Goal: Answer question/provide support

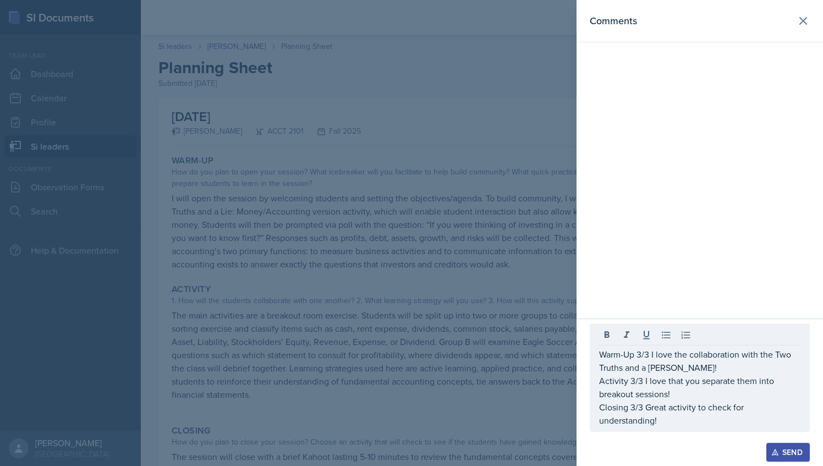
click at [672, 430] on div "Warm-Up 3/3 I love the collaboration with the Two Truths and a [PERSON_NAME]! A…" at bounding box center [700, 377] width 220 height 108
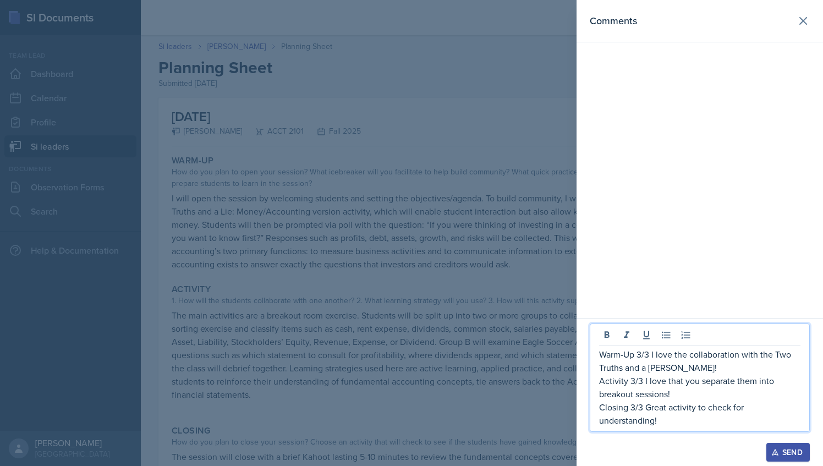
click at [661, 420] on p "Closing 3/3 Great activity to check for understanding!" at bounding box center [699, 414] width 201 height 26
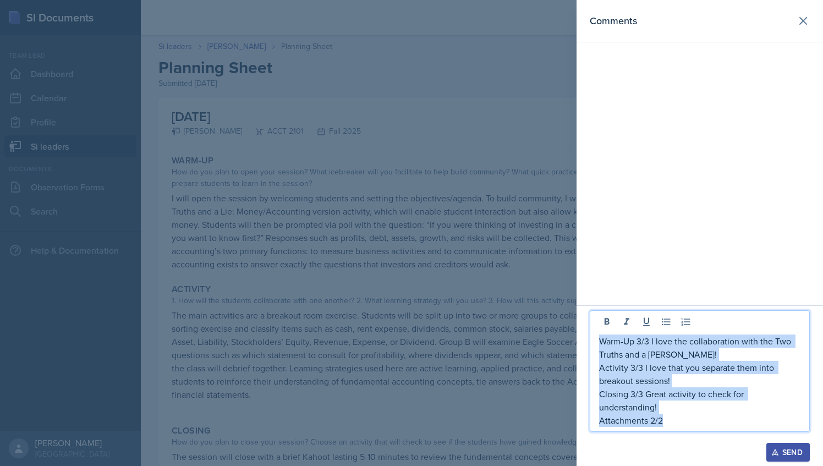
drag, startPoint x: 666, startPoint y: 419, endPoint x: 601, endPoint y: 341, distance: 101.2
click at [601, 341] on div "Warm-Up 3/3 I love the collaboration with the Two Truths and a [PERSON_NAME]! A…" at bounding box center [699, 380] width 201 height 92
copy div "Warm-Up 3/3 I love the collaboration with the Two Truths and a [PERSON_NAME]! A…"
click at [786, 449] on div "Send" at bounding box center [788, 452] width 29 height 9
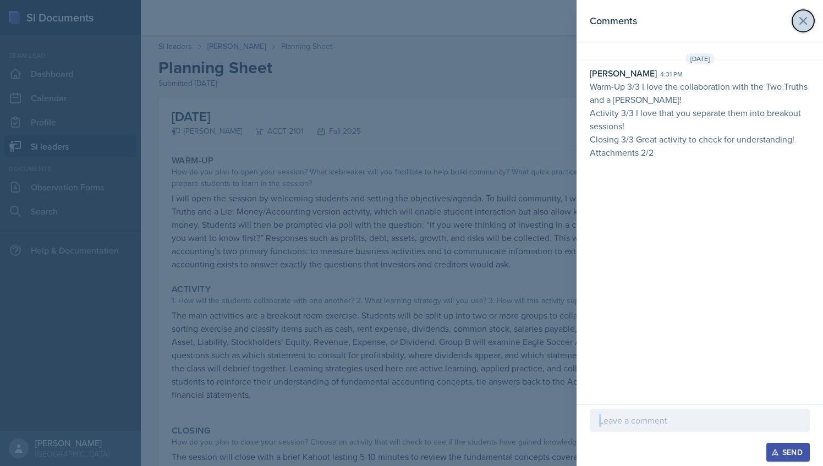
click at [805, 16] on icon at bounding box center [803, 20] width 13 height 13
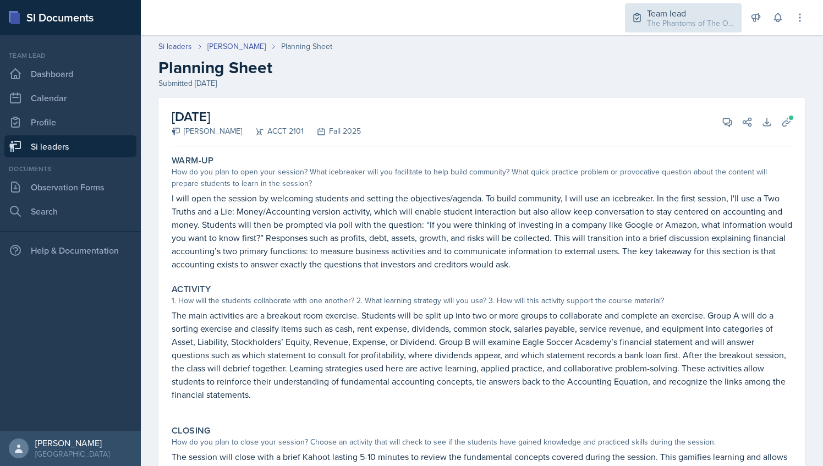
click at [665, 19] on div "The Phantoms of The Opera / Fall 2025" at bounding box center [691, 24] width 88 height 12
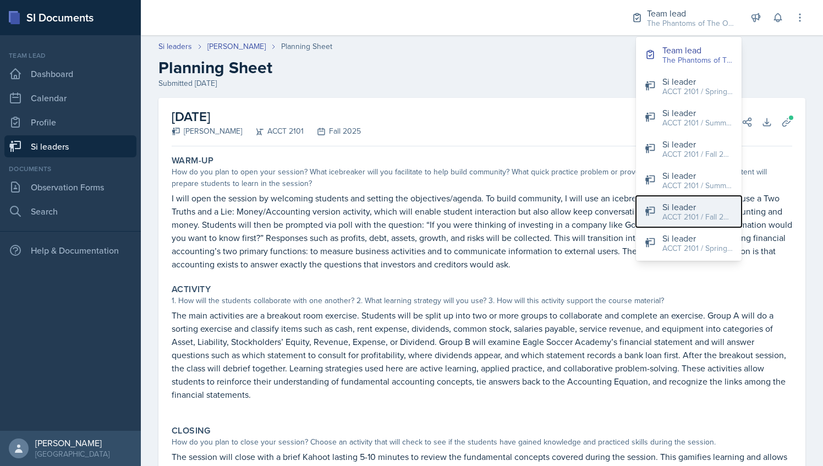
click at [678, 210] on div "Si leader" at bounding box center [697, 206] width 70 height 13
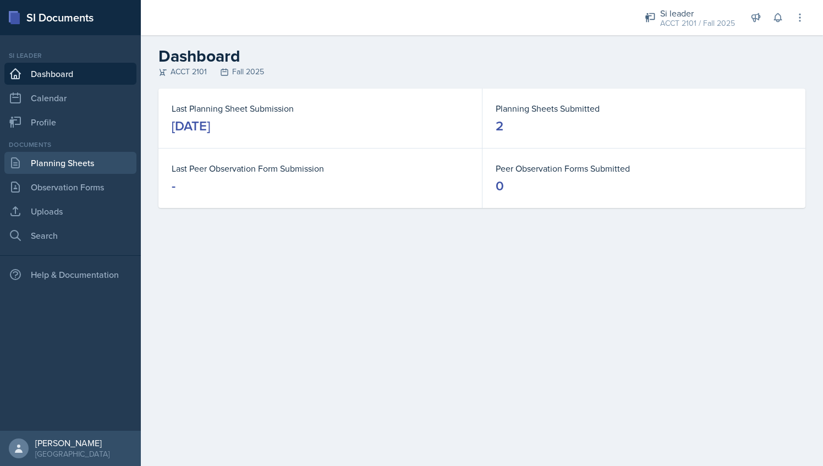
click at [86, 166] on link "Planning Sheets" at bounding box center [70, 163] width 132 height 22
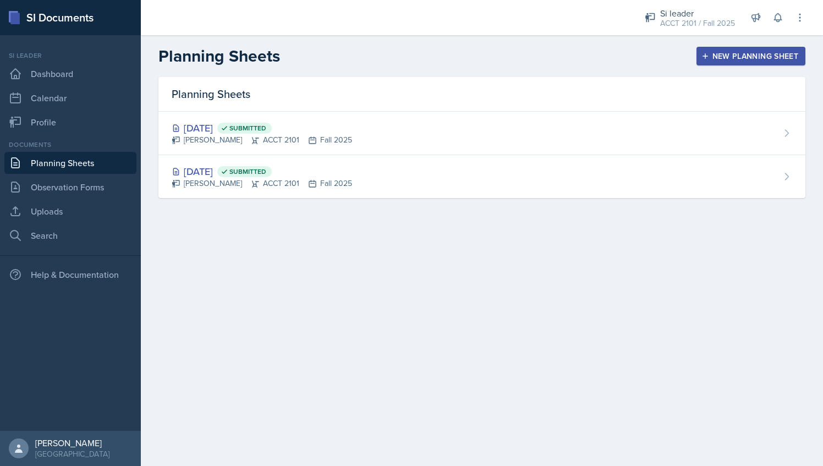
click at [704, 56] on icon "button" at bounding box center [706, 56] width 6 height 6
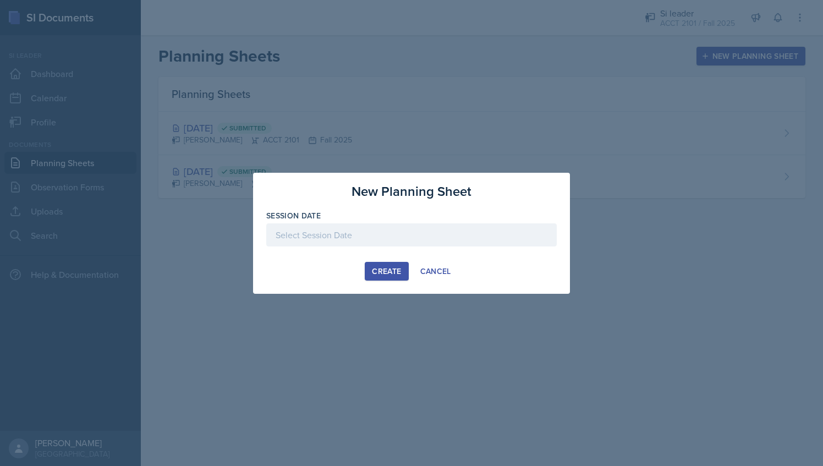
click at [354, 234] on div at bounding box center [411, 234] width 290 height 23
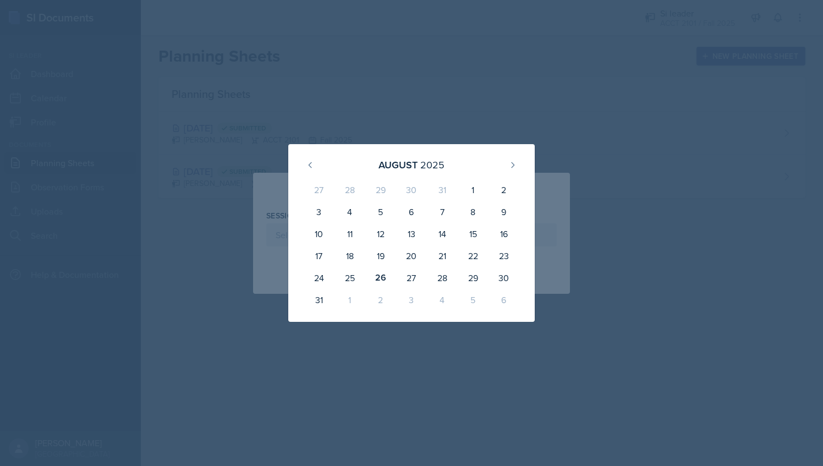
click at [369, 121] on div at bounding box center [411, 233] width 823 height 466
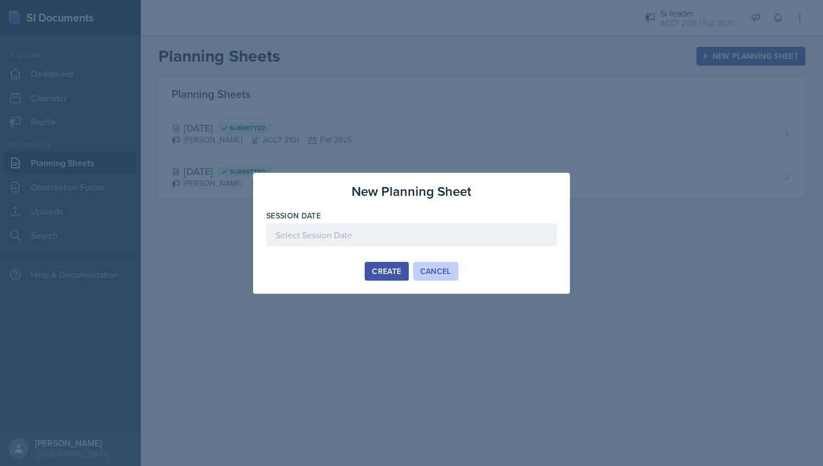
click at [453, 271] on button "Cancel" at bounding box center [435, 271] width 45 height 19
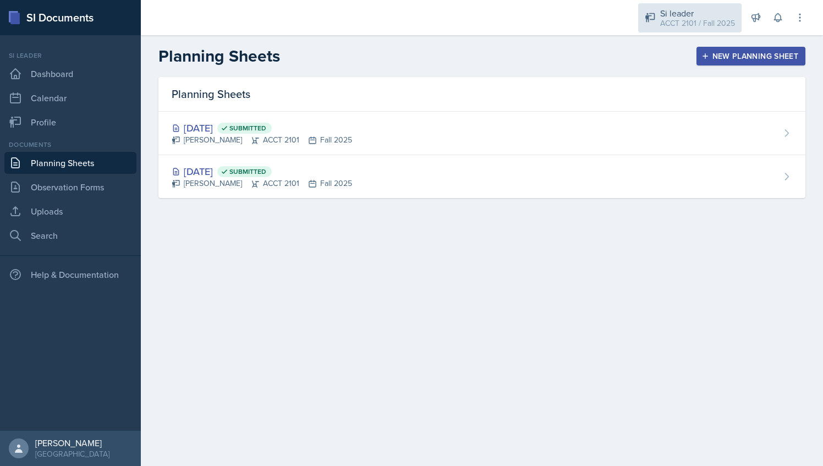
click at [696, 21] on div "ACCT 2101 / Fall 2025" at bounding box center [697, 24] width 75 height 12
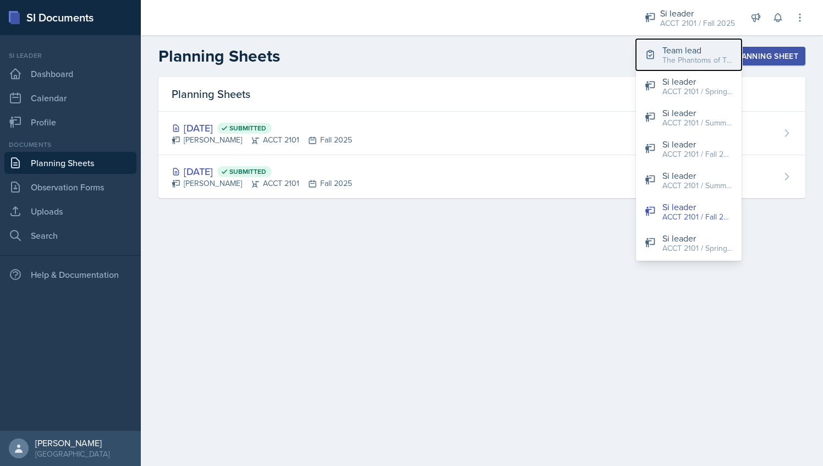
click at [696, 64] on div "The Phantoms of The Opera / Fall 2025" at bounding box center [697, 60] width 70 height 12
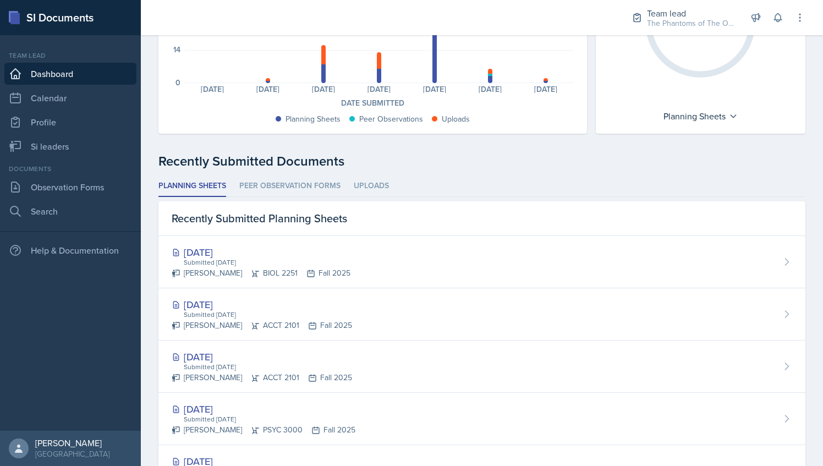
scroll to position [172, 0]
click at [286, 227] on div "Recently Submitted Planning Sheets" at bounding box center [481, 218] width 647 height 35
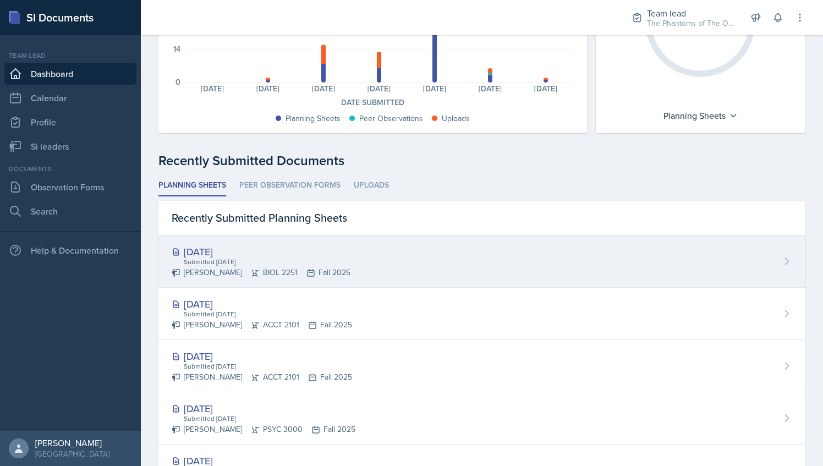
click at [286, 251] on div "[DATE]" at bounding box center [261, 251] width 179 height 15
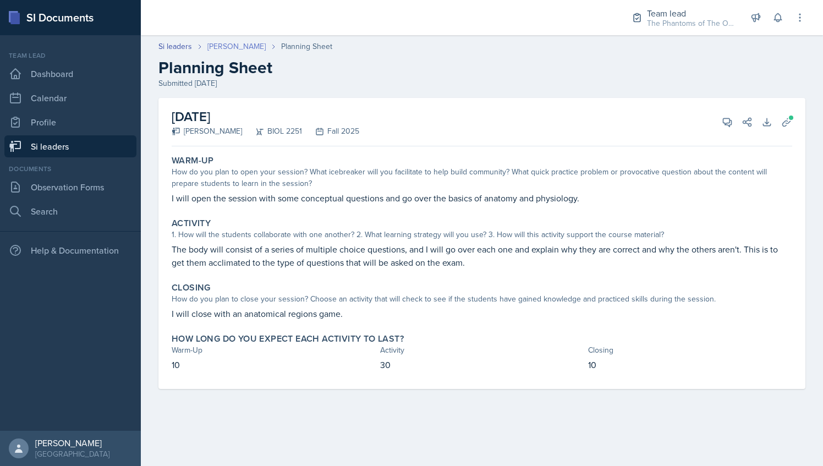
click at [231, 51] on link "[PERSON_NAME]" at bounding box center [236, 47] width 58 height 12
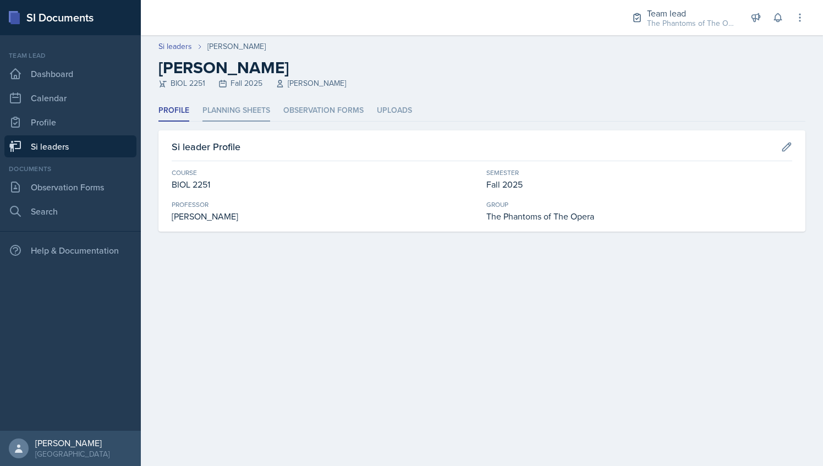
click at [233, 112] on li "Planning Sheets" at bounding box center [236, 110] width 68 height 21
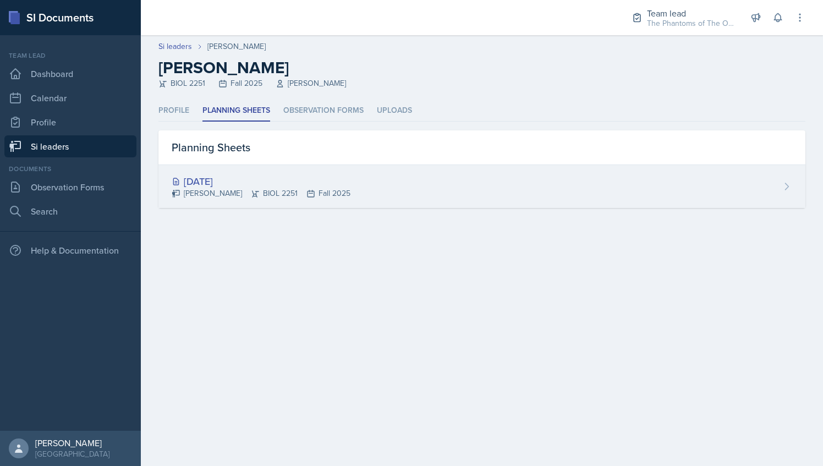
click at [248, 180] on div "[DATE]" at bounding box center [261, 181] width 179 height 15
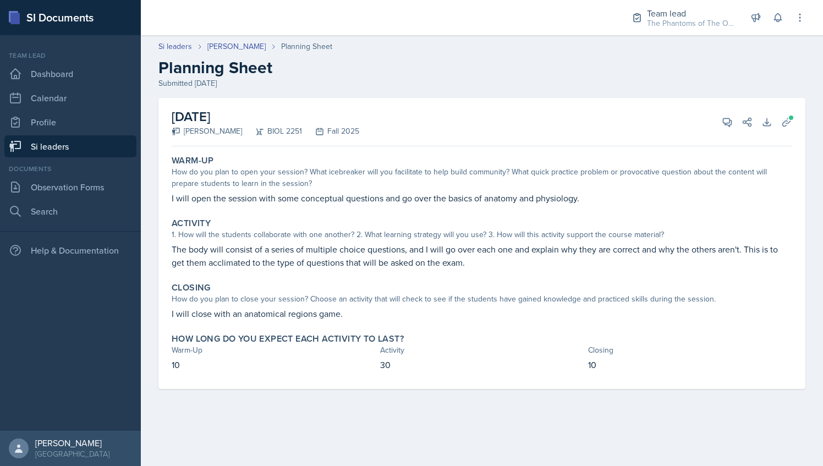
click at [92, 150] on link "Si leaders" at bounding box center [70, 146] width 132 height 22
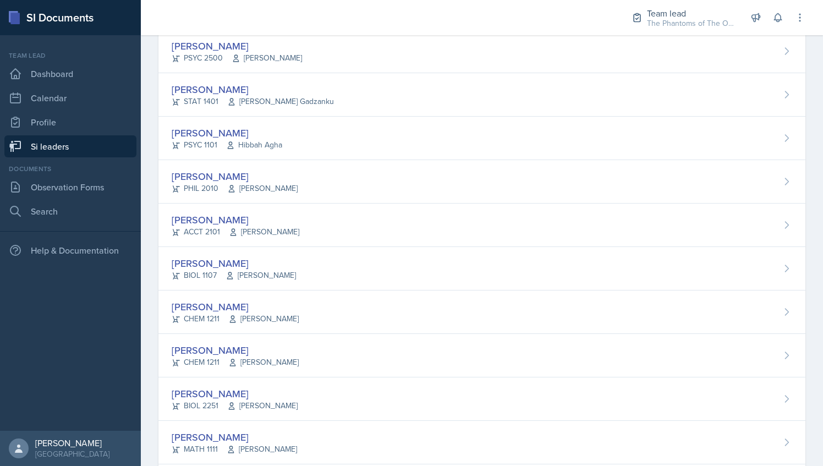
scroll to position [642, 0]
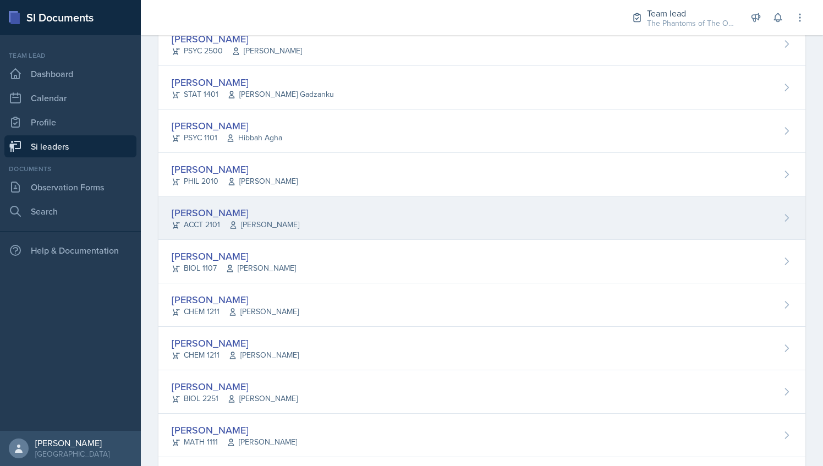
click at [246, 209] on div "[PERSON_NAME]" at bounding box center [236, 212] width 128 height 15
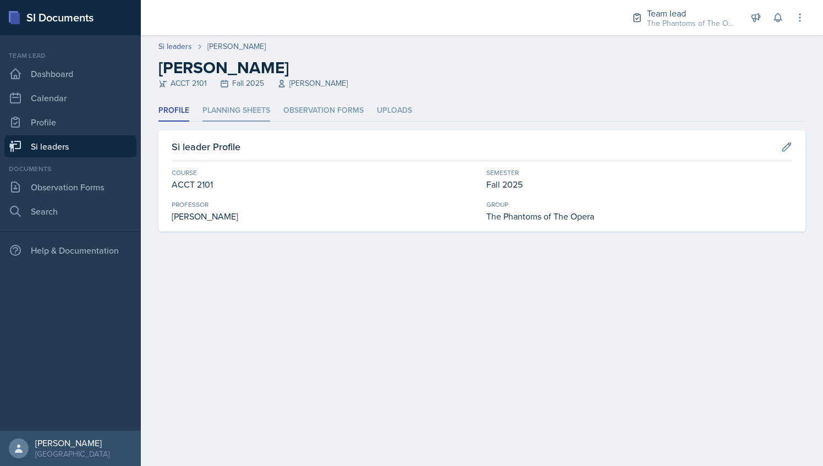
click at [246, 103] on li "Planning Sheets" at bounding box center [236, 110] width 68 height 21
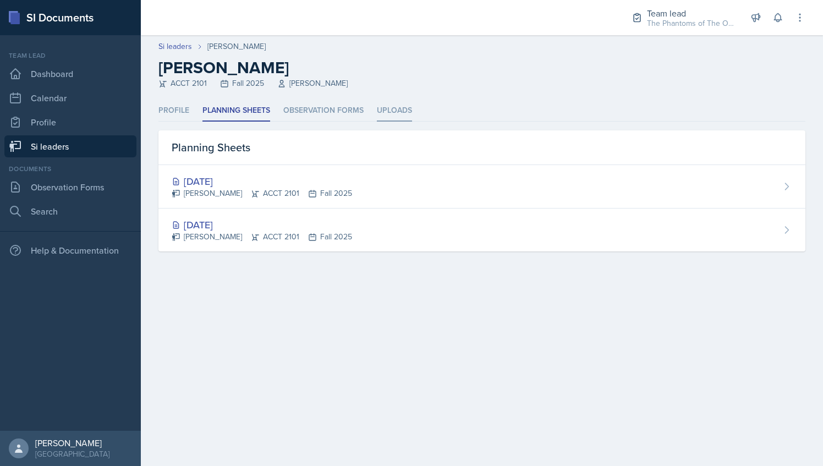
click at [395, 118] on li "Uploads" at bounding box center [394, 110] width 35 height 21
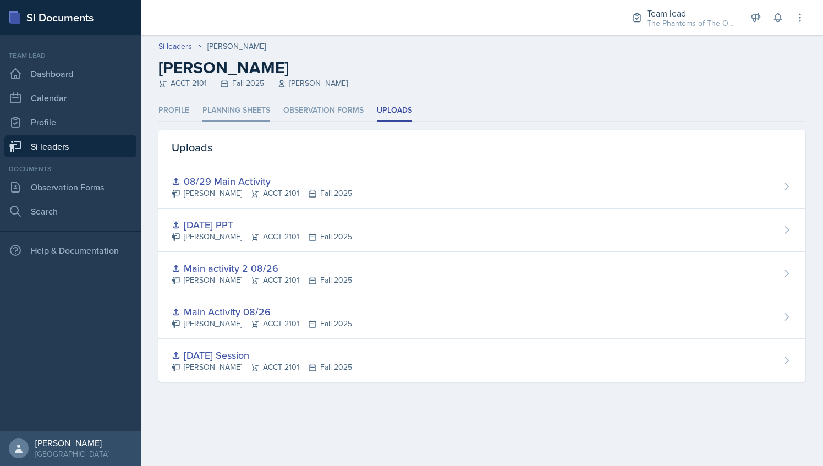
click at [248, 117] on li "Planning Sheets" at bounding box center [236, 110] width 68 height 21
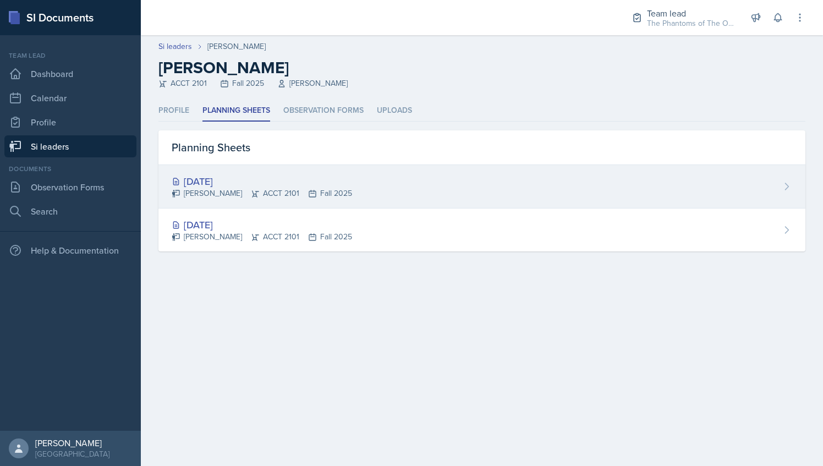
click at [266, 185] on div "[DATE]" at bounding box center [262, 181] width 180 height 15
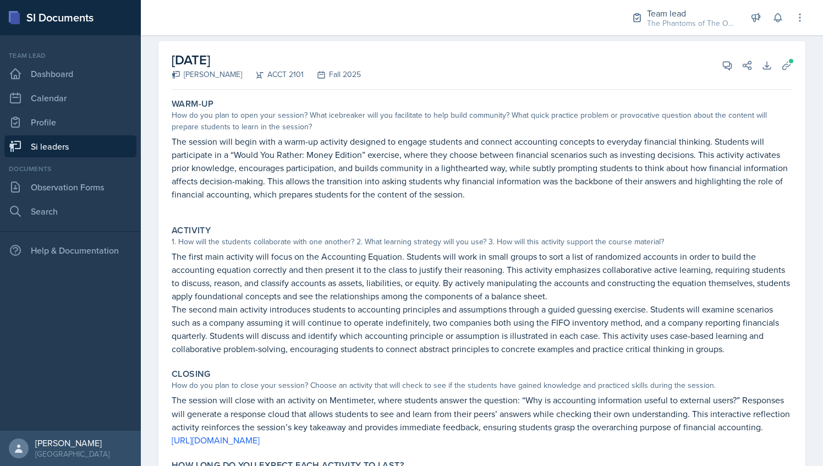
scroll to position [11, 0]
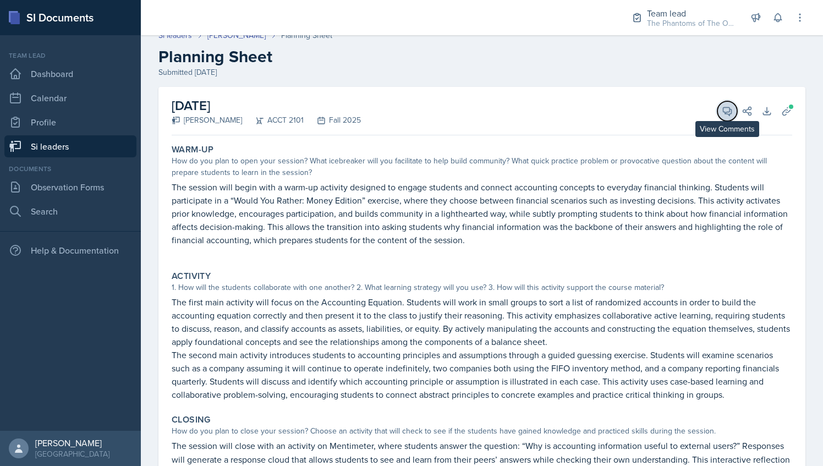
click at [722, 106] on icon at bounding box center [727, 111] width 11 height 11
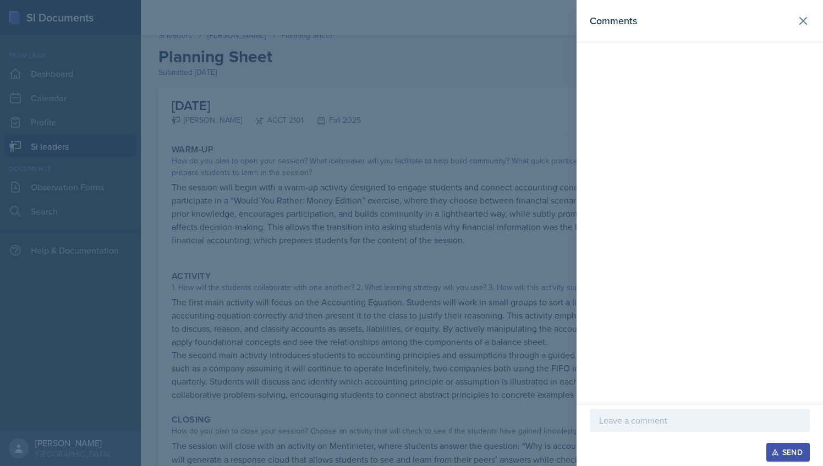
click at [638, 414] on div at bounding box center [700, 420] width 220 height 23
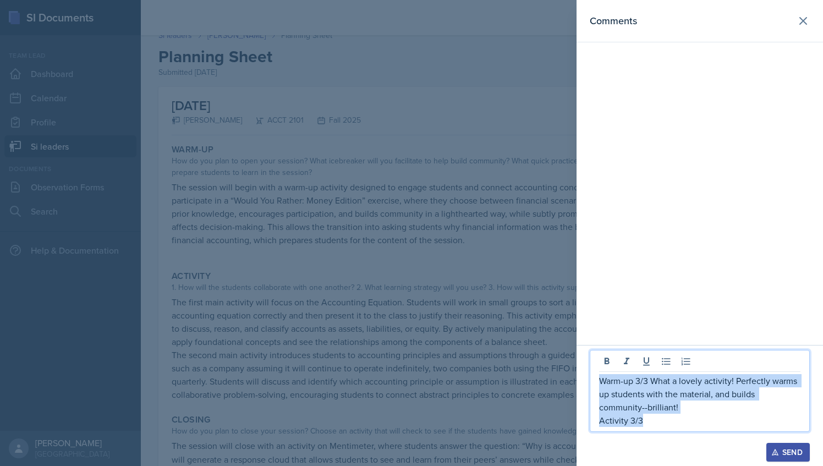
drag, startPoint x: 651, startPoint y: 425, endPoint x: 594, endPoint y: 382, distance: 71.9
click at [594, 382] on div "Warm-up 3/3 What a lovely activity! Perfectly warms up students with the materi…" at bounding box center [700, 391] width 220 height 82
copy div "Warm-up 3/3 What a lovely activity! Perfectly warms up students with the materi…"
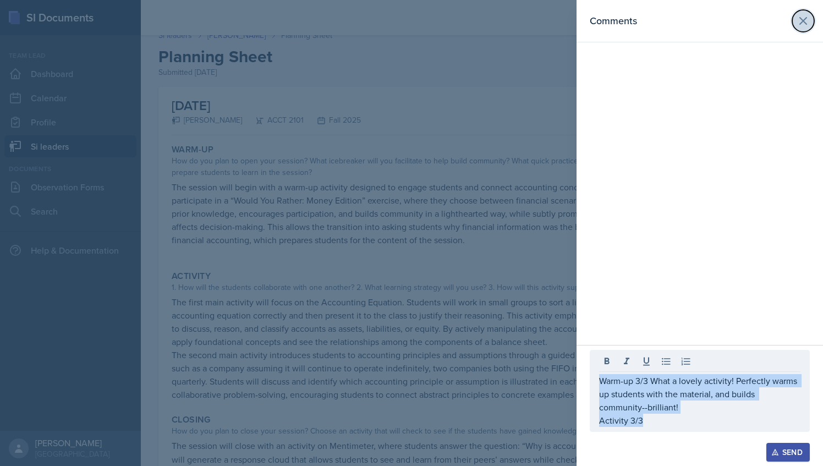
click at [798, 30] on button at bounding box center [803, 21] width 22 height 22
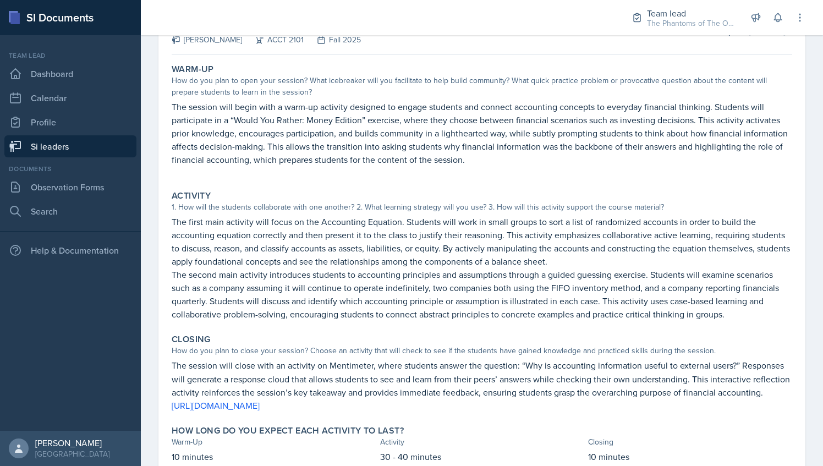
scroll to position [96, 0]
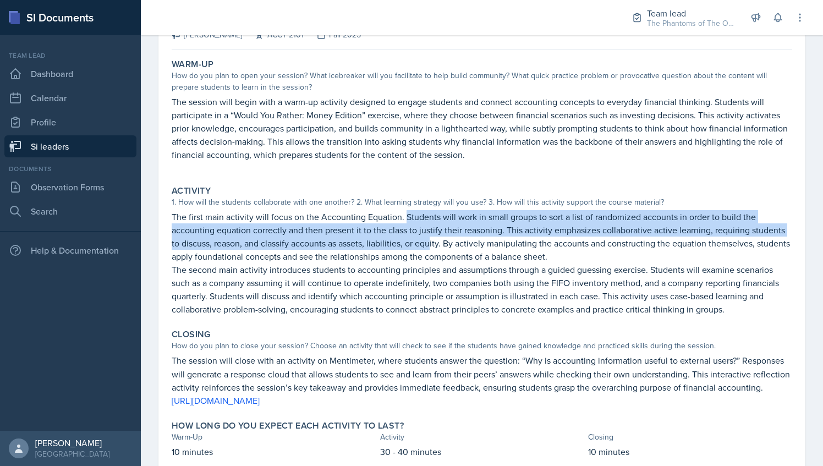
drag, startPoint x: 404, startPoint y: 213, endPoint x: 431, endPoint y: 244, distance: 40.6
click at [431, 244] on p "The first main activity will focus on the Accounting Equation. Students will wo…" at bounding box center [482, 236] width 621 height 53
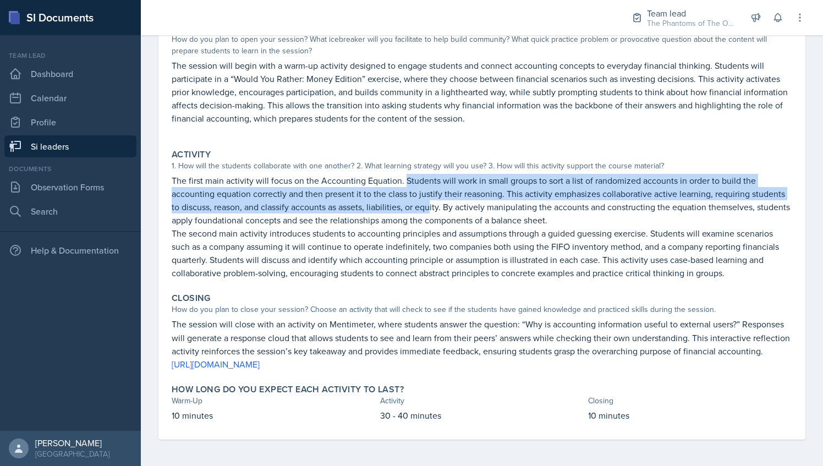
scroll to position [136, 0]
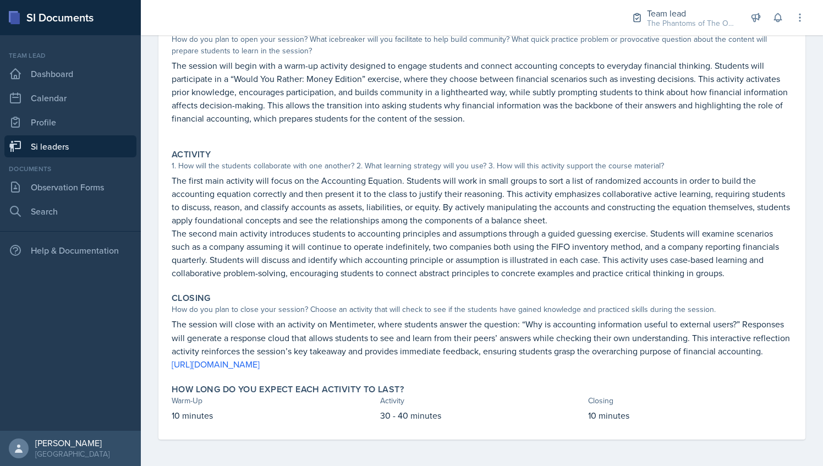
click at [435, 246] on p "The second main activity introduces students to accounting principles and assum…" at bounding box center [482, 253] width 621 height 53
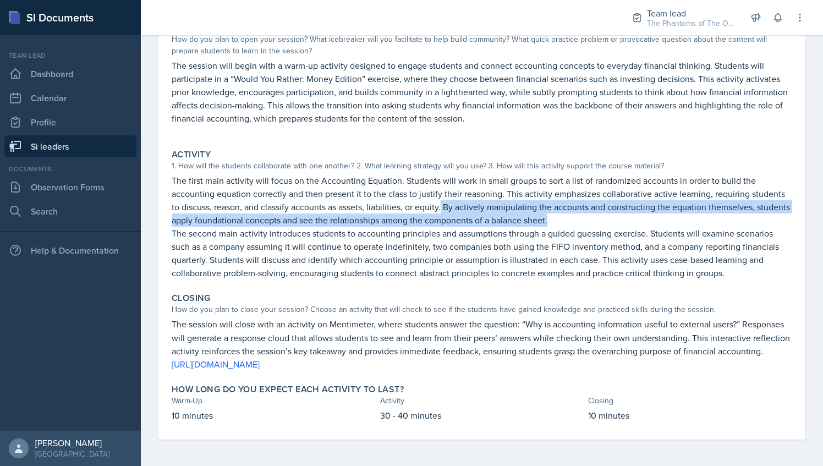
drag, startPoint x: 442, startPoint y: 201, endPoint x: 610, endPoint y: 218, distance: 168.1
click at [610, 218] on p "The first main activity will focus on the Accounting Equation. Students will wo…" at bounding box center [482, 200] width 621 height 53
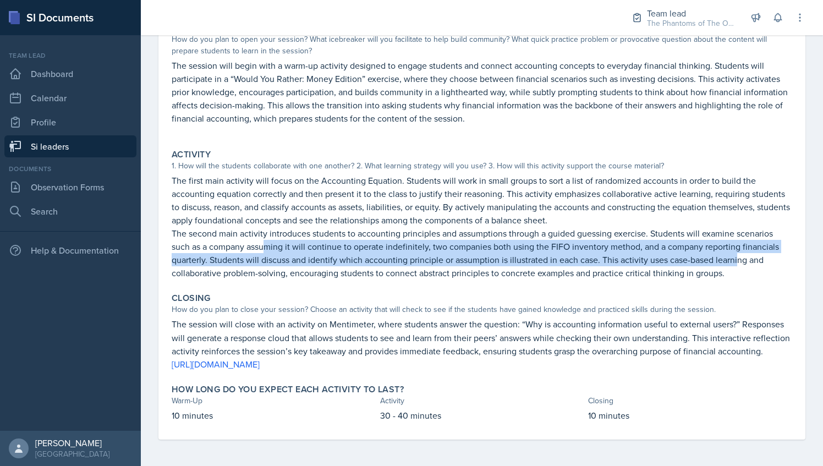
drag, startPoint x: 267, startPoint y: 238, endPoint x: 736, endPoint y: 250, distance: 468.9
click at [736, 250] on p "The second main activity introduces students to accounting principles and assum…" at bounding box center [482, 253] width 621 height 53
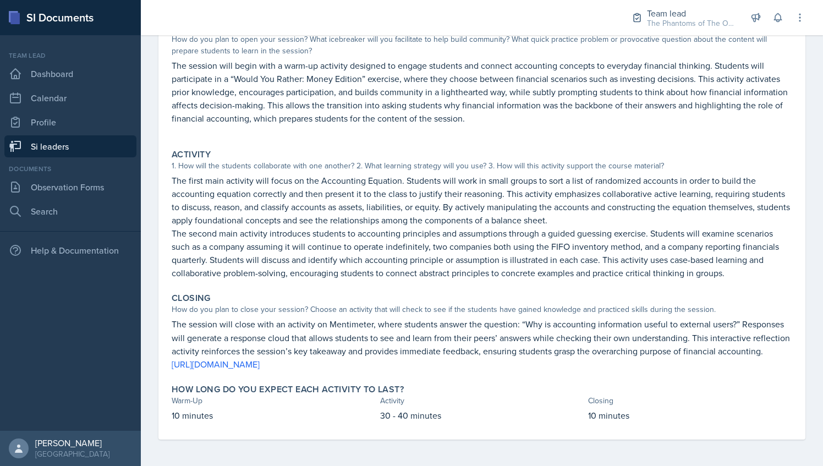
drag, startPoint x: 736, startPoint y: 250, endPoint x: 635, endPoint y: 219, distance: 105.4
click at [635, 219] on p "The first main activity will focus on the Accounting Equation. Students will wo…" at bounding box center [482, 200] width 621 height 53
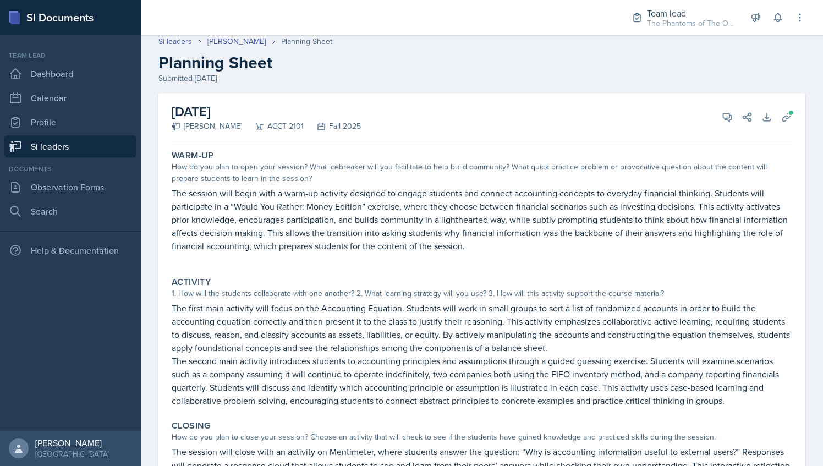
scroll to position [1, 0]
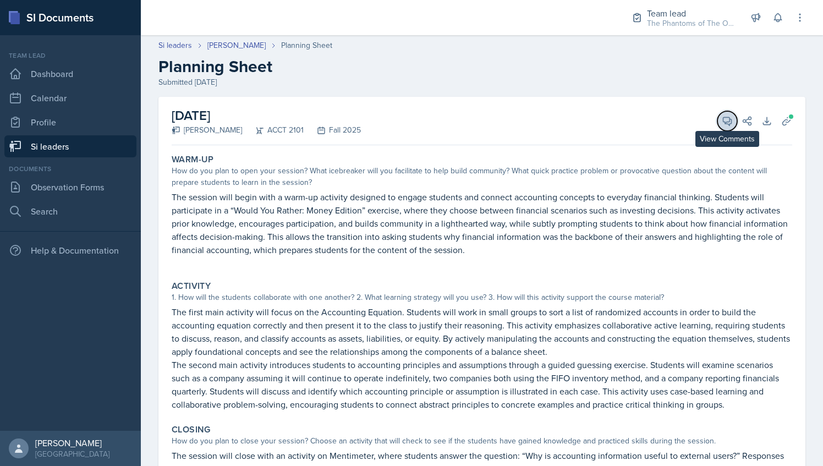
click at [722, 122] on icon at bounding box center [727, 121] width 11 height 11
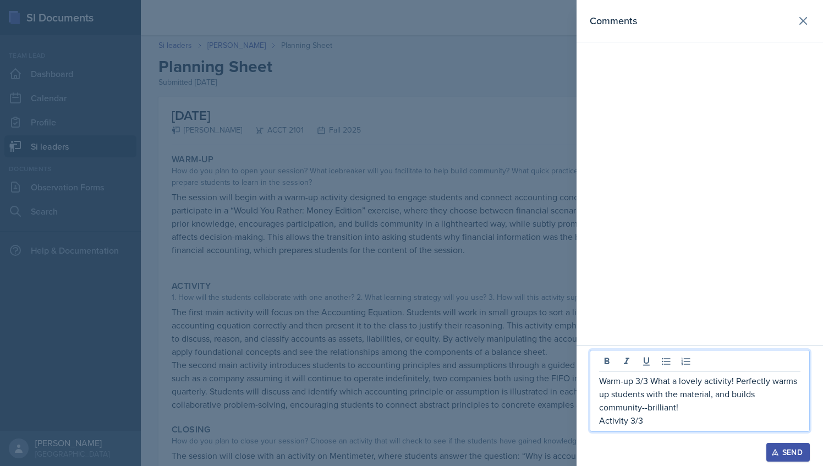
drag, startPoint x: 646, startPoint y: 427, endPoint x: 610, endPoint y: 440, distance: 38.6
click at [610, 440] on div at bounding box center [700, 437] width 220 height 11
click at [673, 427] on p "Activity 3/3" at bounding box center [699, 420] width 201 height 13
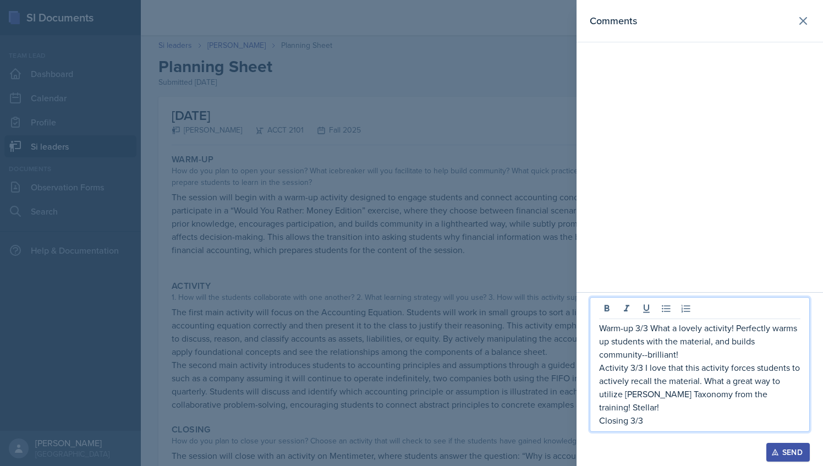
drag, startPoint x: 651, startPoint y: 423, endPoint x: 662, endPoint y: 436, distance: 17.3
click at [662, 436] on div "Warm-up 3/3 What a lovely activity! Perfectly warms up students with the materi…" at bounding box center [700, 370] width 220 height 146
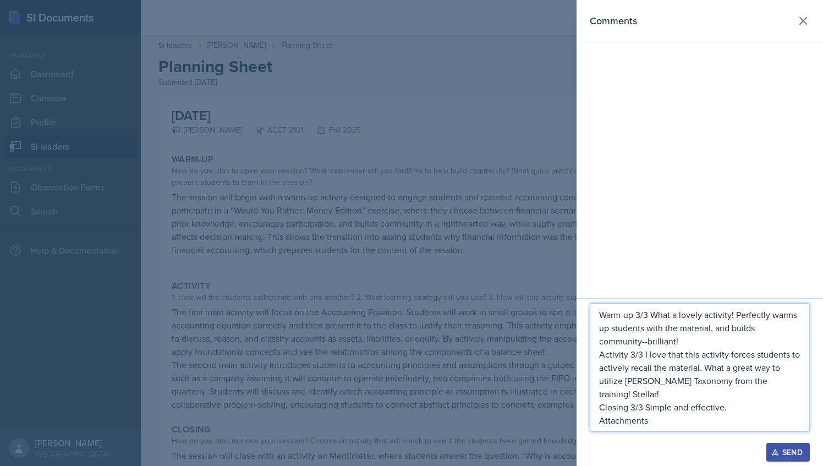
click at [732, 404] on p "Closing 3/3 Simple and effective." at bounding box center [699, 407] width 201 height 13
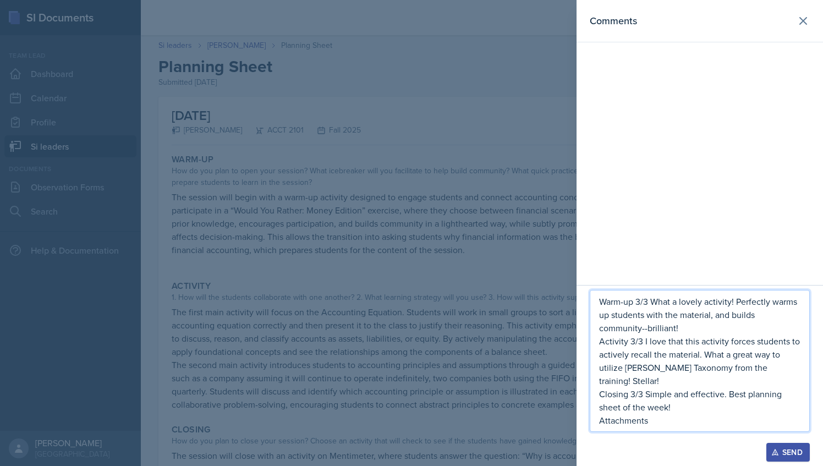
click at [660, 427] on div "Warm-up 3/3 What a lovely activity! Perfectly warms up students with the materi…" at bounding box center [700, 361] width 220 height 142
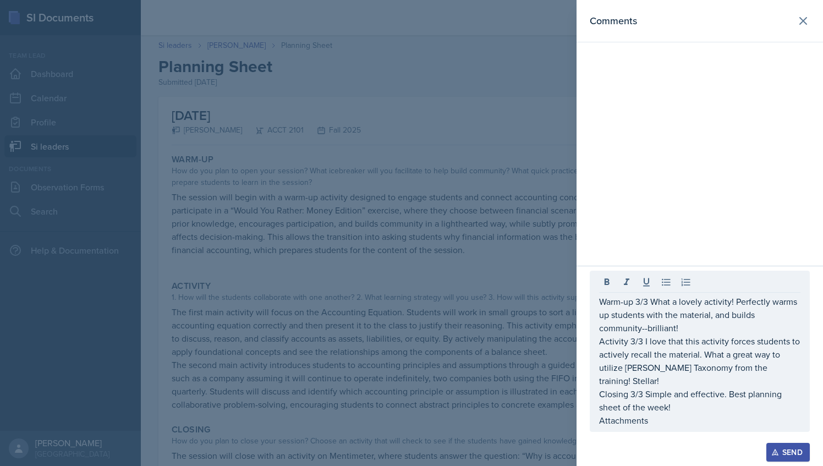
click at [660, 427] on div "Warm-up 3/3 What a lovely activity! Perfectly warms up students with the materi…" at bounding box center [700, 351] width 220 height 161
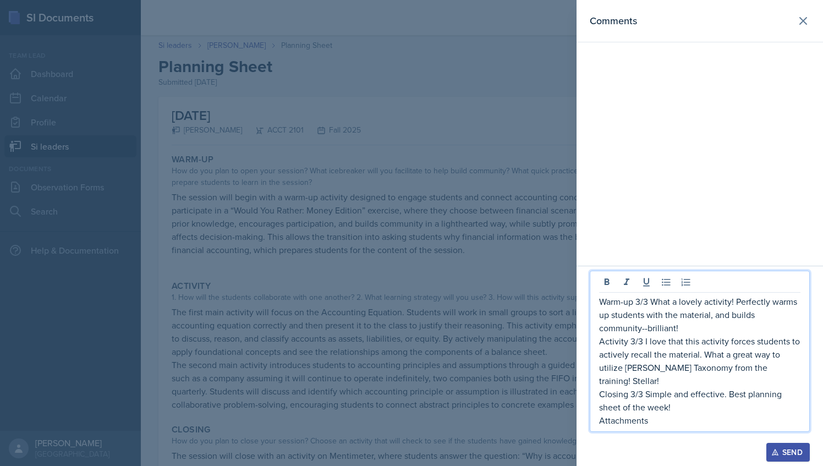
click at [661, 424] on p "Attachments" at bounding box center [699, 420] width 201 height 13
click at [628, 409] on p "Closing 3/3 Simple and effective. Best planning sheet of the week!" at bounding box center [699, 400] width 201 height 26
click at [646, 406] on p "Closing 3/3 Simple and effective. Best planning sheet of the week!" at bounding box center [699, 400] width 201 height 26
click at [648, 426] on p "Attachments" at bounding box center [699, 420] width 201 height 13
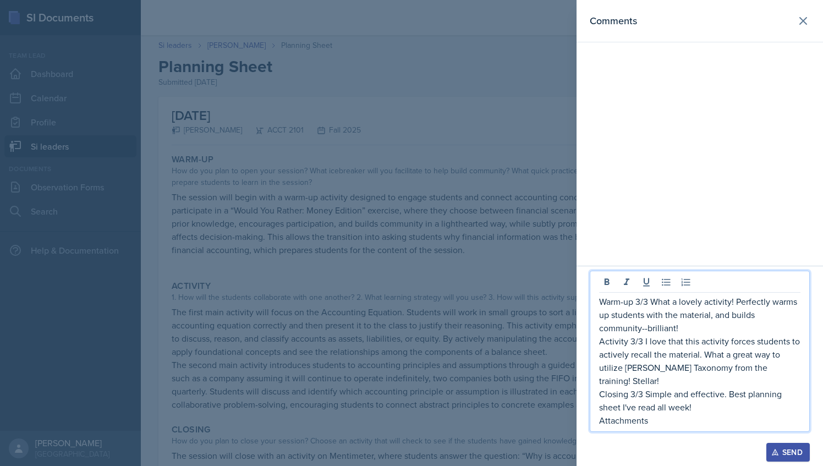
click at [648, 426] on p "Attachments" at bounding box center [699, 420] width 201 height 13
click at [666, 424] on p "Attachments 2/2" at bounding box center [699, 420] width 201 height 13
click at [698, 417] on p "Attachments 2/2" at bounding box center [699, 420] width 201 height 13
drag, startPoint x: 671, startPoint y: 421, endPoint x: 597, endPoint y: 312, distance: 132.3
click at [597, 312] on div "Warm-up 3/3 What a lovely activity! Perfectly warms up students with the materi…" at bounding box center [700, 351] width 220 height 161
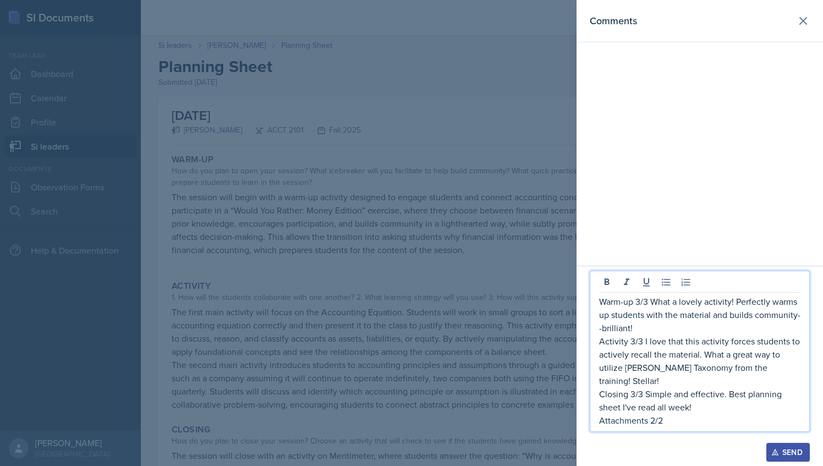
copy div "Warm-up 3/3 What a lovely activity! Perfectly warms up students with the materi…"
click at [788, 448] on div "Send" at bounding box center [788, 452] width 29 height 9
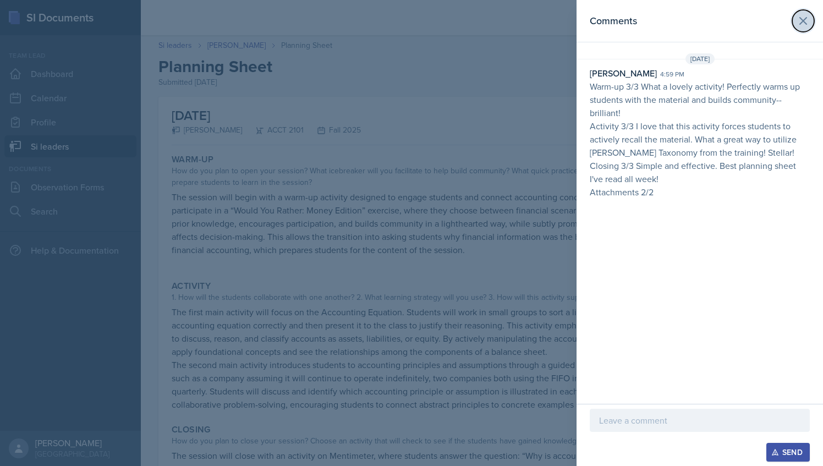
click at [799, 24] on icon at bounding box center [803, 20] width 13 height 13
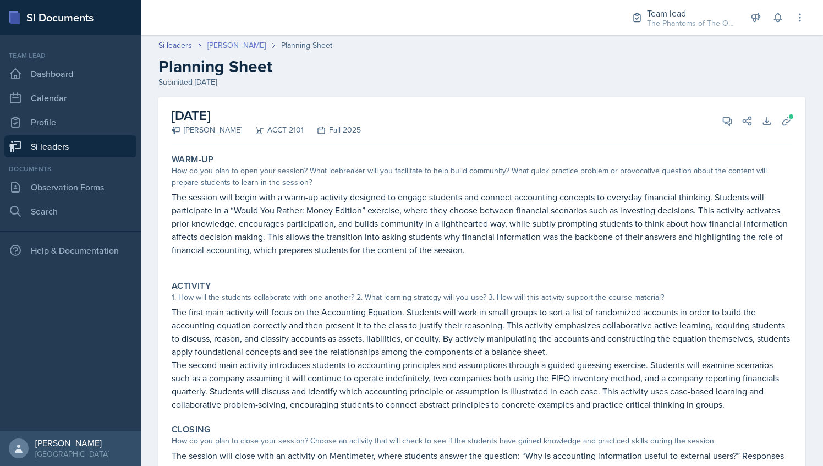
click at [234, 44] on link "[PERSON_NAME]" at bounding box center [236, 46] width 58 height 12
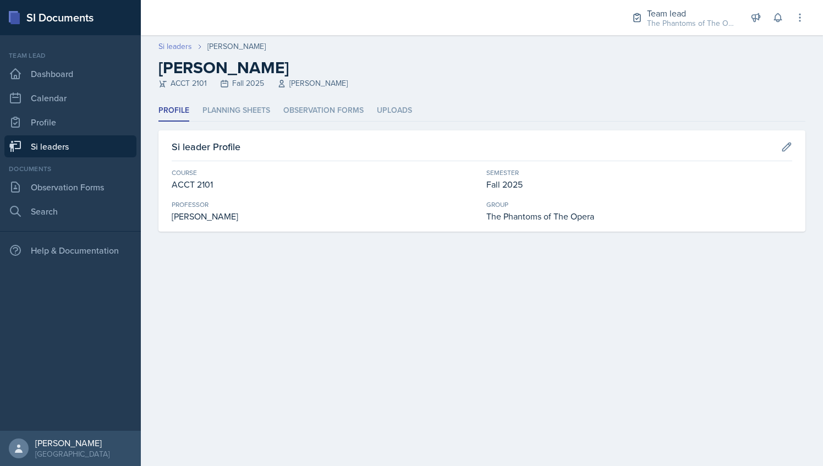
click at [179, 48] on link "Si leaders" at bounding box center [175, 47] width 34 height 12
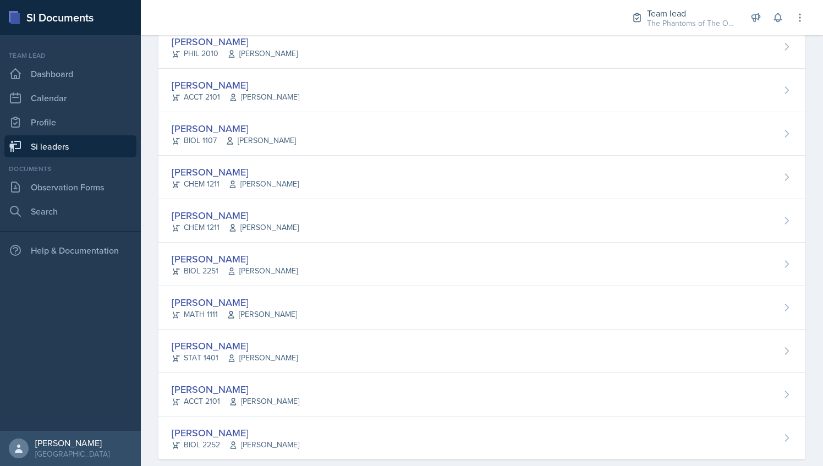
scroll to position [785, 0]
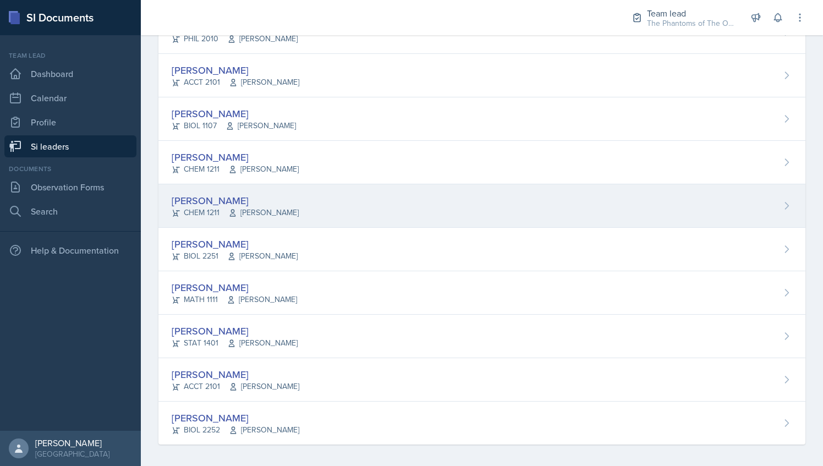
click at [234, 186] on div "[PERSON_NAME] CHEM 1211 [PERSON_NAME]" at bounding box center [481, 205] width 647 height 43
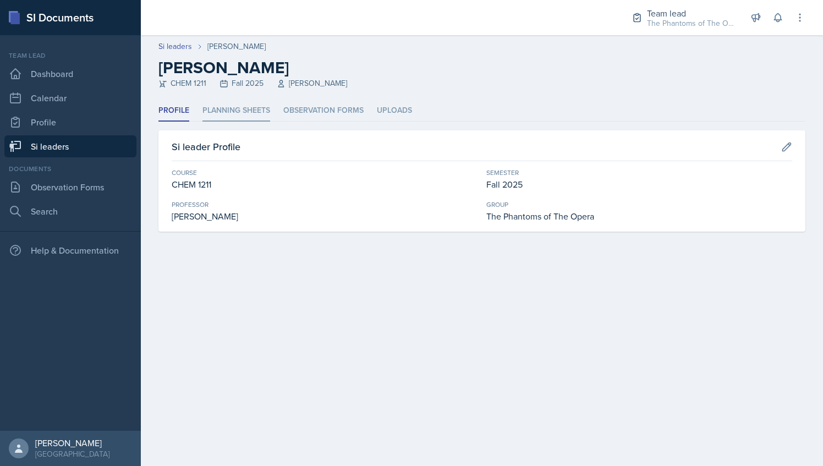
click at [258, 103] on li "Planning Sheets" at bounding box center [236, 110] width 68 height 21
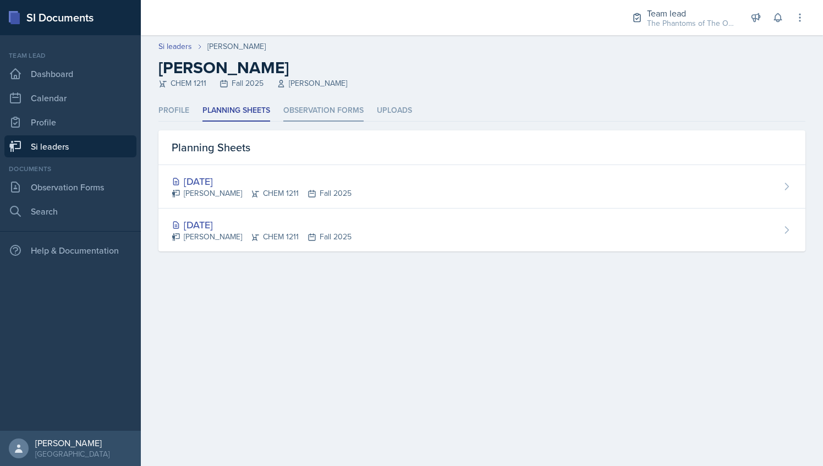
click at [308, 113] on li "Observation Forms" at bounding box center [323, 110] width 80 height 21
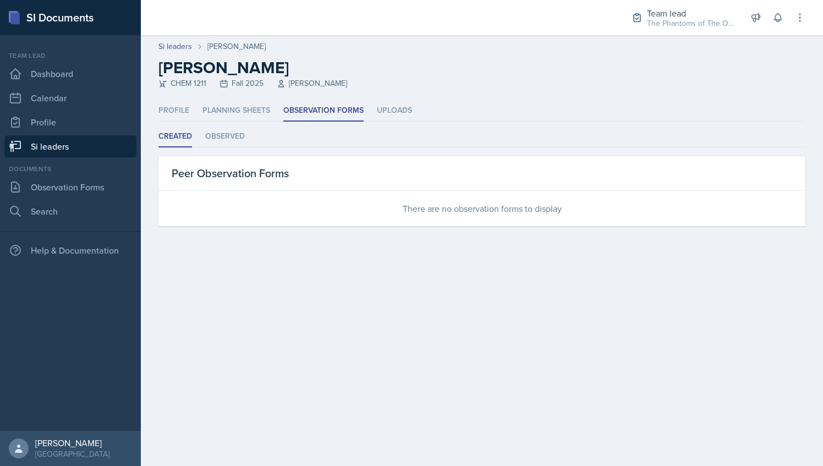
click at [413, 122] on div "Profile Planning Sheets Observation Forms Uploads Profile Planning Sheets Obser…" at bounding box center [481, 163] width 647 height 126
click at [405, 116] on li "Uploads" at bounding box center [394, 110] width 35 height 21
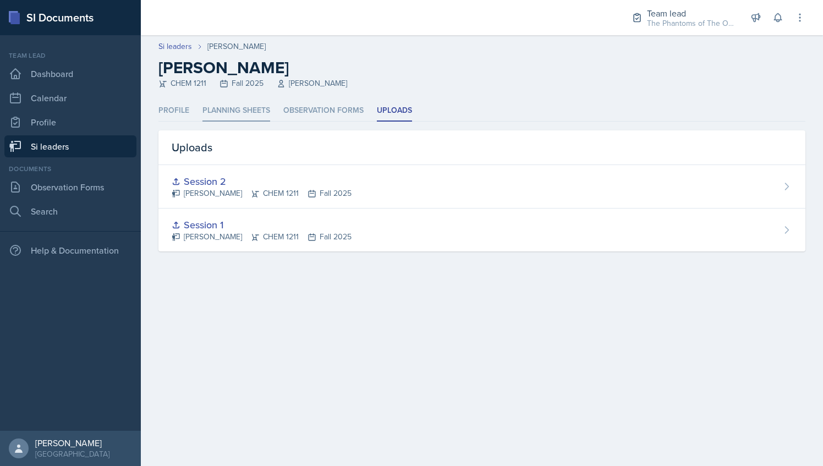
click at [248, 105] on li "Planning Sheets" at bounding box center [236, 110] width 68 height 21
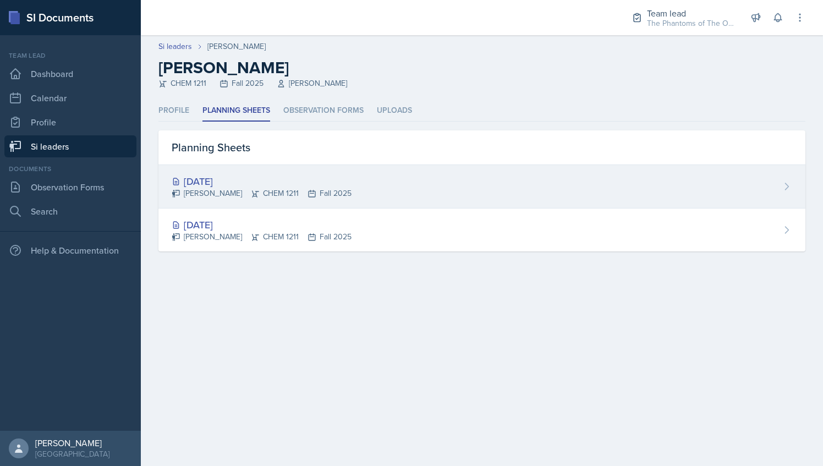
click at [238, 187] on div "[DATE]" at bounding box center [262, 181] width 180 height 15
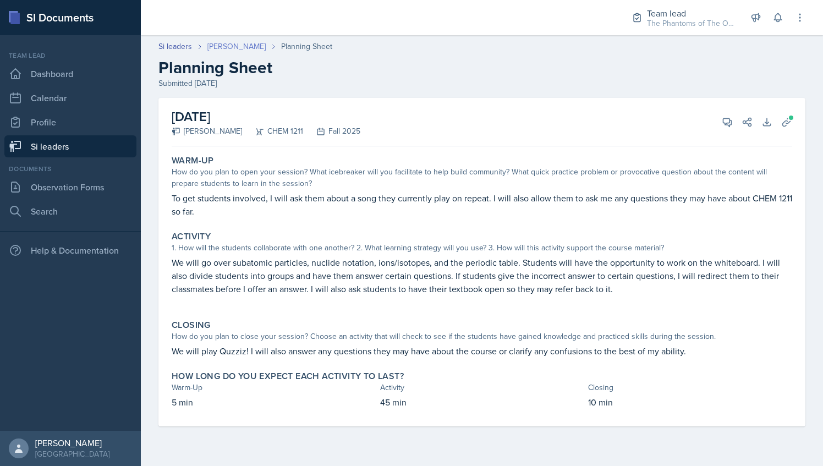
click at [230, 51] on link "[PERSON_NAME]" at bounding box center [236, 47] width 58 height 12
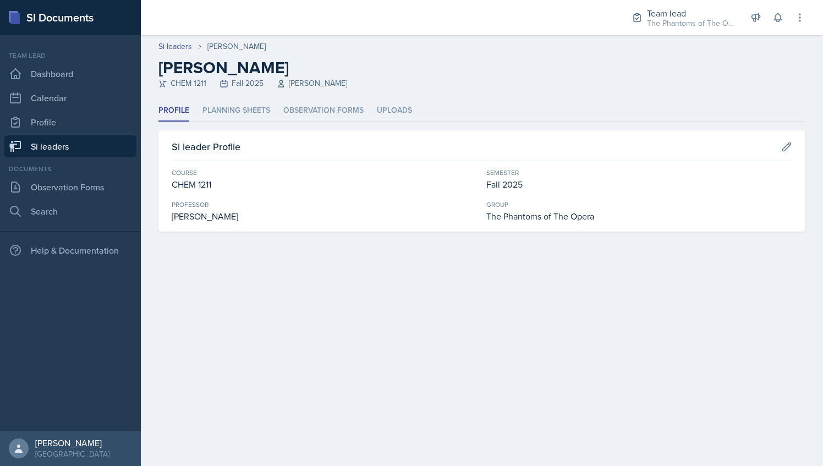
click at [231, 122] on div "Profile Planning Sheets Observation Forms Uploads Profile Planning Sheets Obser…" at bounding box center [481, 165] width 647 height 131
click at [234, 117] on li "Planning Sheets" at bounding box center [236, 110] width 68 height 21
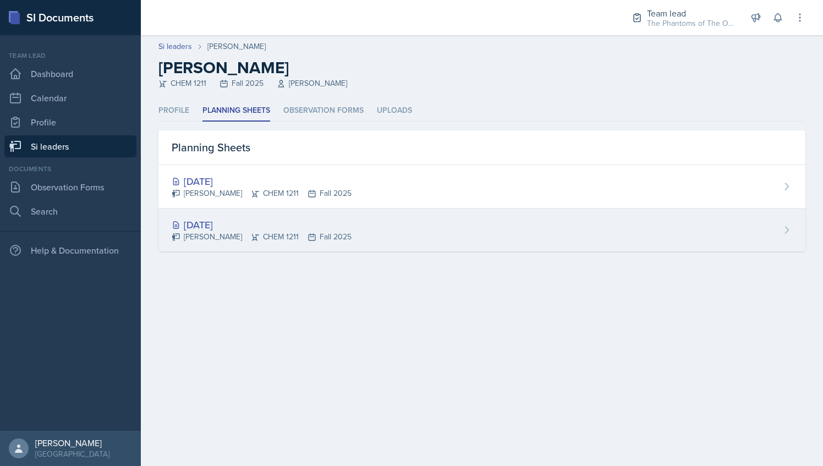
click at [248, 223] on div "[DATE]" at bounding box center [262, 224] width 180 height 15
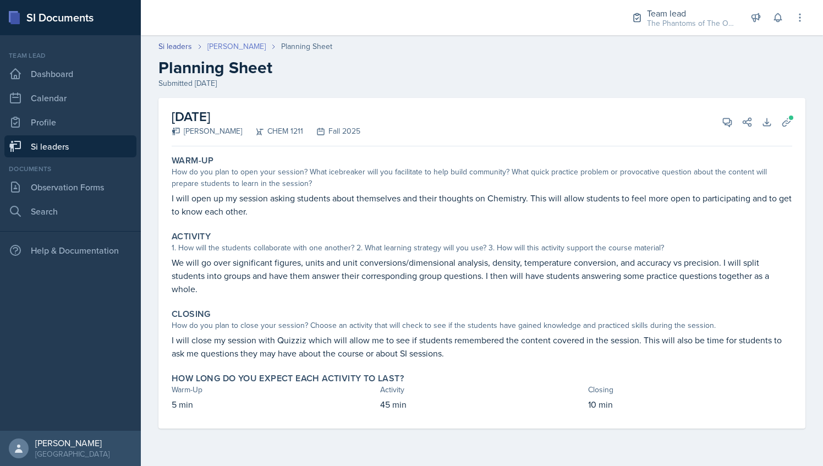
click at [228, 47] on link "[PERSON_NAME]" at bounding box center [236, 47] width 58 height 12
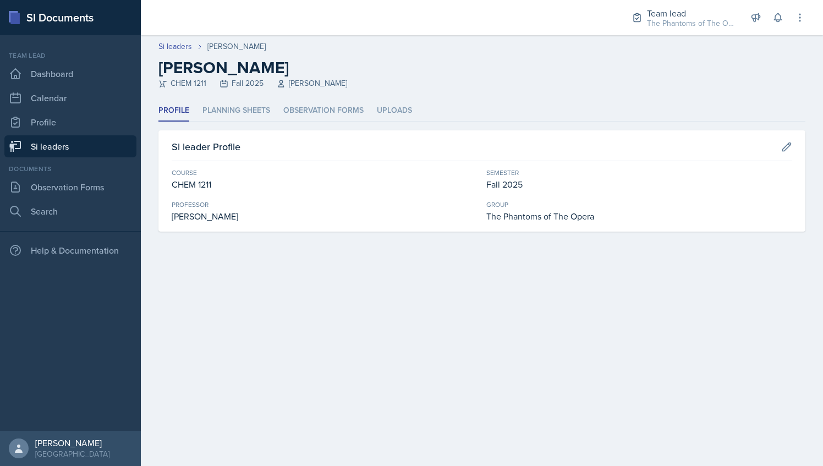
click at [247, 96] on header "Si leaders [PERSON_NAME] [PERSON_NAME] CHEM 1211 Fall 2025 [PERSON_NAME]" at bounding box center [482, 67] width 682 height 65
click at [252, 106] on li "Planning Sheets" at bounding box center [236, 110] width 68 height 21
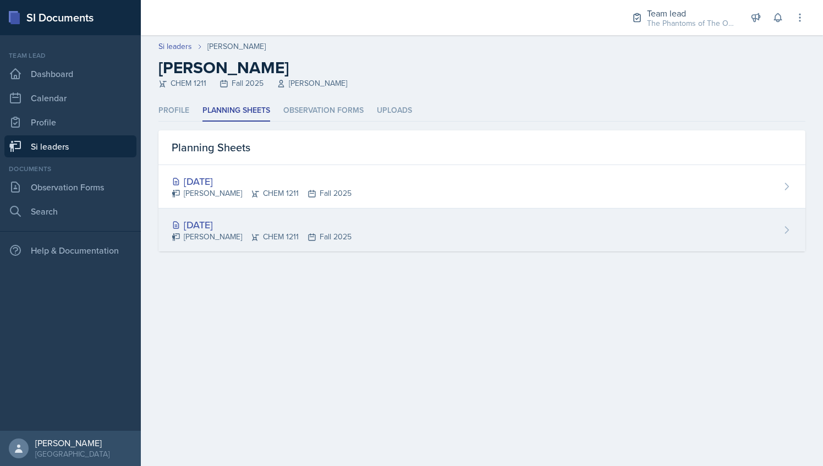
click at [273, 229] on div "[DATE]" at bounding box center [262, 224] width 180 height 15
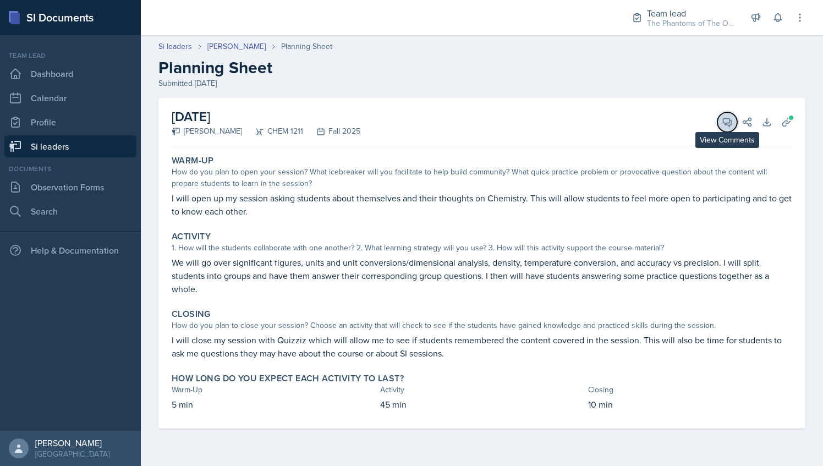
click at [728, 119] on icon at bounding box center [727, 122] width 11 height 11
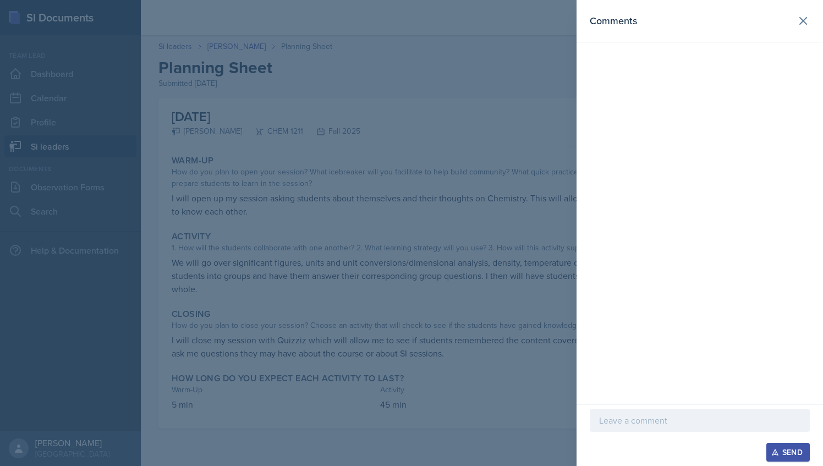
click at [409, 311] on div at bounding box center [411, 233] width 823 height 466
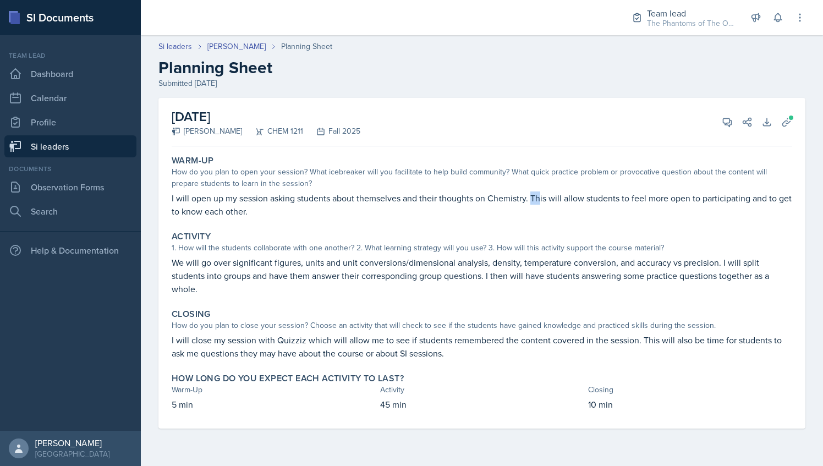
drag, startPoint x: 530, startPoint y: 195, endPoint x: 541, endPoint y: 199, distance: 11.9
click at [541, 199] on p "I will open up my session asking students about themselves and their thoughts o…" at bounding box center [482, 204] width 621 height 26
drag, startPoint x: 541, startPoint y: 199, endPoint x: 465, endPoint y: 202, distance: 76.0
click at [465, 202] on p "I will open up my session asking students about themselves and their thoughts o…" at bounding box center [482, 204] width 621 height 26
click at [722, 119] on icon at bounding box center [727, 122] width 11 height 11
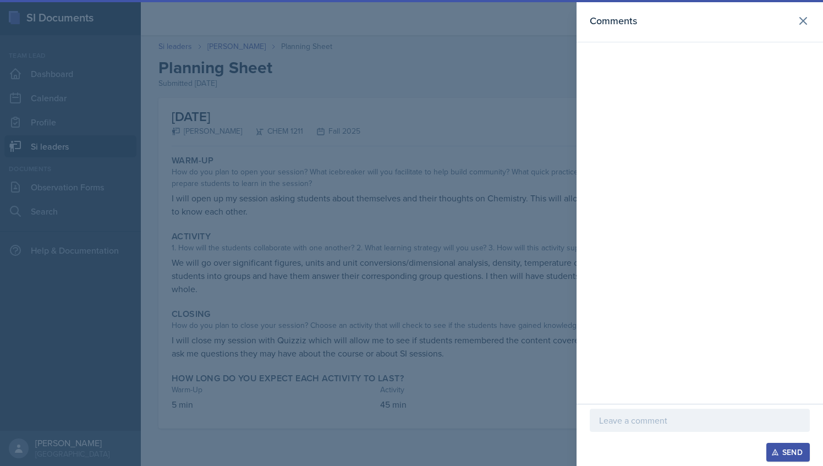
click at [655, 417] on p at bounding box center [699, 420] width 201 height 13
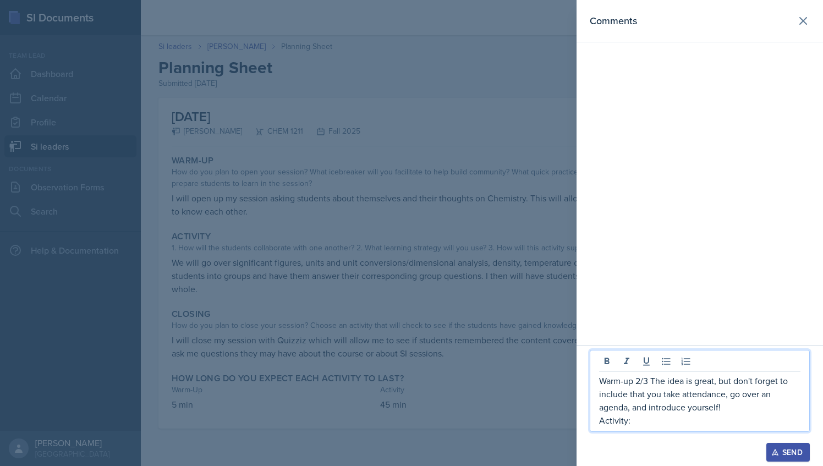
drag, startPoint x: 639, startPoint y: 423, endPoint x: 595, endPoint y: 372, distance: 66.7
click at [595, 372] on div "Warm-up 2/3 The idea is great, but don't forget to include that you take attend…" at bounding box center [700, 391] width 220 height 82
copy div "Warm-up 2/3 The idea is great, but don't forget to include that you take attend…"
click at [807, 19] on icon at bounding box center [803, 20] width 13 height 13
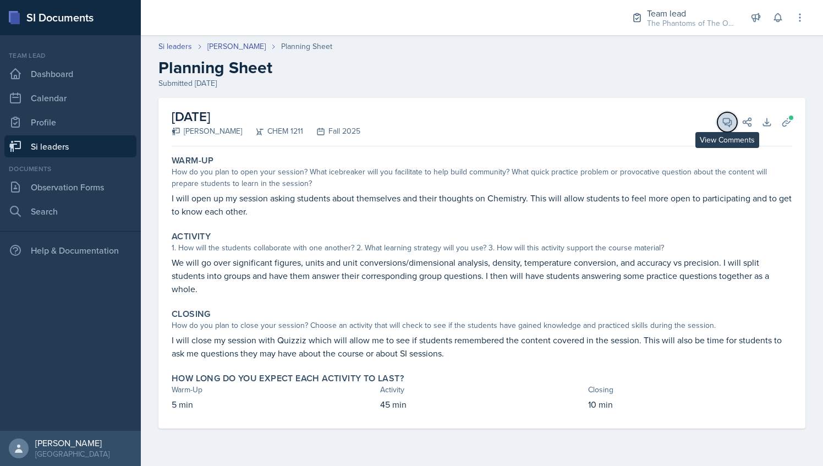
click at [731, 122] on icon at bounding box center [727, 122] width 11 height 11
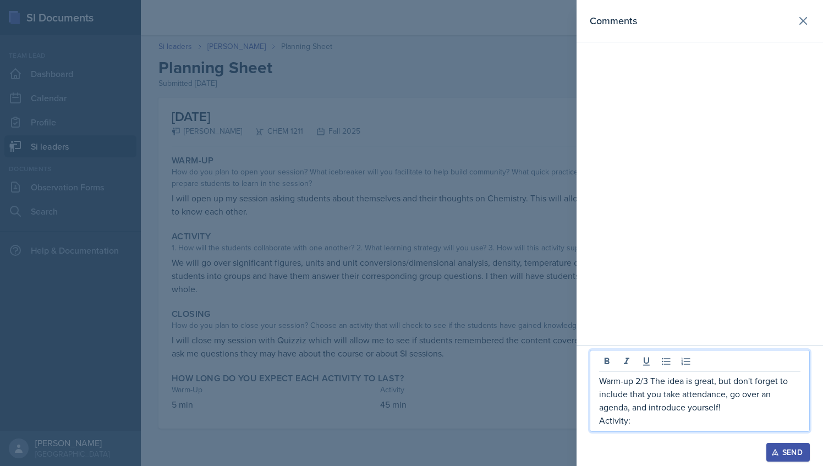
click at [660, 418] on p "Activity:" at bounding box center [699, 420] width 201 height 13
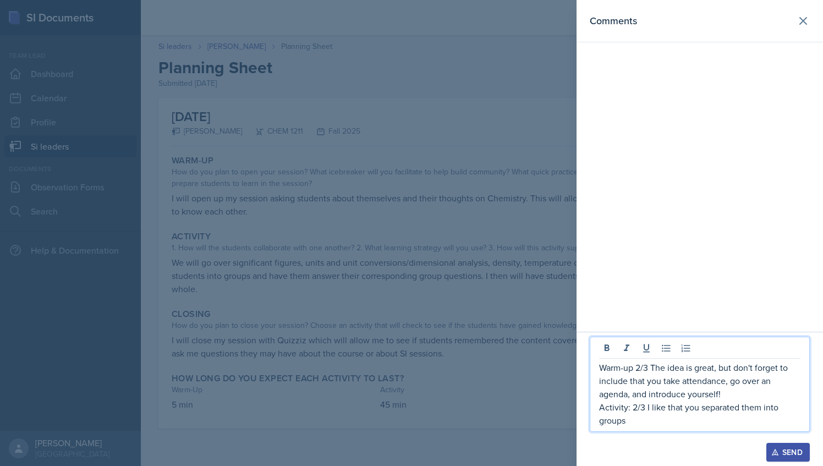
click at [753, 407] on p "Activity: 2/3 I like that you separated them into groups" at bounding box center [699, 414] width 201 height 26
click at [684, 412] on p "Activity: 2/3 I like that you separated the students into groups" at bounding box center [699, 414] width 201 height 26
click at [658, 419] on p "Activity: 2/3 I like that you separated the students into groups" at bounding box center [699, 414] width 201 height 26
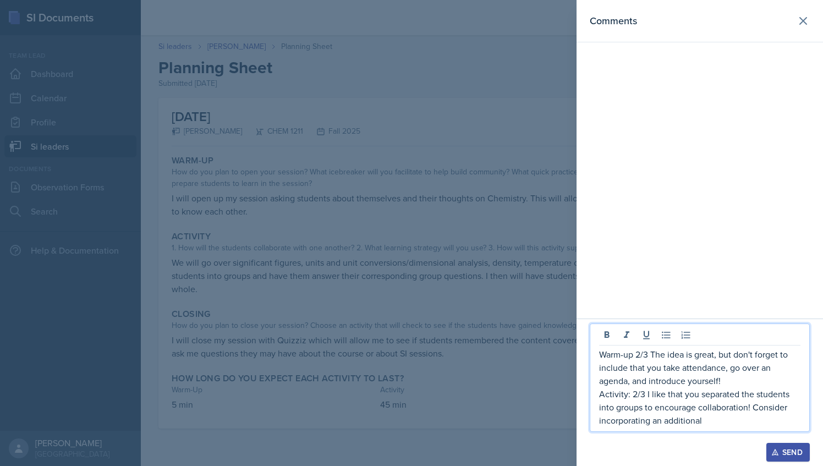
click at [712, 418] on p "Activity: 2/3 I like that you separated the students into groups to encourage c…" at bounding box center [699, 407] width 201 height 40
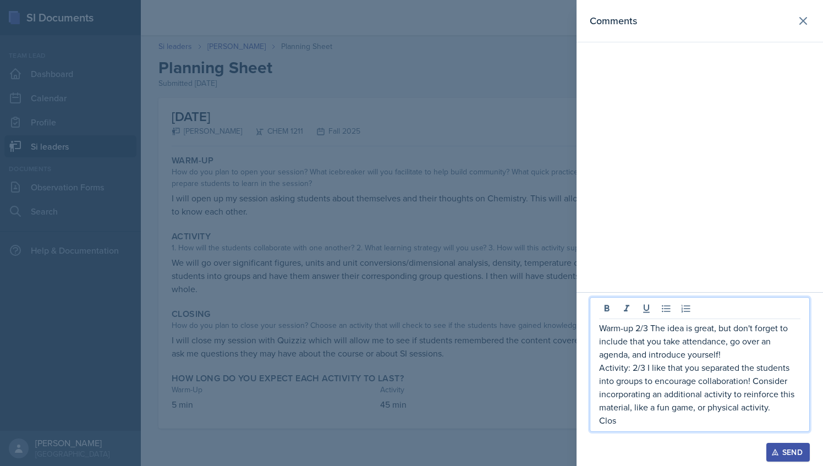
click at [783, 409] on p "Activity: 2/3 I like that you separated the students into groups to encourage c…" at bounding box center [699, 387] width 201 height 53
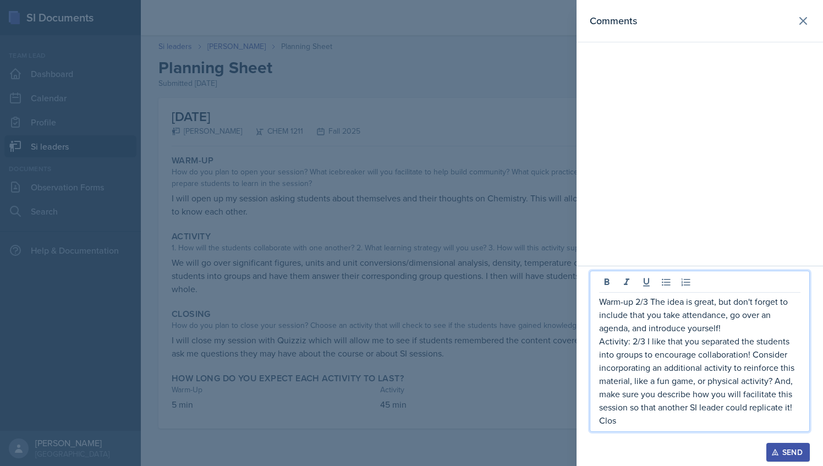
click at [663, 421] on p "Clos" at bounding box center [699, 420] width 201 height 13
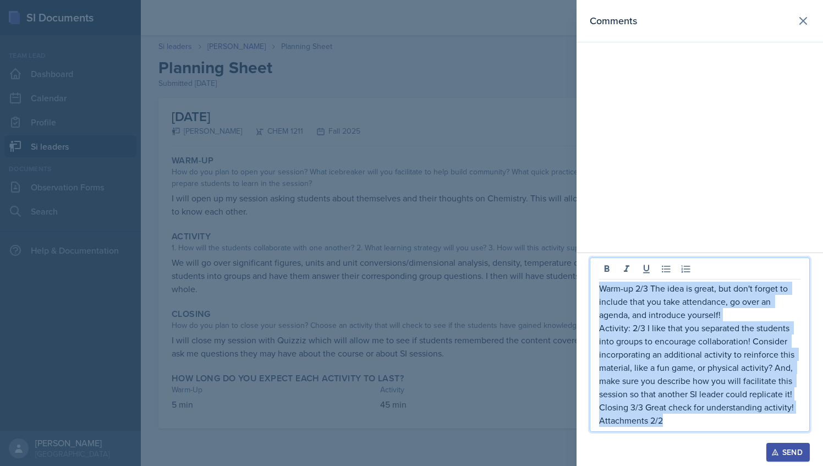
drag, startPoint x: 674, startPoint y: 420, endPoint x: 600, endPoint y: 288, distance: 151.8
click at [600, 288] on div "Warm-up 2/3 The idea is great, but don't forget to include that you take attend…" at bounding box center [699, 354] width 201 height 145
copy div "Warm-up 2/3 The idea is great, but don't forget to include that you take attend…"
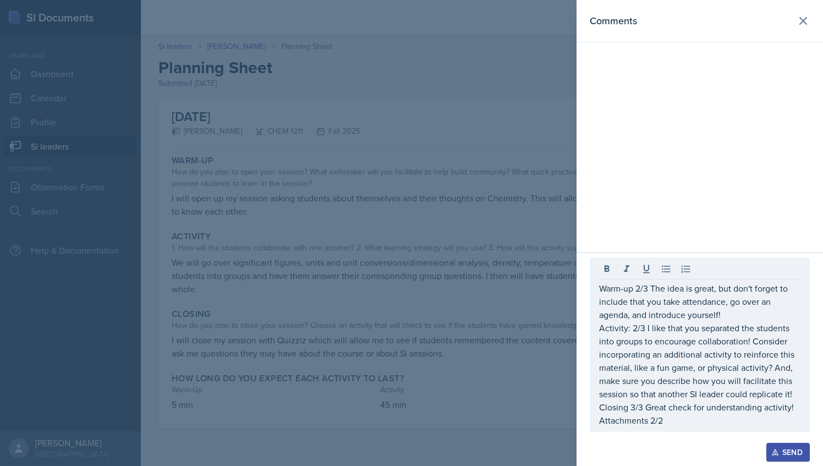
click at [705, 450] on div "Send" at bounding box center [700, 452] width 220 height 19
click at [774, 452] on icon "button" at bounding box center [775, 452] width 6 height 6
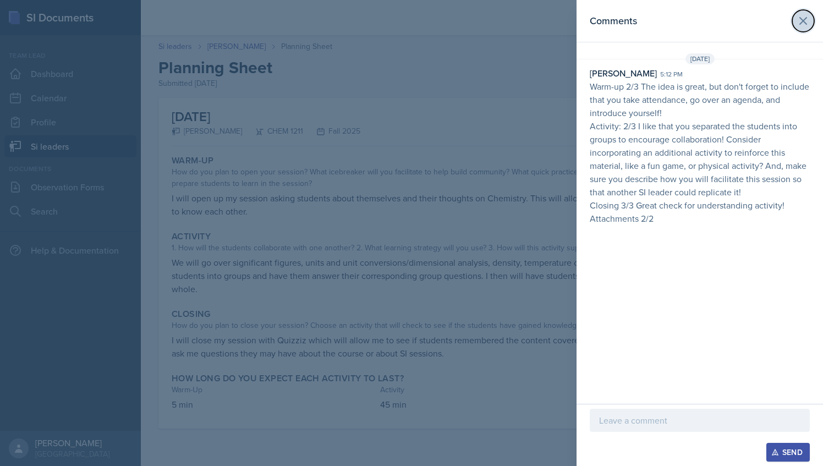
click at [804, 19] on icon at bounding box center [803, 20] width 13 height 13
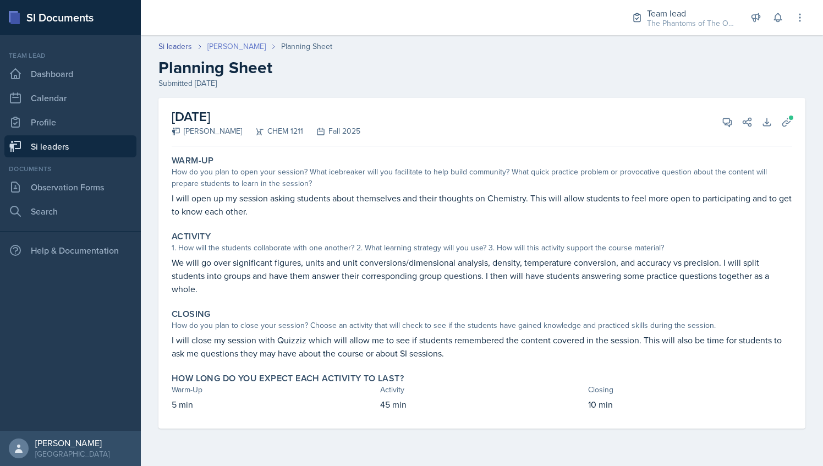
click at [237, 46] on link "[PERSON_NAME]" at bounding box center [236, 47] width 58 height 12
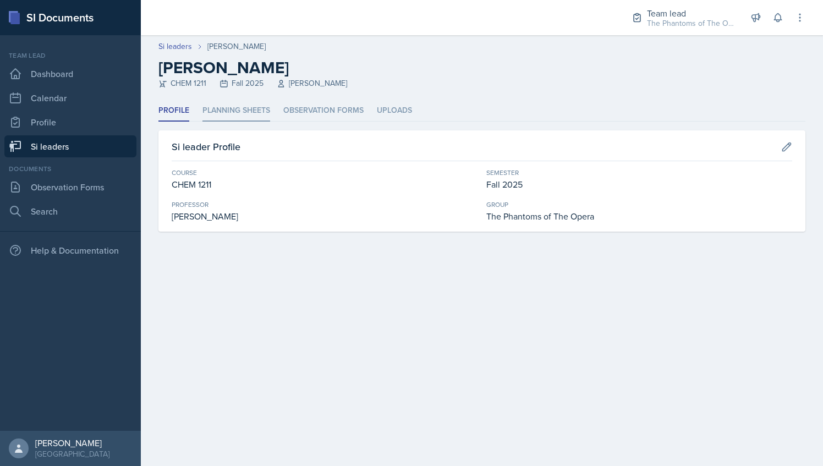
click at [244, 110] on li "Planning Sheets" at bounding box center [236, 110] width 68 height 21
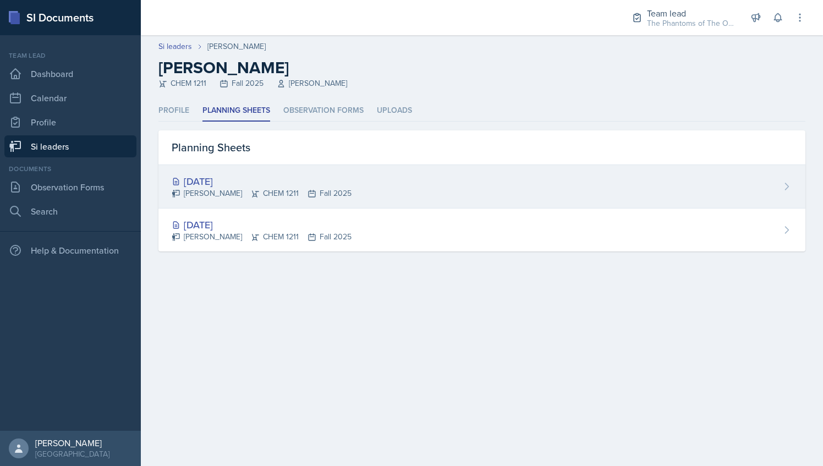
click at [283, 189] on div "[PERSON_NAME] CHEM 1211 Fall 2025" at bounding box center [262, 194] width 180 height 12
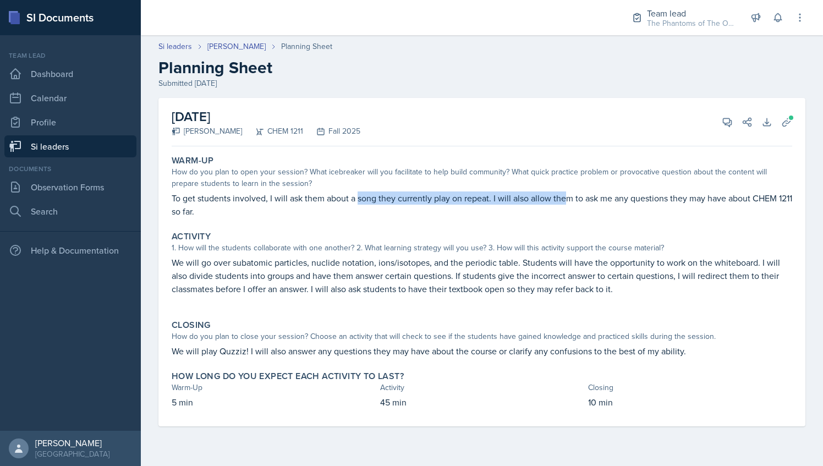
drag, startPoint x: 358, startPoint y: 196, endPoint x: 566, endPoint y: 196, distance: 208.0
click at [566, 196] on p "To get students involved, I will ask them about a song they currently play on r…" at bounding box center [482, 204] width 621 height 26
drag, startPoint x: 566, startPoint y: 196, endPoint x: 503, endPoint y: 151, distance: 77.3
click at [503, 151] on div "Warm-Up How do you plan to open your session? What icebreaker will you facilita…" at bounding box center [481, 187] width 629 height 72
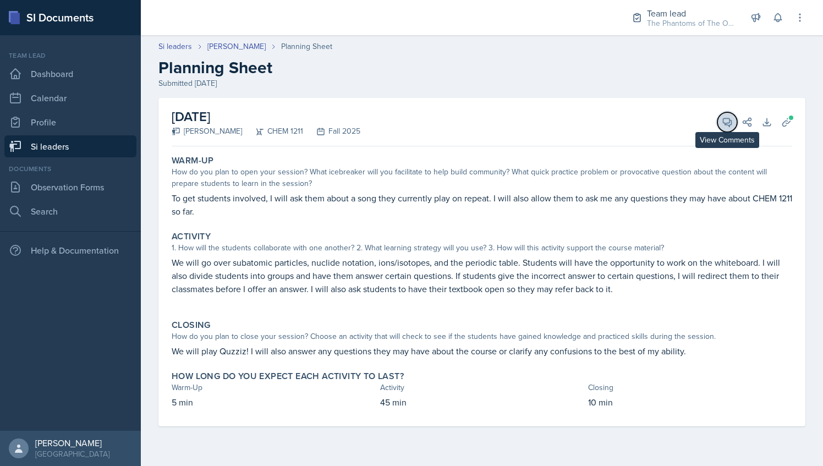
click at [730, 119] on span at bounding box center [731, 119] width 6 height 6
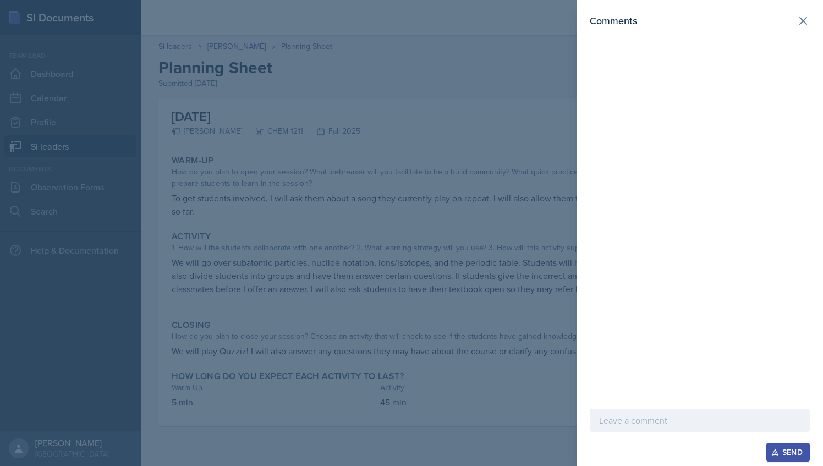
click at [623, 416] on p at bounding box center [699, 420] width 201 height 13
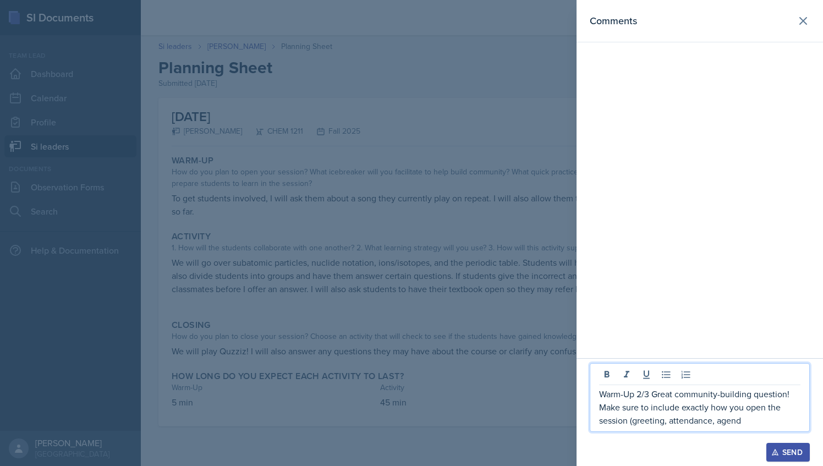
click at [700, 420] on p "Warm-Up 2/3 Great community-building question! Make sure to include exactly how…" at bounding box center [699, 407] width 201 height 40
click at [701, 424] on p "Warm-Up 2/3 Great community-building question! Make sure to include exactly how…" at bounding box center [699, 407] width 201 height 40
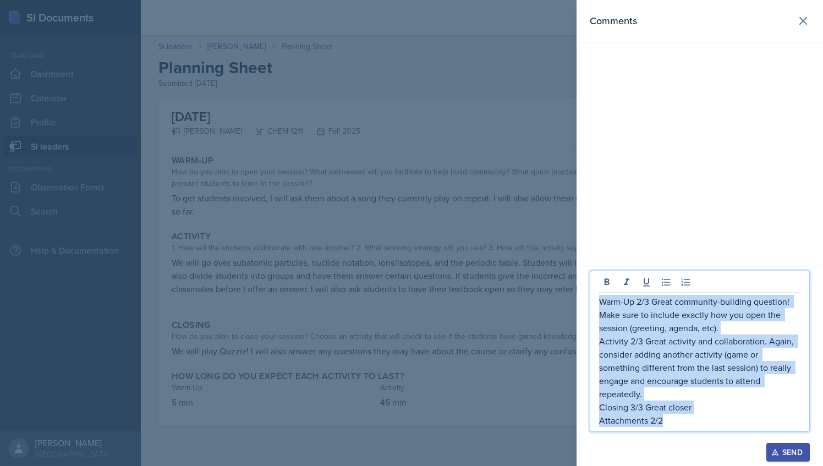
drag, startPoint x: 671, startPoint y: 420, endPoint x: 592, endPoint y: 300, distance: 143.0
click at [592, 300] on div "Warm-Up 2/3 Great community-building question! Make sure to include exactly how…" at bounding box center [700, 351] width 220 height 161
copy div "Warm-Up 2/3 Great community-building question! Make sure to include exactly how…"
click at [785, 452] on div "Send" at bounding box center [788, 452] width 29 height 9
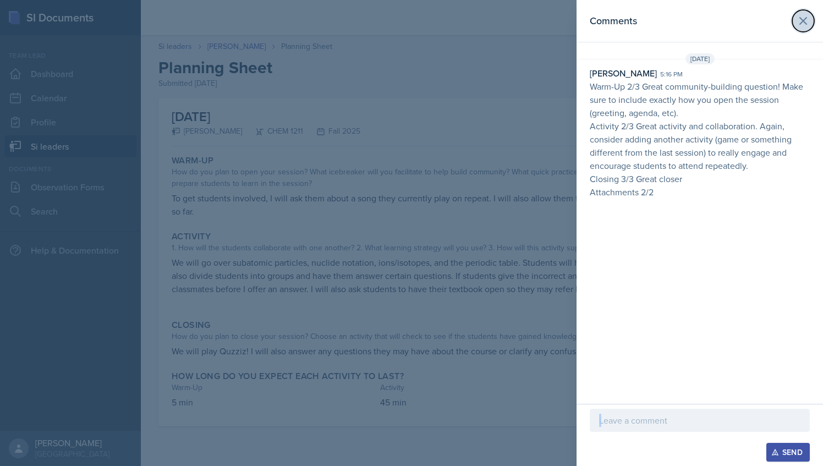
click at [809, 19] on icon at bounding box center [803, 20] width 13 height 13
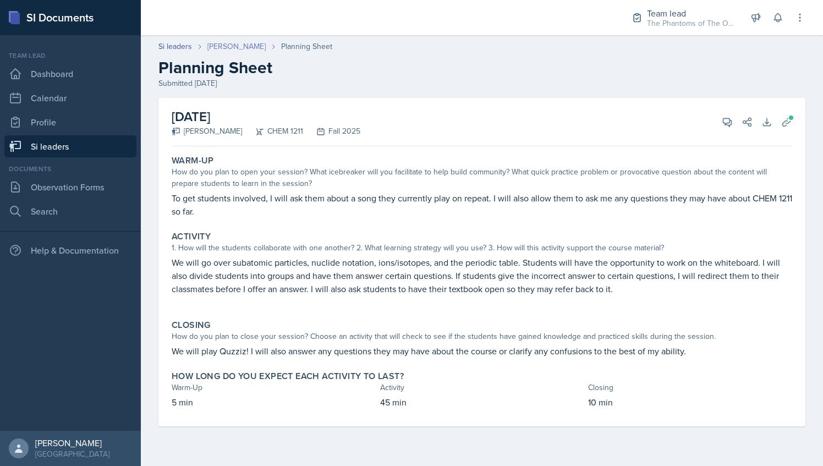
click at [230, 47] on link "[PERSON_NAME]" at bounding box center [236, 47] width 58 height 12
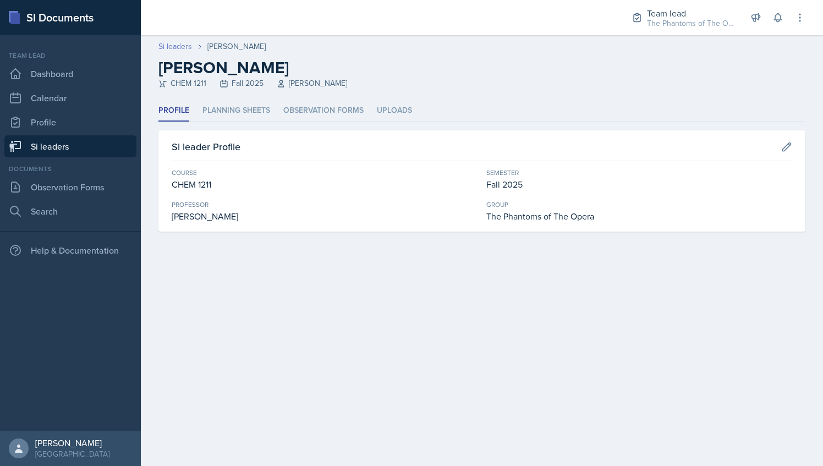
click at [182, 50] on link "Si leaders" at bounding box center [175, 47] width 34 height 12
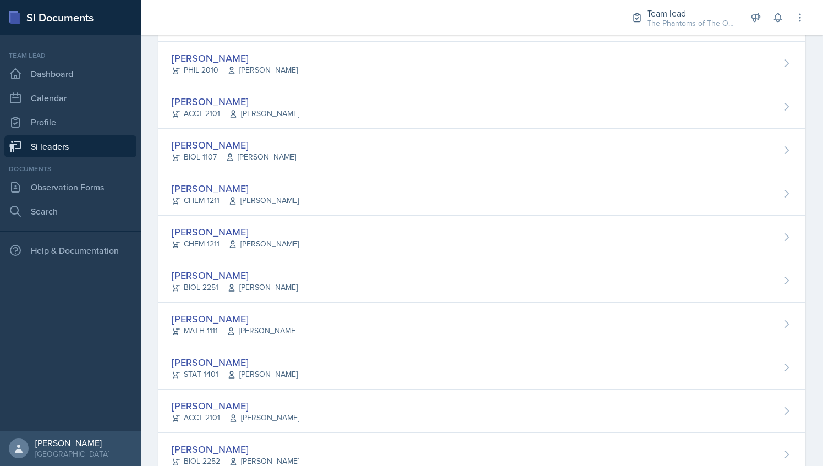
scroll to position [775, 0]
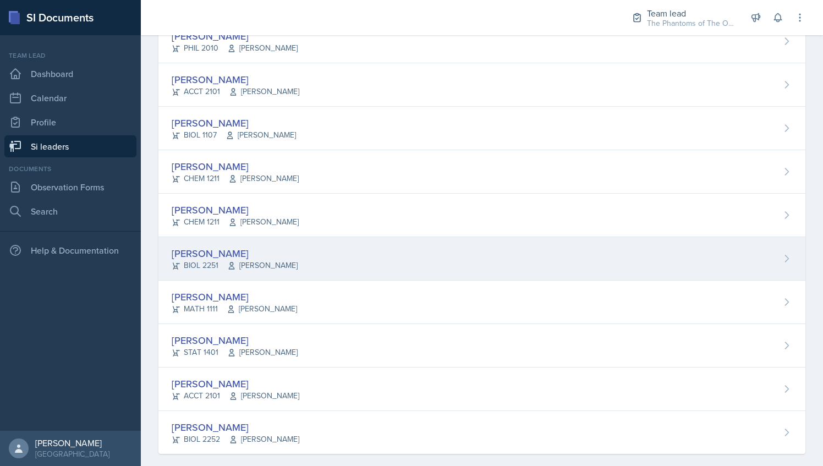
click at [287, 240] on div "[PERSON_NAME] BIOL 2251 Vennece [PERSON_NAME]" at bounding box center [481, 258] width 647 height 43
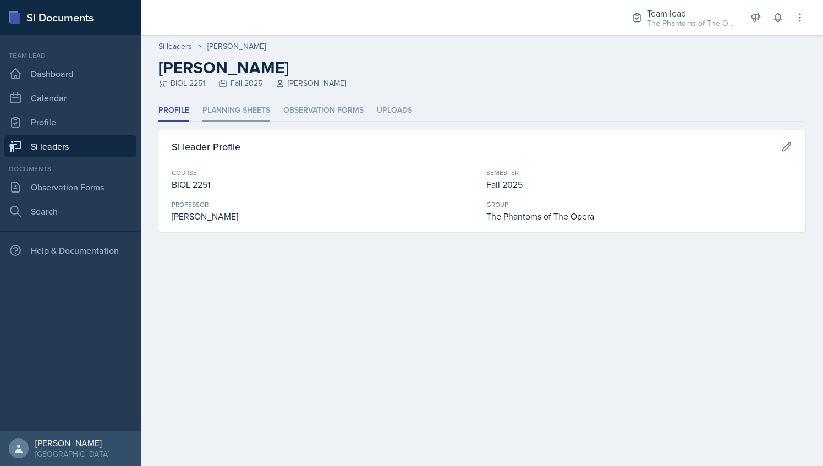
click at [248, 109] on li "Planning Sheets" at bounding box center [236, 110] width 68 height 21
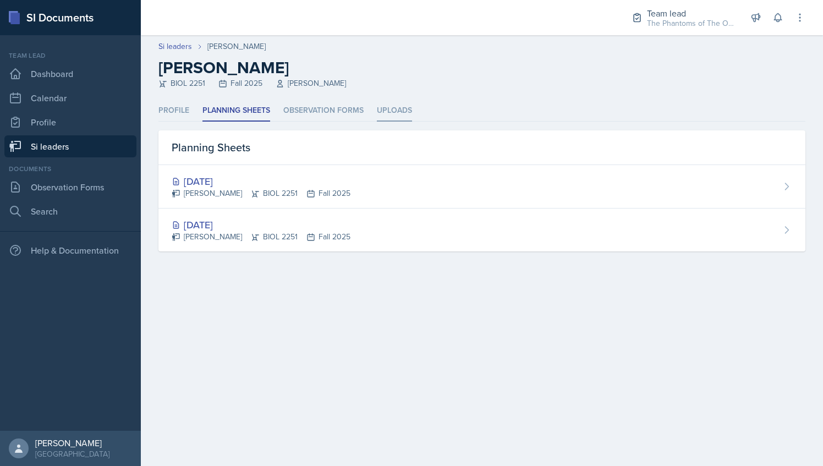
click at [382, 103] on li "Uploads" at bounding box center [394, 110] width 35 height 21
click at [243, 107] on li "Planning Sheets" at bounding box center [236, 110] width 68 height 21
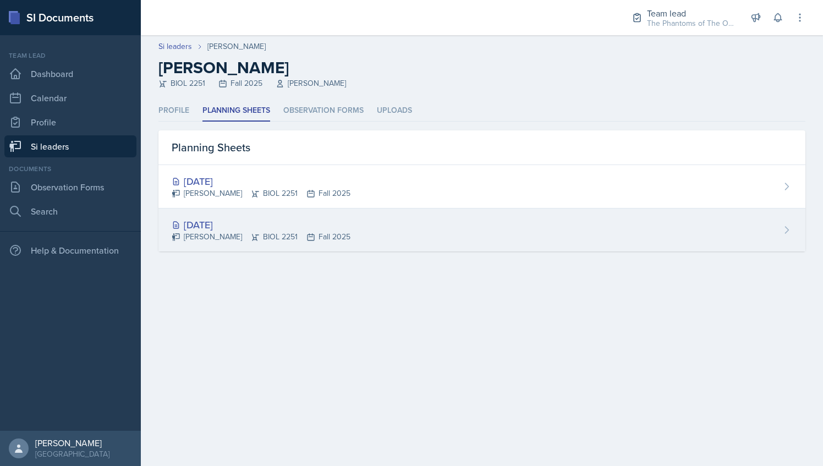
click at [306, 239] on icon at bounding box center [310, 237] width 9 height 9
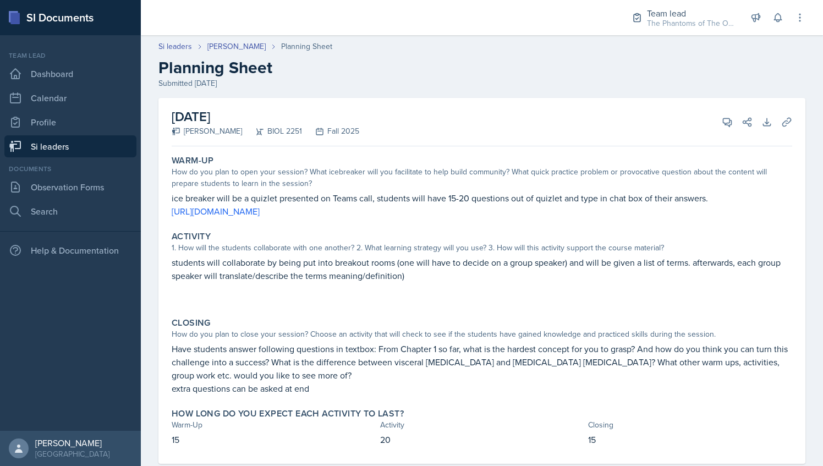
scroll to position [24, 0]
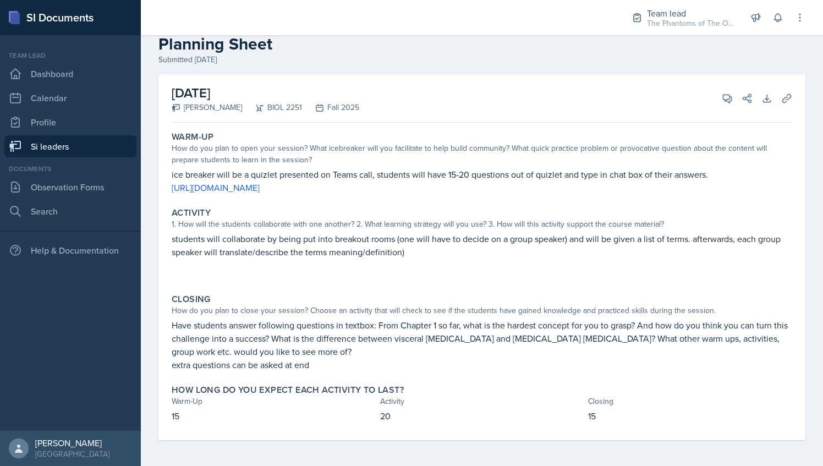
click at [729, 87] on div "[DATE] [PERSON_NAME] BIOL 2251 Fall 2025 View Comments Comments Send Share Down…" at bounding box center [482, 98] width 621 height 48
click at [722, 99] on icon at bounding box center [727, 98] width 11 height 11
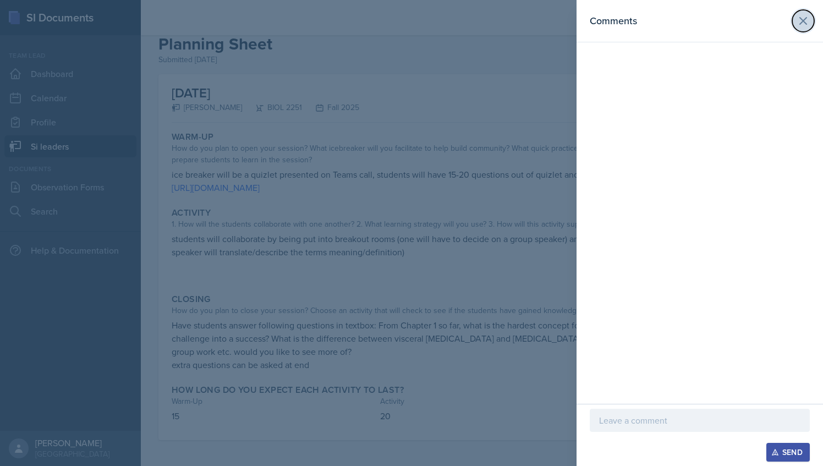
click at [807, 18] on icon at bounding box center [803, 21] width 7 height 7
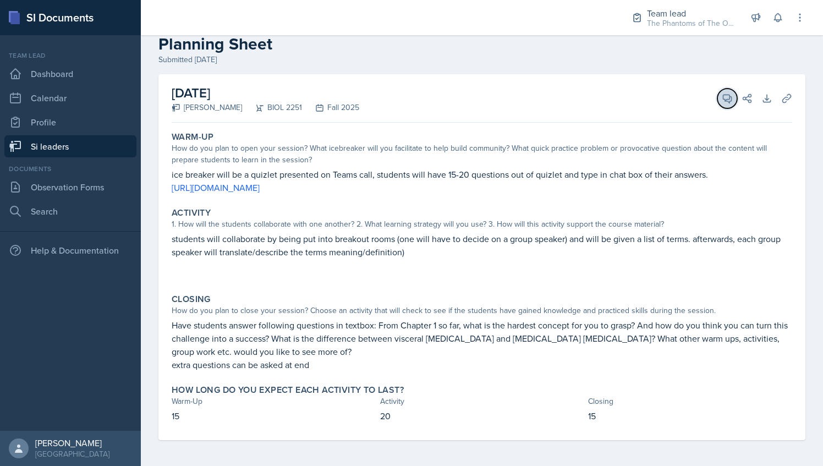
click at [722, 99] on icon at bounding box center [727, 98] width 11 height 11
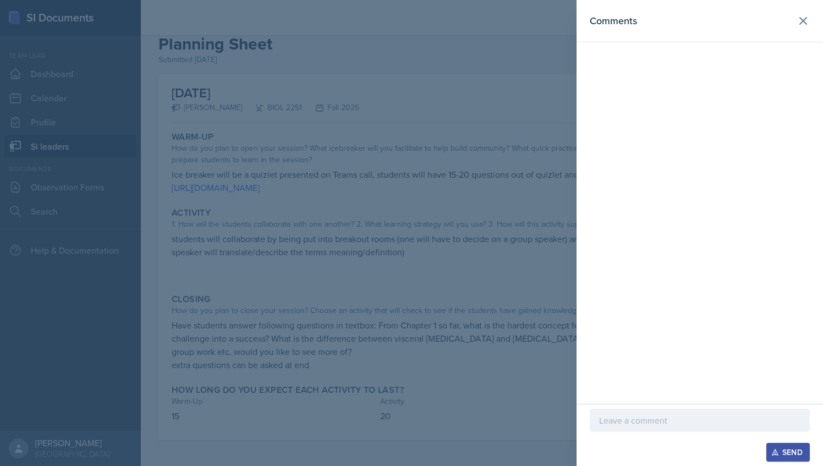
click at [641, 410] on div at bounding box center [700, 420] width 220 height 23
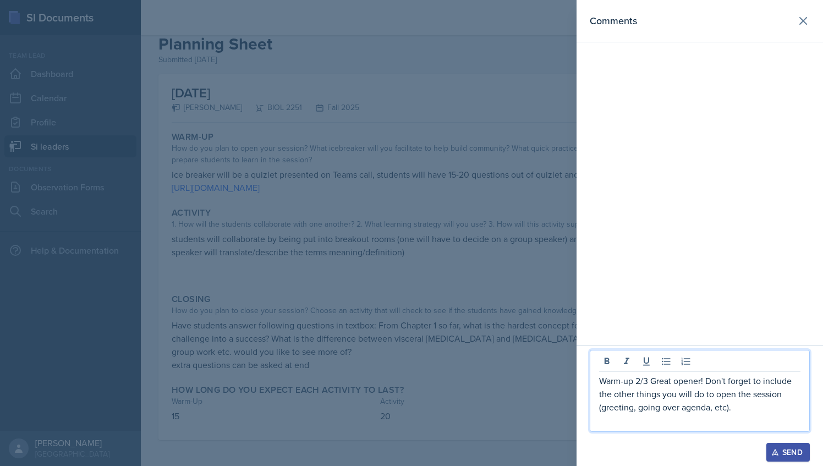
click at [743, 411] on p "Warm-up 2/3 Great opener! Don't forget to include the other things you will do …" at bounding box center [699, 394] width 201 height 40
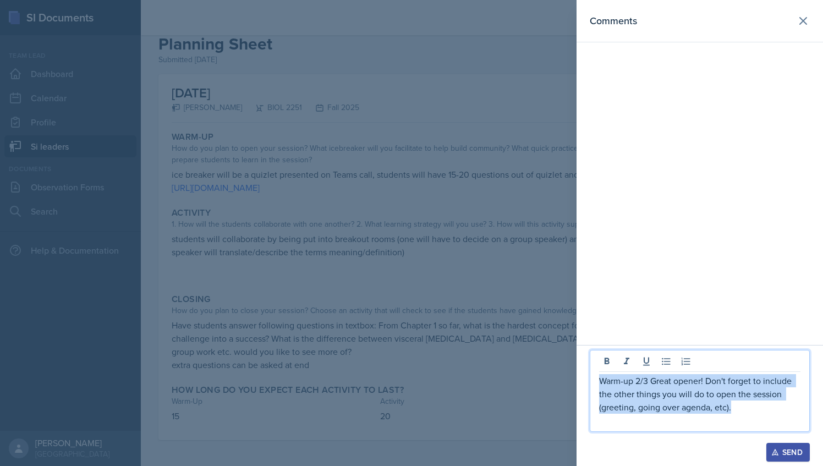
drag, startPoint x: 737, startPoint y: 410, endPoint x: 593, endPoint y: 381, distance: 147.1
click at [593, 381] on div "Warm-up 2/3 Great opener! Don't forget to include the other things you will do …" at bounding box center [700, 391] width 220 height 82
copy p "Warm-up 2/3 Great opener! Don't forget to include the other things you will do …"
click at [807, 19] on icon at bounding box center [803, 20] width 13 height 13
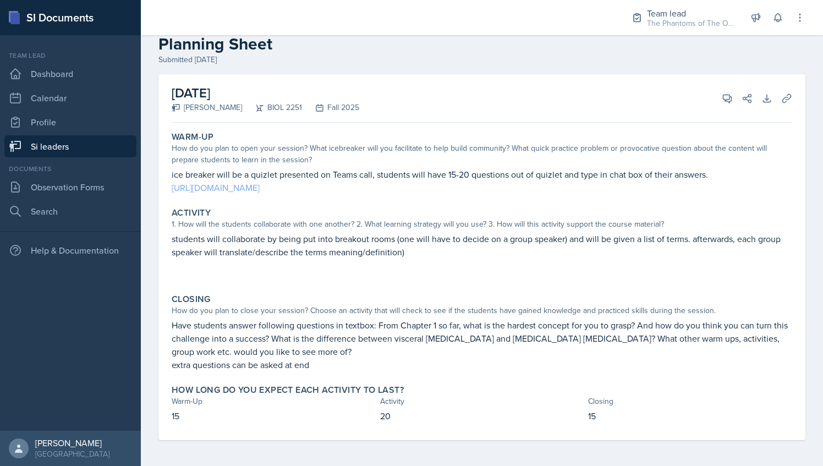
click at [260, 186] on link "[URL][DOMAIN_NAME]" at bounding box center [216, 188] width 88 height 12
click at [717, 101] on button "View Comments" at bounding box center [727, 99] width 20 height 20
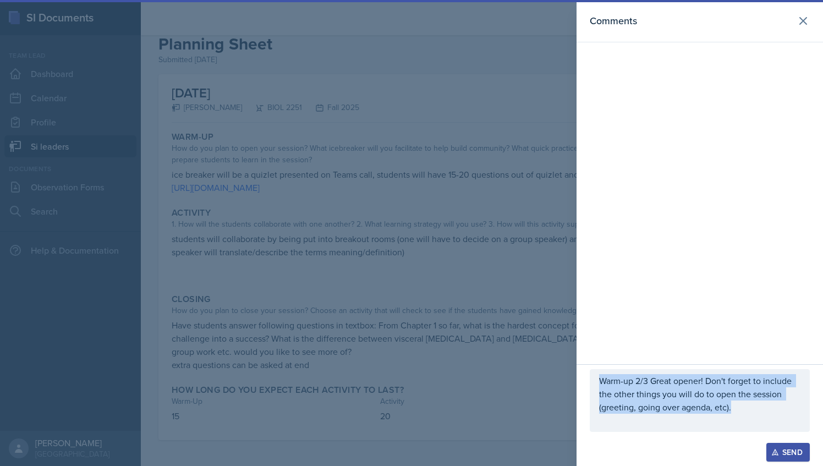
click at [746, 410] on p "Warm-up 2/3 Great opener! Don't forget to include the other things you will do …" at bounding box center [699, 394] width 201 height 40
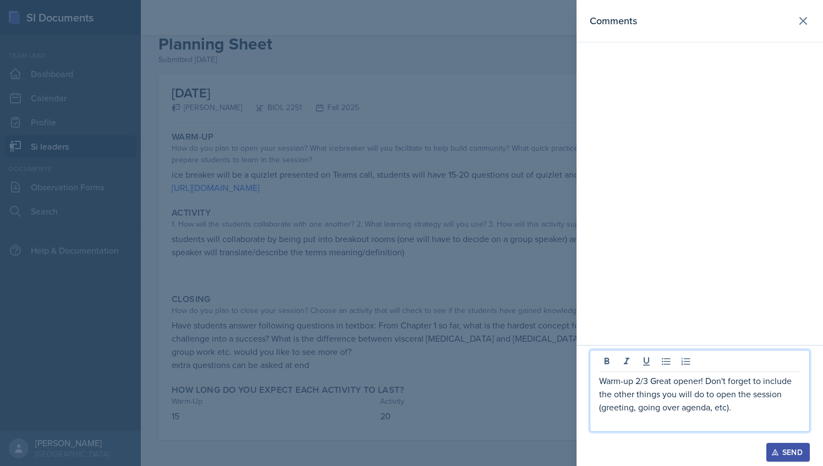
click at [643, 380] on p "Warm-up 2/3 Great opener! Don't forget to include the other things you will do …" at bounding box center [699, 394] width 201 height 40
click at [640, 381] on p "Warm-up 2/3 Great opener! Don't forget to include the other things you will do …" at bounding box center [699, 394] width 201 height 40
click at [663, 390] on p "Warm-up 1/3 Great opener! Don't forget to include the other things you will do …" at bounding box center [699, 394] width 201 height 40
click at [660, 375] on p "Warm-up 1/3 Great opener! Don't forget to include the other things you will do …" at bounding box center [699, 394] width 201 height 40
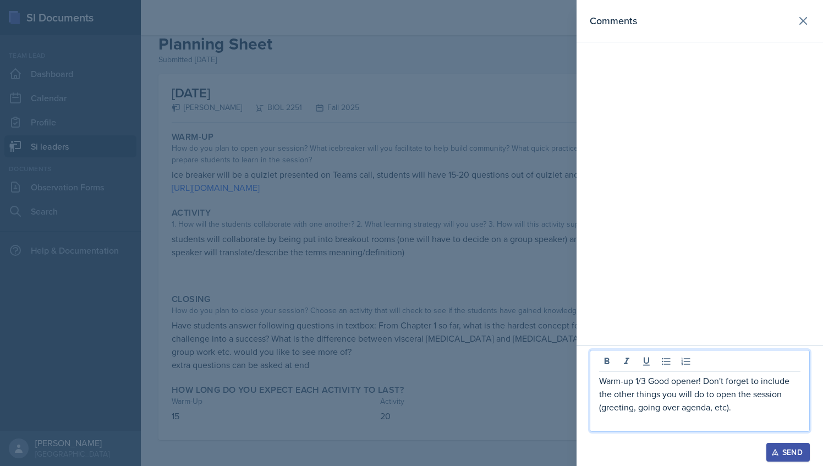
click at [699, 377] on p "Warm-up 1/3 Good opener! Don't forget to include the other things you will do t…" at bounding box center [699, 394] width 201 height 40
click at [701, 382] on p "Warm-up 1/3 Good opener! Don't forget to include the other things you will do t…" at bounding box center [699, 394] width 201 height 40
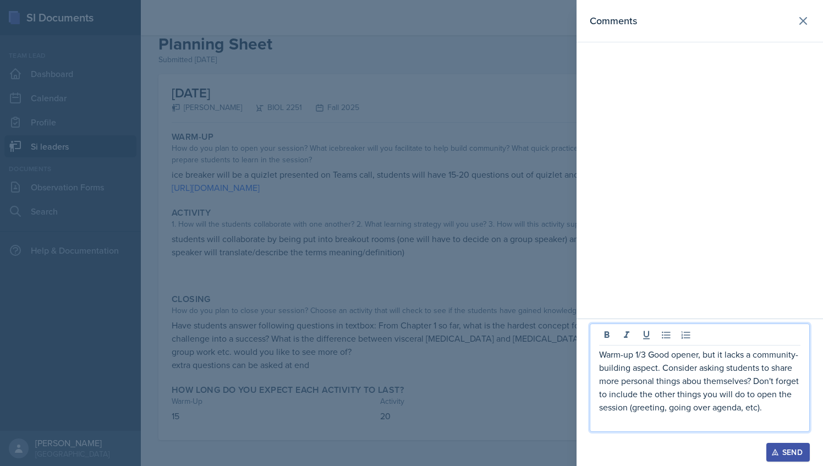
click at [704, 381] on p "Warm-up 1/3 Good opener, but it lacks a community-building aspect. Consider ask…" at bounding box center [699, 381] width 201 height 66
click at [752, 354] on p "Warm-up 1/3 Good opener, but it lacks a community-building aspect. Consider ask…" at bounding box center [699, 381] width 201 height 66
click at [799, 407] on p "Warm-up 1/3 Good opener, but it lacks a community-building aspect. Consider ask…" at bounding box center [699, 381] width 201 height 66
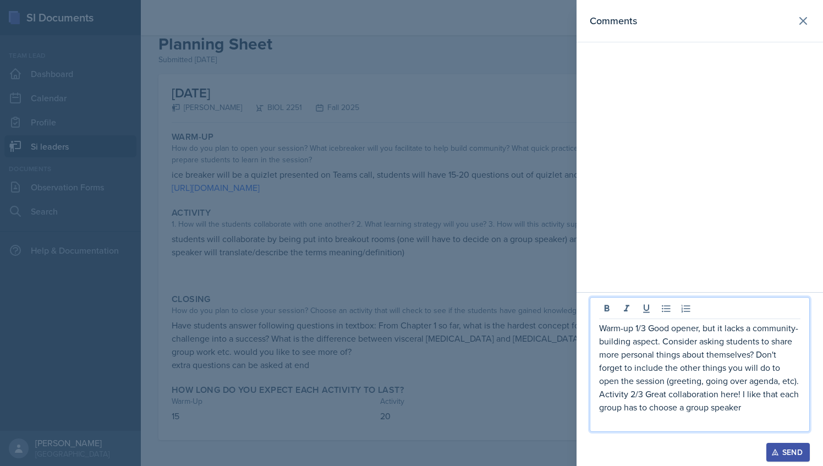
click at [755, 410] on p "Activity 2/3 Great collaboration here! I like that each group has to choose a g…" at bounding box center [699, 400] width 201 height 26
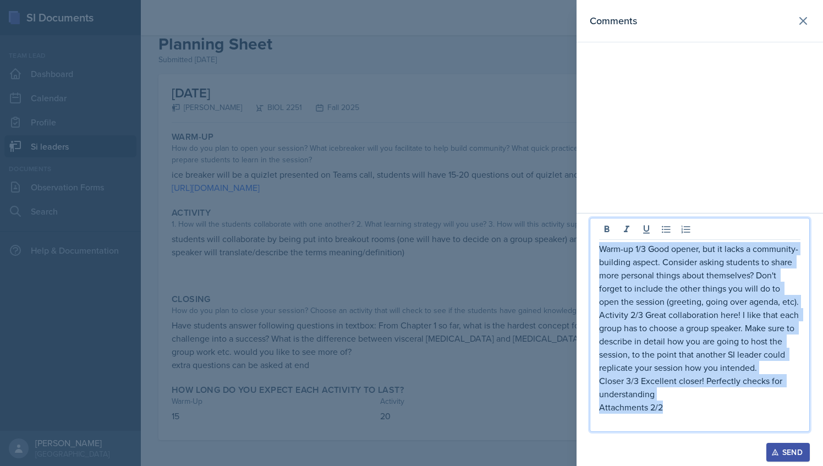
drag, startPoint x: 667, startPoint y: 409, endPoint x: 597, endPoint y: 253, distance: 170.7
click at [597, 253] on div "Warm-up 1/3 Good opener, but it lacks a community-building aspect. Consider ask…" at bounding box center [700, 325] width 220 height 214
copy div "Warm-up 1/3 Good opener, but it lacks a community-building aspect. Consider ask…"
click at [783, 451] on div "Send" at bounding box center [788, 452] width 29 height 9
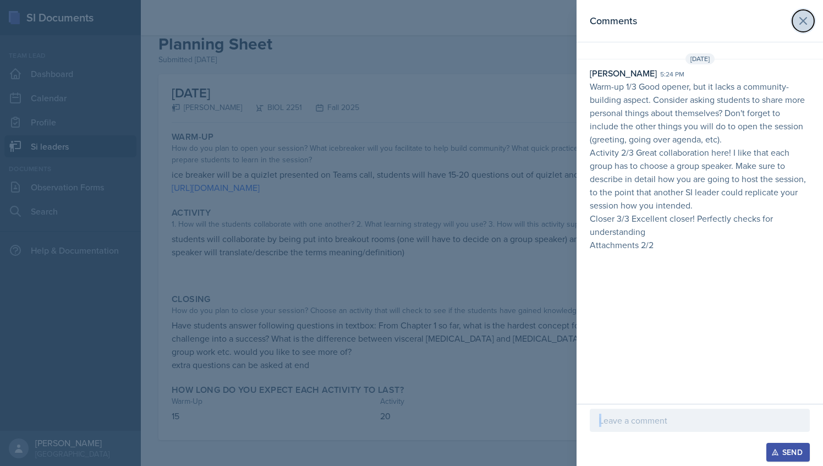
click at [807, 22] on icon at bounding box center [803, 20] width 13 height 13
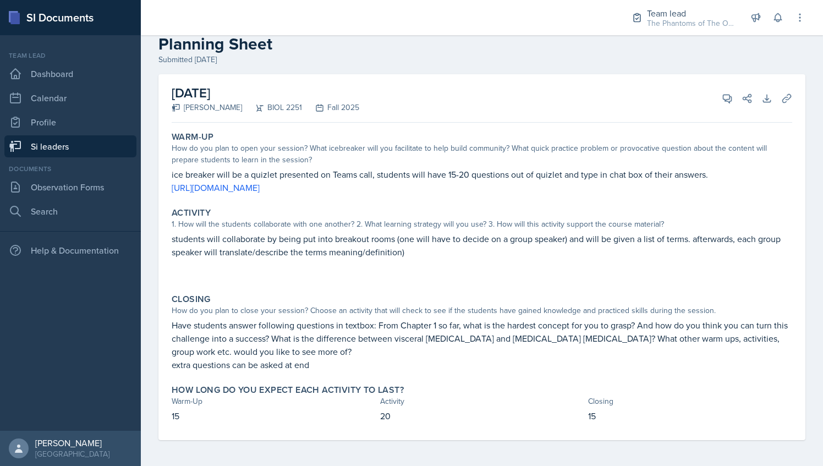
scroll to position [0, 0]
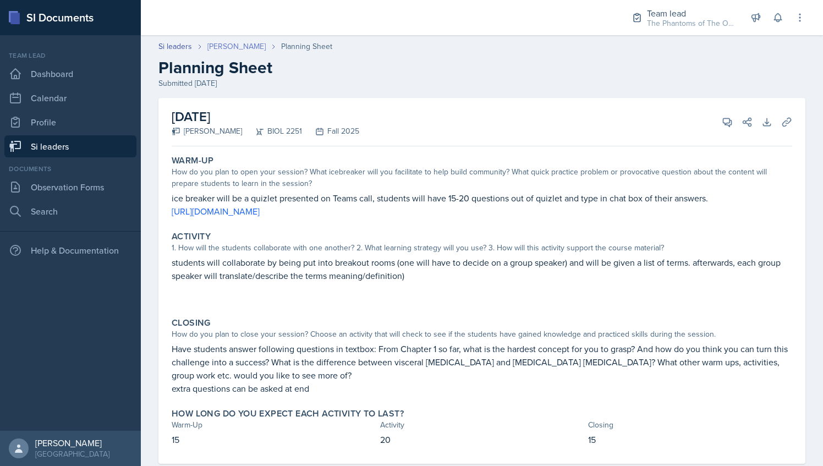
click at [243, 48] on link "[PERSON_NAME]" at bounding box center [236, 47] width 58 height 12
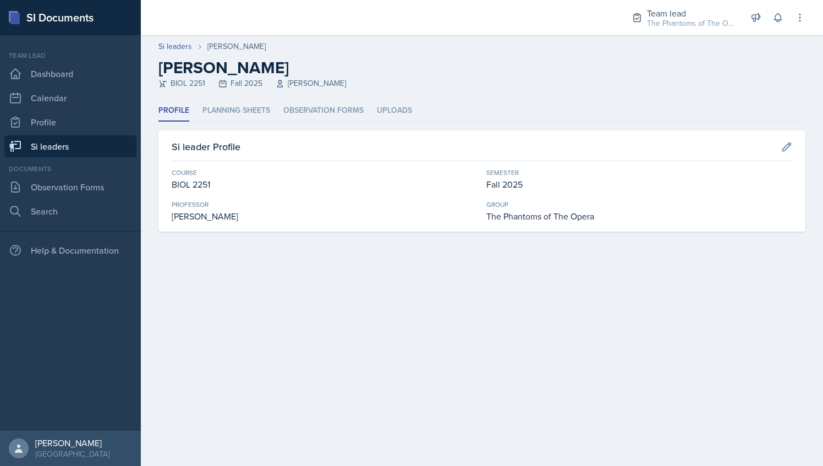
click at [247, 124] on div "Profile Planning Sheets Observation Forms Uploads Profile Planning Sheets Obser…" at bounding box center [481, 165] width 647 height 131
click at [253, 113] on li "Planning Sheets" at bounding box center [236, 110] width 68 height 21
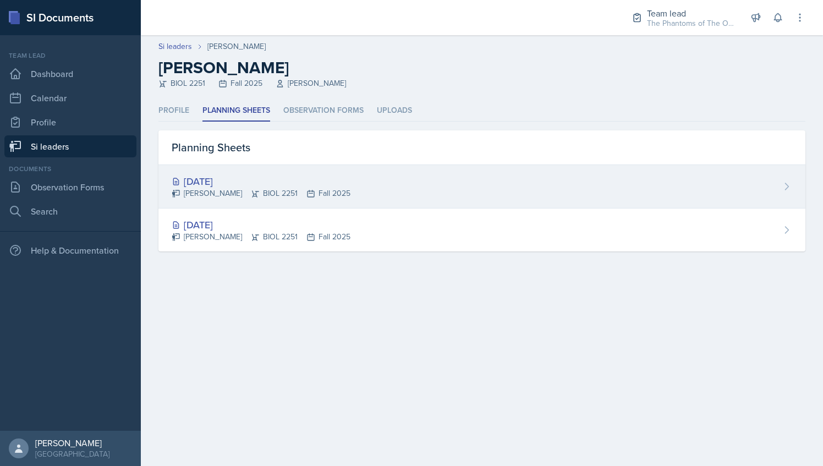
click at [265, 205] on div "[DATE] [PERSON_NAME] BIOL 2251 Fall 2025" at bounding box center [481, 186] width 647 height 43
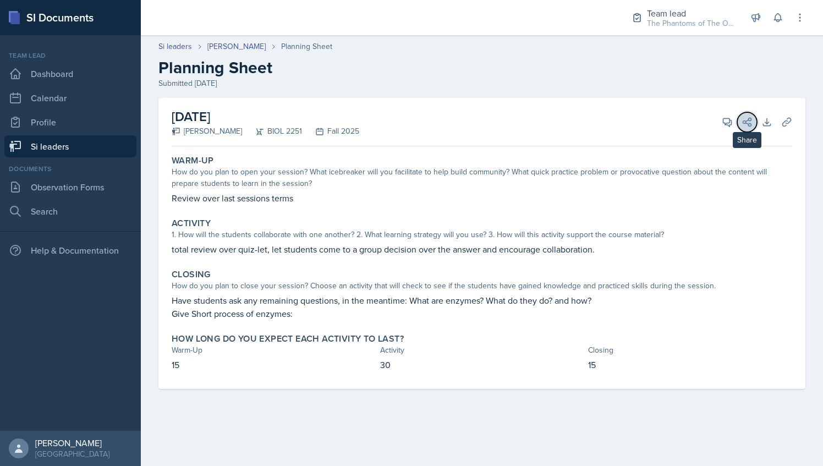
click at [738, 120] on button "Share" at bounding box center [747, 122] width 20 height 20
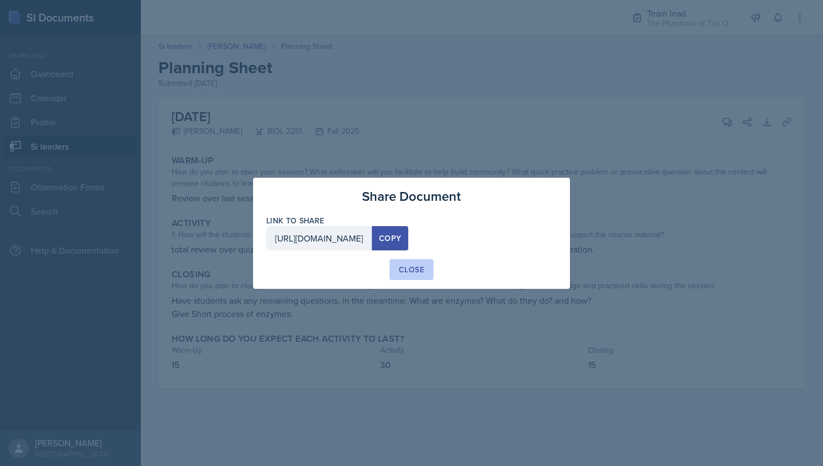
click at [413, 263] on button "Close" at bounding box center [412, 269] width 44 height 21
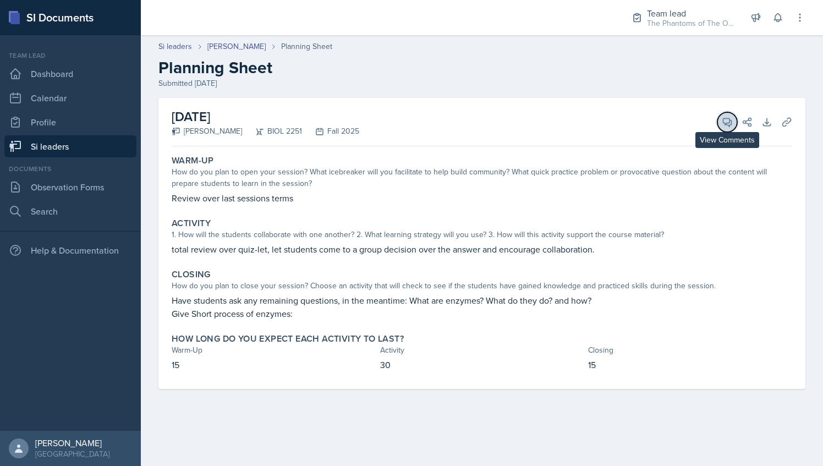
click at [727, 119] on icon at bounding box center [727, 122] width 11 height 11
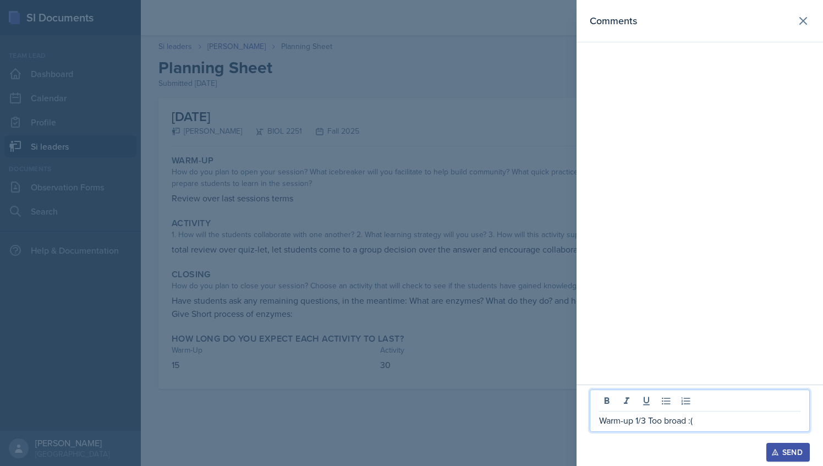
click at [707, 421] on p "Warm-up 1/3 Too broad :(" at bounding box center [699, 420] width 201 height 13
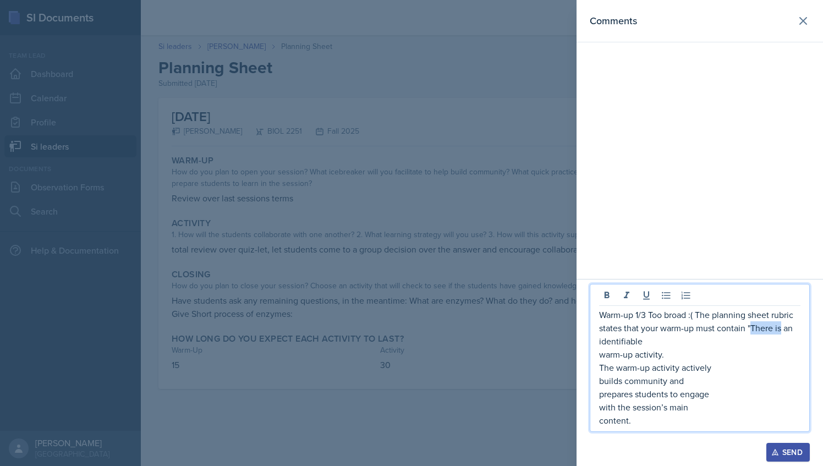
drag, startPoint x: 752, startPoint y: 327, endPoint x: 782, endPoint y: 331, distance: 30.6
click at [782, 331] on p "Warm-up 1/3 Too broad :( The planning sheet rubric states that your warm-up mus…" at bounding box center [699, 328] width 201 height 40
click at [600, 352] on p "warm-up activity." at bounding box center [699, 354] width 201 height 13
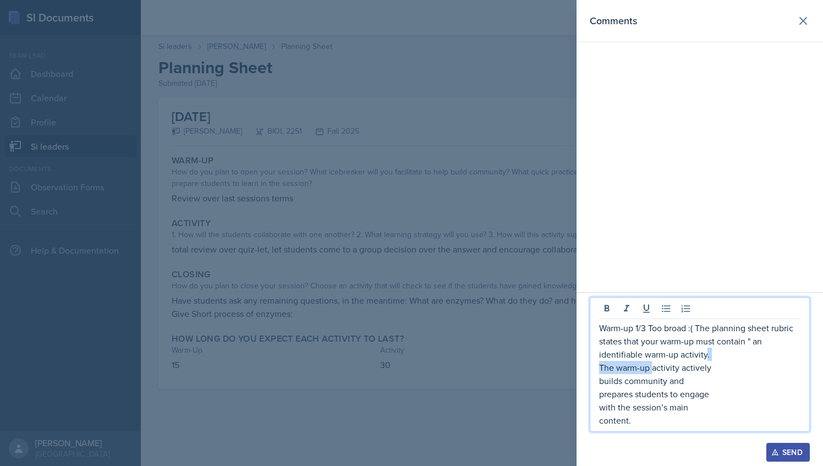
drag, startPoint x: 652, startPoint y: 369, endPoint x: 706, endPoint y: 354, distance: 55.2
click at [706, 354] on div "Warm-up 1/3 Too broad :( The planning sheet rubric states that your warm-up mus…" at bounding box center [699, 374] width 201 height 106
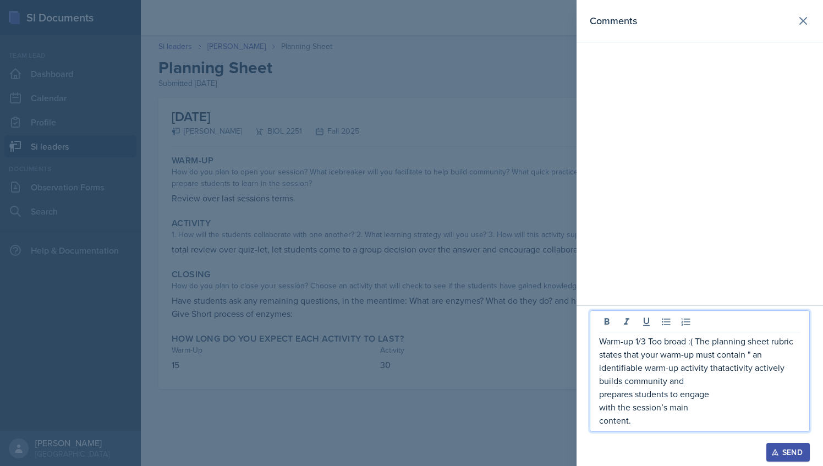
click at [735, 368] on p "Warm-up 1/3 Too broad :( The planning sheet rubric states that your warm-up mus…" at bounding box center [699, 354] width 201 height 40
click at [599, 395] on p "prepares students to engage" at bounding box center [699, 393] width 201 height 13
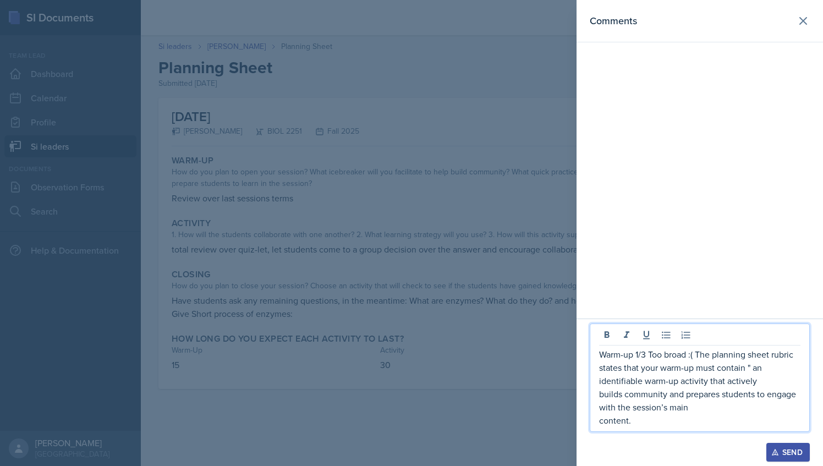
click at [597, 410] on div "Warm-up 1/3 Too broad :( The planning sheet rubric states that your warm-up mus…" at bounding box center [700, 377] width 220 height 108
click at [596, 423] on div "Warm-up 1/3 Too broad :( The planning sheet rubric states that your warm-up mus…" at bounding box center [700, 377] width 220 height 108
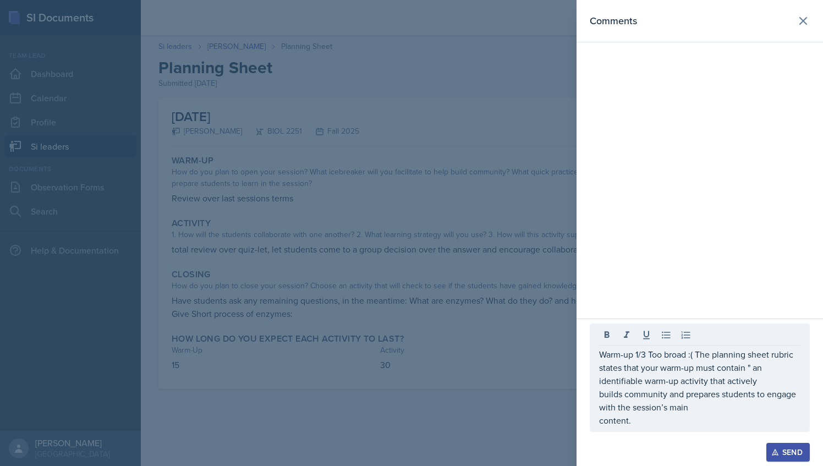
click at [596, 423] on div "Warm-up 1/3 Too broad :( The planning sheet rubric states that your warm-up mus…" at bounding box center [700, 377] width 220 height 108
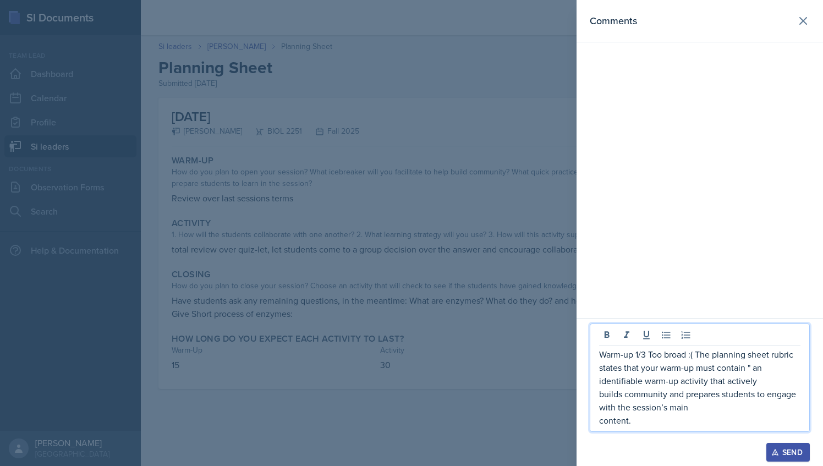
click at [599, 424] on p "content." at bounding box center [699, 420] width 201 height 13
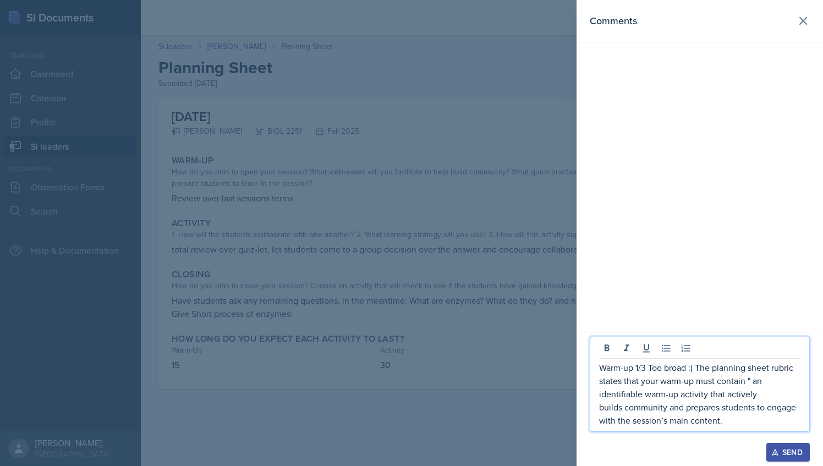
click at [755, 380] on p "Warm-up 1/3 Too broad :( The planning sheet rubric states that your warm-up mus…" at bounding box center [699, 381] width 201 height 40
click at [600, 421] on p "with the session’s main content." at bounding box center [699, 420] width 201 height 13
click at [600, 409] on p "builds community and prepares students to engage with the session’s main conten…" at bounding box center [699, 414] width 201 height 26
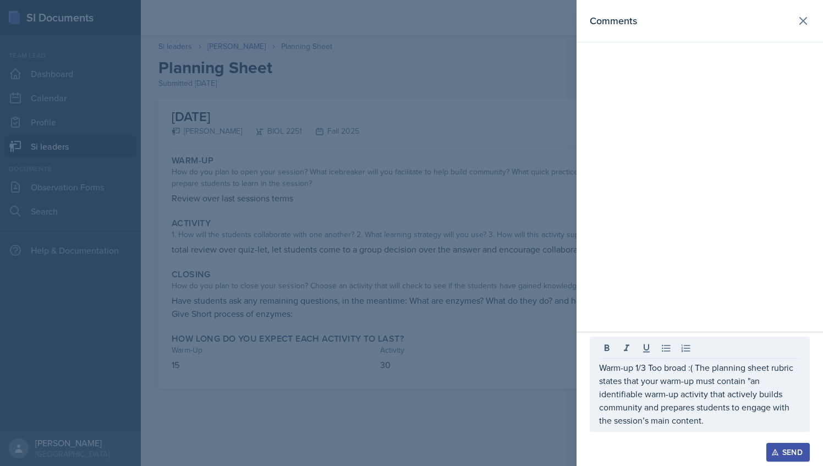
click at [596, 395] on div "Warm-up 1/3 Too broad :( The planning sheet rubric states that your warm-up mus…" at bounding box center [700, 384] width 220 height 95
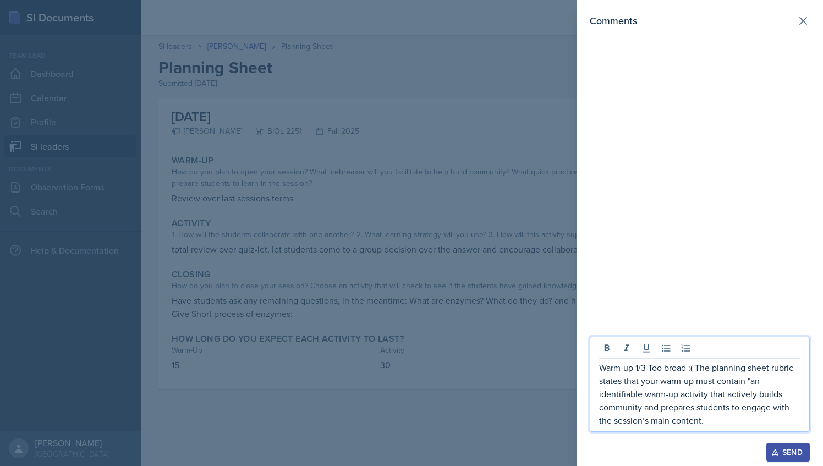
drag, startPoint x: 596, startPoint y: 395, endPoint x: 602, endPoint y: 402, distance: 8.6
click at [602, 402] on p "Warm-up 1/3 Too broad :( The planning sheet rubric states that your warm-up mus…" at bounding box center [699, 394] width 201 height 66
click at [600, 394] on p "Warm-up 1/3 Too broad :( The planning sheet rubric states that your warm-up mus…" at bounding box center [699, 394] width 201 height 66
click at [711, 411] on p "Warm-up 1/3 Too broad :( The planning sheet rubric states that your warm-up mus…" at bounding box center [699, 394] width 201 height 66
click at [710, 417] on p "Warm-up 1/3 Too broad :( The planning sheet rubric states that your warm-up mus…" at bounding box center [699, 394] width 201 height 66
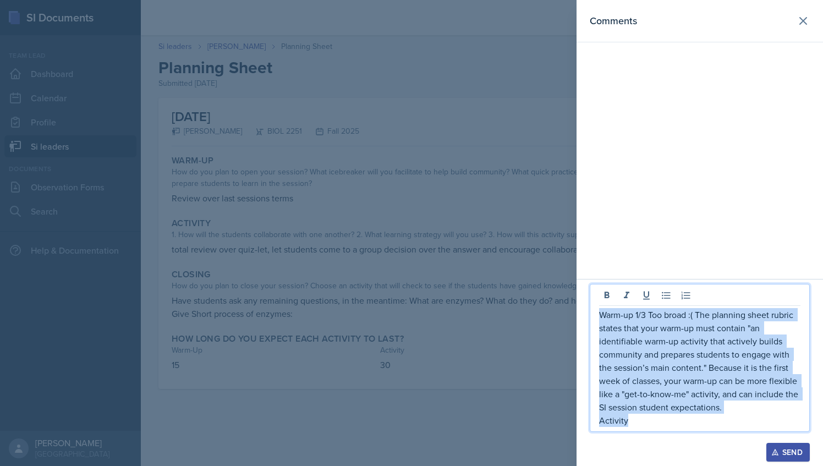
drag, startPoint x: 628, startPoint y: 419, endPoint x: 599, endPoint y: 311, distance: 111.7
click at [599, 311] on div "Warm-up 1/3 Too broad :( The planning sheet rubric states that your warm-up mus…" at bounding box center [699, 367] width 201 height 119
copy div "Warm-up 1/3 Too broad :( The planning sheet rubric states that your warm-up mus…"
click at [805, 21] on icon at bounding box center [803, 20] width 13 height 13
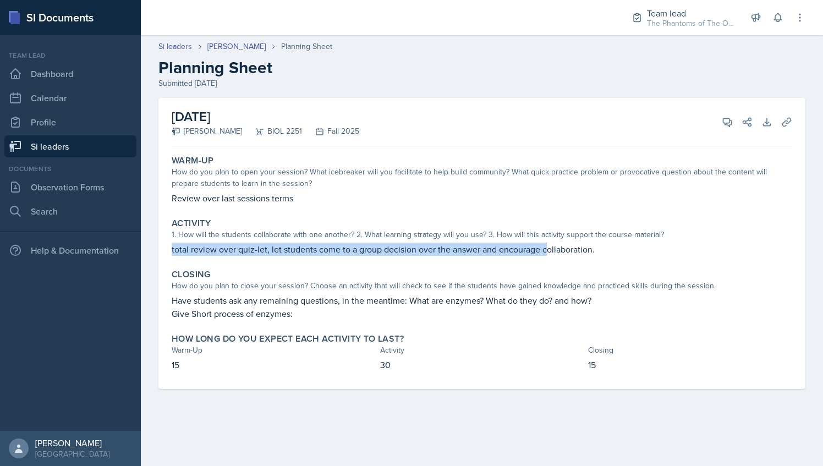
drag, startPoint x: 173, startPoint y: 249, endPoint x: 545, endPoint y: 257, distance: 372.0
click at [545, 257] on div "Activity 1. How will the students collaborate with one another? 2. What learnin…" at bounding box center [481, 236] width 629 height 47
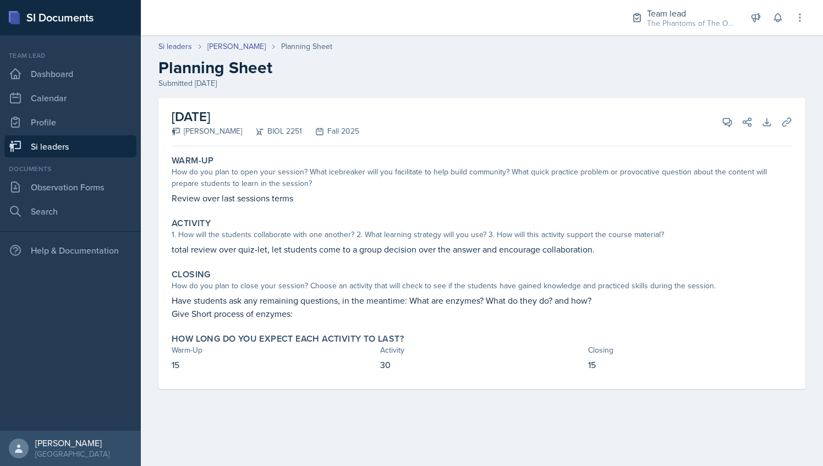
drag, startPoint x: 545, startPoint y: 257, endPoint x: 619, endPoint y: 212, distance: 86.6
click at [619, 212] on div "Warm-Up How do you plan to open your session? What icebreaker will you facilita…" at bounding box center [482, 270] width 621 height 238
click at [720, 125] on button "View Comments" at bounding box center [727, 122] width 20 height 20
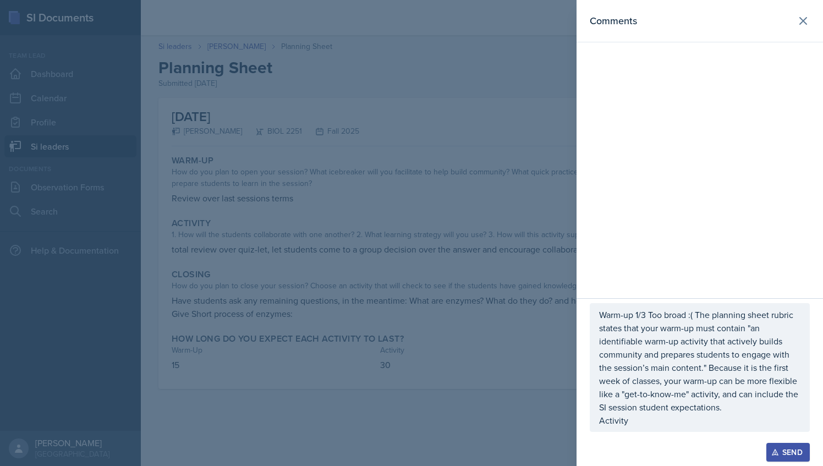
click at [660, 412] on p "Warm-up 1/3 Too broad :( The planning sheet rubric states that your warm-up mus…" at bounding box center [699, 361] width 201 height 106
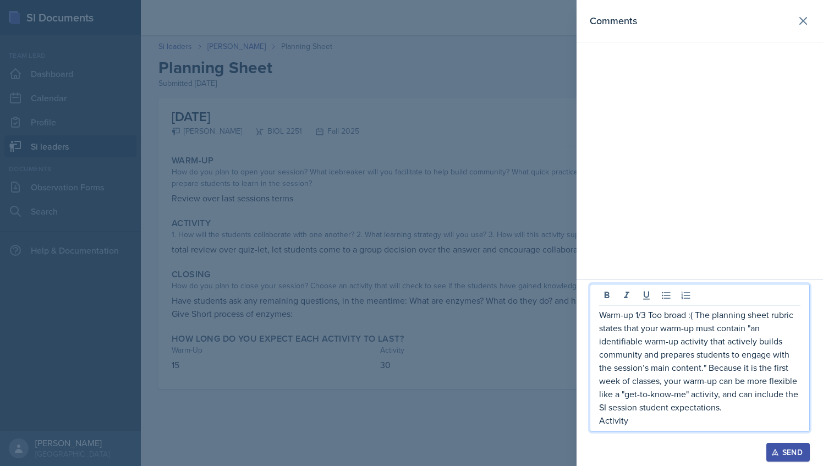
click at [654, 421] on p "Activity" at bounding box center [699, 420] width 201 height 13
click at [699, 426] on p "Activity 1/3 Too broad :(" at bounding box center [699, 420] width 201 height 13
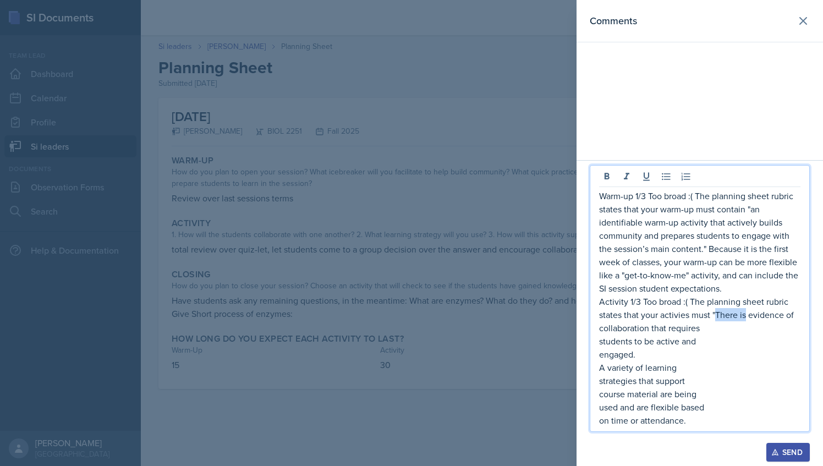
drag, startPoint x: 716, startPoint y: 314, endPoint x: 747, endPoint y: 316, distance: 30.9
click at [747, 316] on p "Activity 1/3 Too broad :( The planning sheet rubric states that your activies m…" at bounding box center [699, 308] width 201 height 26
click at [602, 343] on p "students to be active and" at bounding box center [699, 340] width 201 height 13
click at [599, 341] on p "students to be active and" at bounding box center [699, 340] width 201 height 13
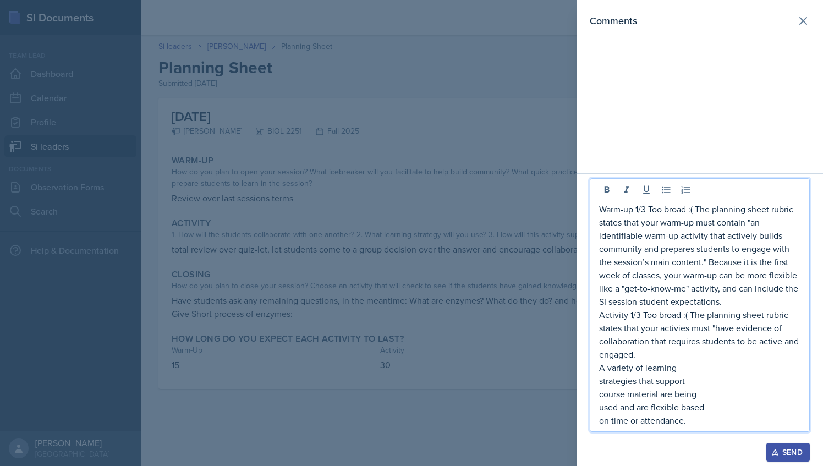
click at [599, 368] on p "A variety of learning" at bounding box center [699, 367] width 201 height 13
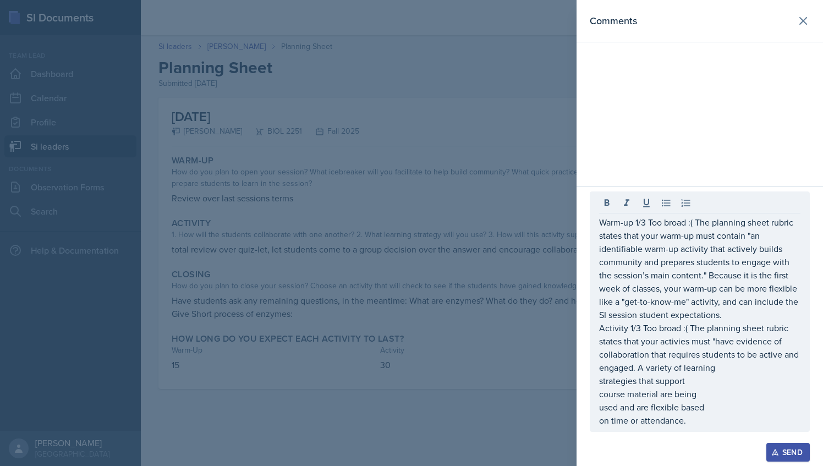
click at [599, 385] on div "Warm-up 1/3 Too broad :( The planning sheet rubric states that your warm-up mus…" at bounding box center [700, 311] width 220 height 240
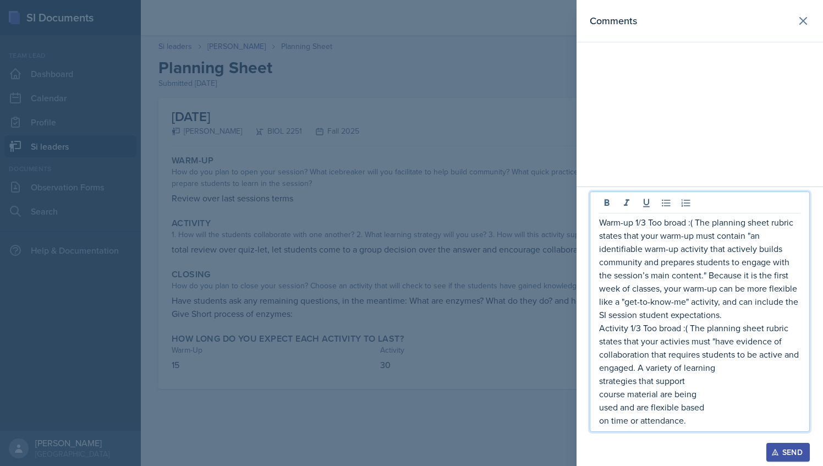
click at [600, 385] on p "strategies that support" at bounding box center [699, 380] width 201 height 13
click at [637, 371] on p "engaged. A variety of learning" at bounding box center [699, 367] width 201 height 13
click at [641, 370] on p "engaged. A variety of learning" at bounding box center [699, 367] width 201 height 13
click at [601, 383] on p "strategies that support" at bounding box center [699, 380] width 201 height 13
click at [597, 397] on div "Warm-up 1/3 Too broad :( The planning sheet rubric states that your warm-up mus…" at bounding box center [700, 311] width 220 height 240
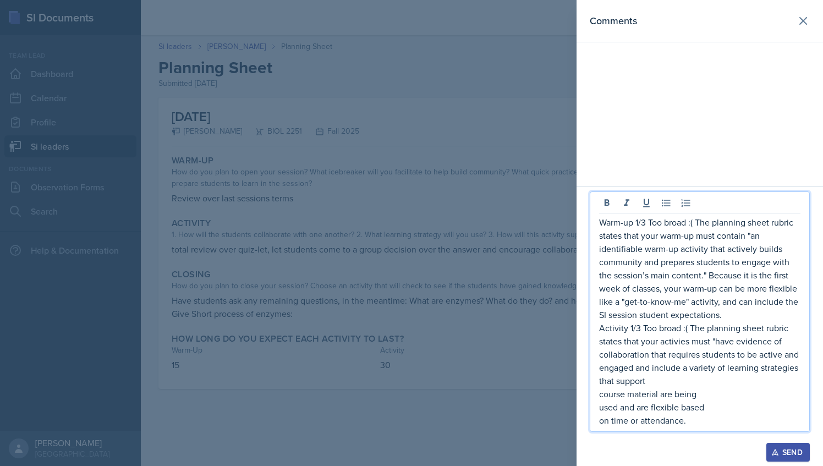
click at [600, 395] on p "course material are being" at bounding box center [699, 393] width 201 height 13
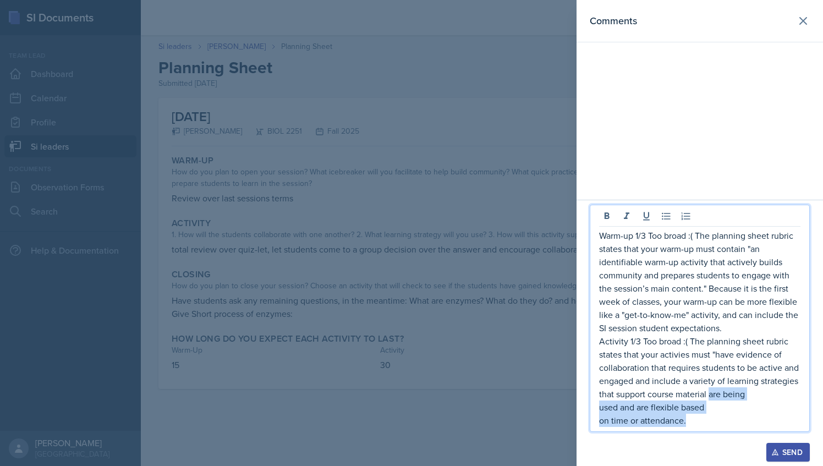
drag, startPoint x: 710, startPoint y: 396, endPoint x: 689, endPoint y: 427, distance: 37.2
click at [689, 427] on div "Warm-up 1/3 Too broad :( The planning sheet rubric states that your warm-up mus…" at bounding box center [699, 328] width 201 height 198
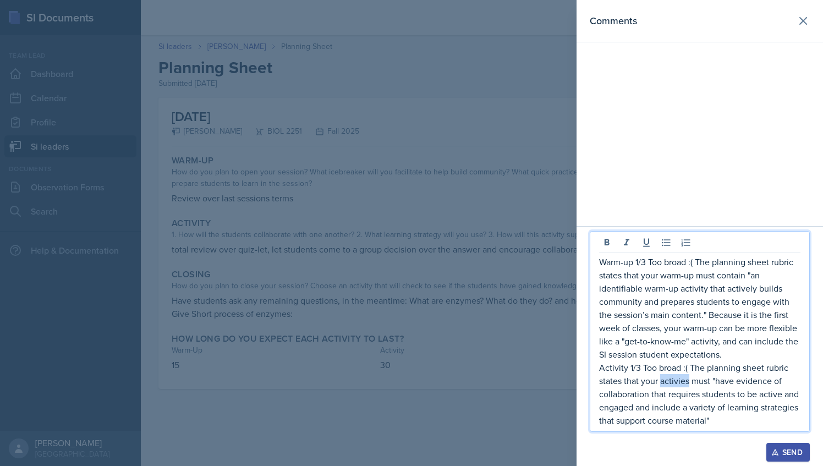
click at [677, 381] on p "Activity 1/3 Too broad :( The planning sheet rubric states that your activies m…" at bounding box center [699, 374] width 201 height 26
click at [729, 350] on p "Warm-up 1/3 Too broad :( The planning sheet rubric states that your warm-up mus…" at bounding box center [699, 308] width 201 height 106
click at [739, 424] on p "engaged and include a variety of learning strategies that support course materi…" at bounding box center [699, 414] width 201 height 26
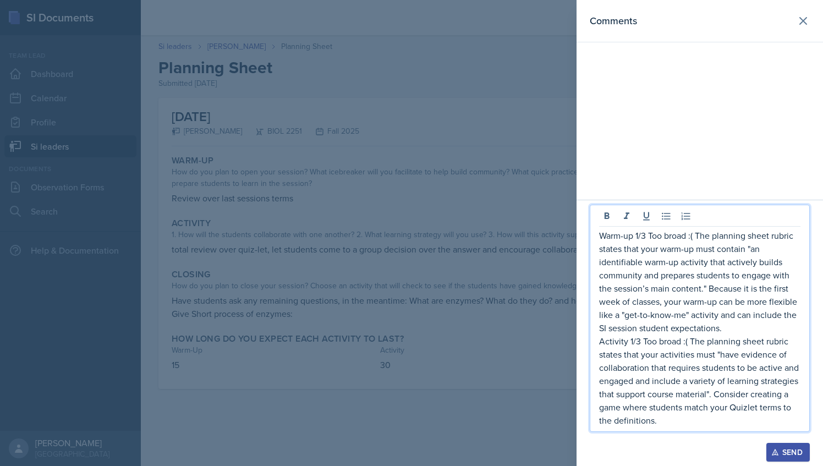
click at [655, 417] on p "engaged and include a variety of learning strategies that support course materi…" at bounding box center [699, 400] width 201 height 53
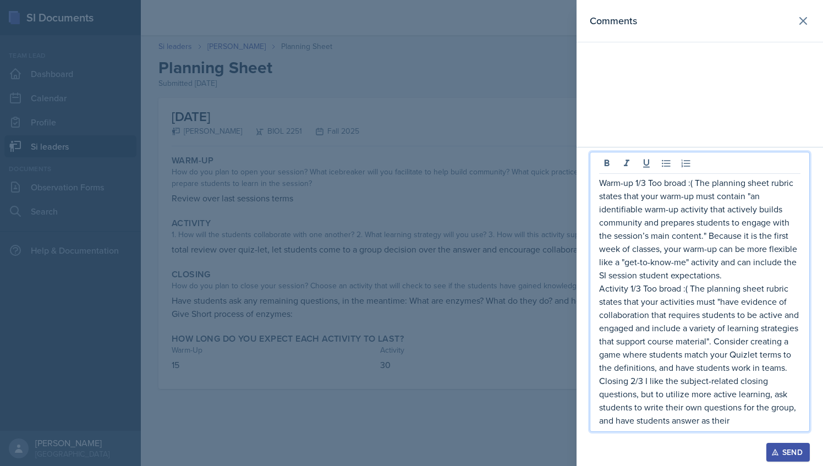
click at [742, 419] on p "Closing 2/3 I like the subject-related closing questions, but to utilize more a…" at bounding box center [699, 400] width 201 height 53
click at [768, 398] on p "Closing 2/3 I like the subject-related closing questions, but to utilize more a…" at bounding box center [699, 400] width 201 height 53
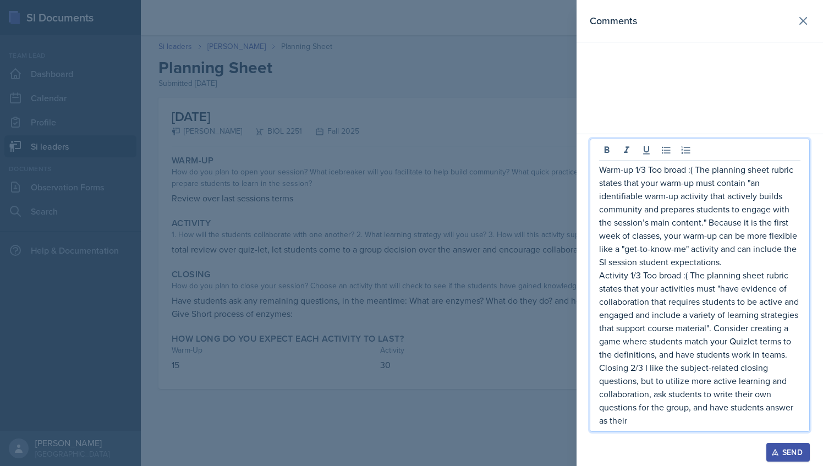
click at [654, 399] on p "Closing 2/3 I like the subject-related closing questions, but to utilize more a…" at bounding box center [699, 394] width 201 height 66
click at [678, 396] on p "Closing 2/3 I like the subject-related closing questions, but to utilize more a…" at bounding box center [699, 394] width 201 height 66
click at [680, 426] on p "Closing 2/3 I like the subject-related closing questions, but to utilize more a…" at bounding box center [699, 394] width 201 height 66
click at [649, 419] on p "Closing 2/3 I like the subject-related closing questions, but to utilize more a…" at bounding box center [699, 394] width 201 height 66
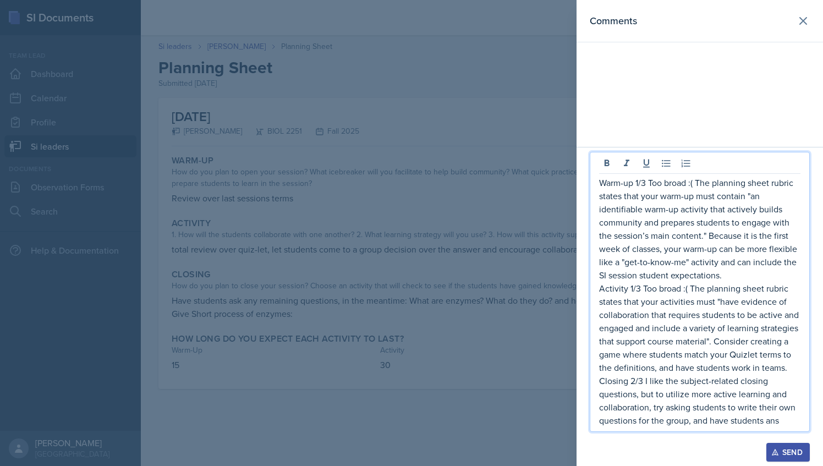
click at [755, 408] on p "Closing 2/3 I like the subject-related closing questions, but to utilize more a…" at bounding box center [699, 400] width 201 height 53
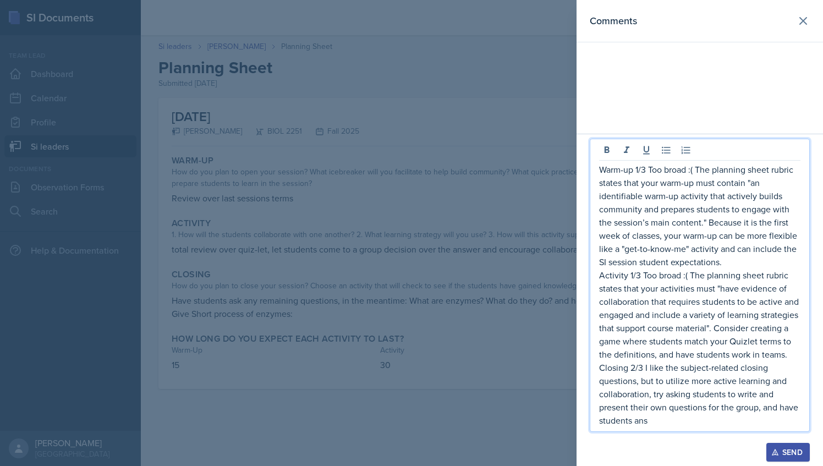
click at [760, 410] on p "Closing 2/3 I like the subject-related closing questions, but to utilize more a…" at bounding box center [699, 394] width 201 height 66
drag, startPoint x: 757, startPoint y: 407, endPoint x: 759, endPoint y: 419, distance: 12.3
click at [759, 419] on p "Closing 2/3 I like the subject-related closing questions, but to utilize more a…" at bounding box center [699, 394] width 201 height 66
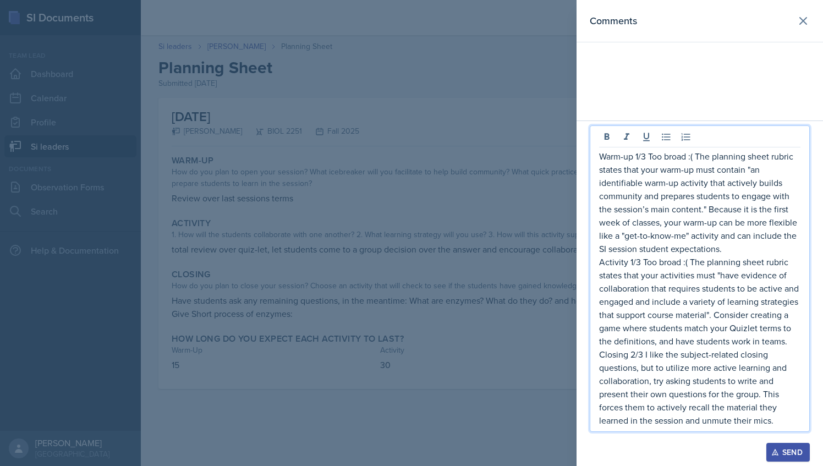
drag, startPoint x: 776, startPoint y: 418, endPoint x: 595, endPoint y: 156, distance: 317.6
click at [595, 156] on div "Warm-up 1/3 Too broad :( The planning sheet rubric states that your warm-up mus…" at bounding box center [700, 278] width 220 height 306
copy div "Lore-ip 5/8 Dol sitam :( Con adipisci elits doeius tempor inci utla etdo-ma ali…"
click at [786, 448] on div "Send" at bounding box center [788, 452] width 29 height 9
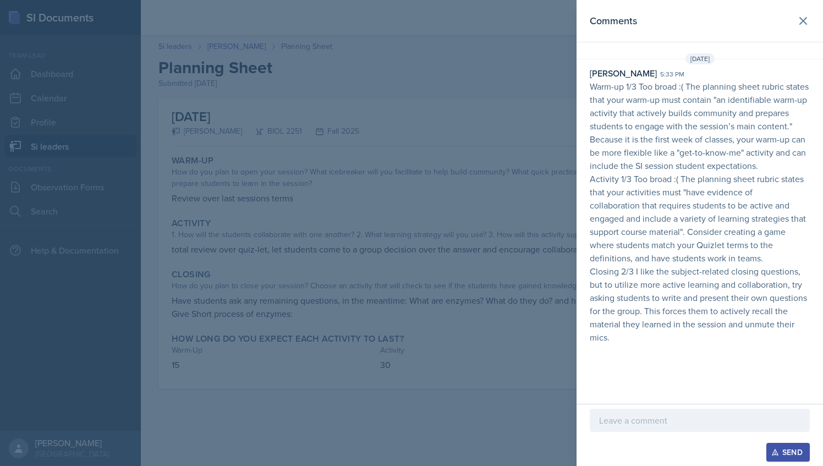
click at [519, 175] on div at bounding box center [411, 233] width 823 height 466
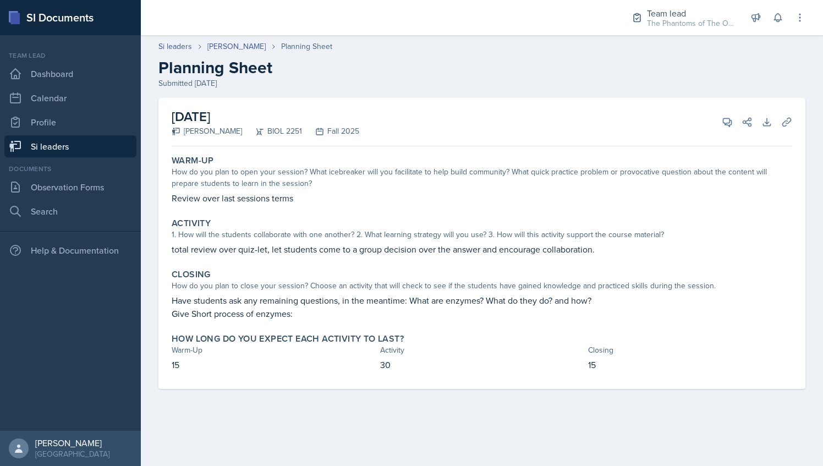
click at [96, 140] on link "Si leaders" at bounding box center [70, 146] width 132 height 22
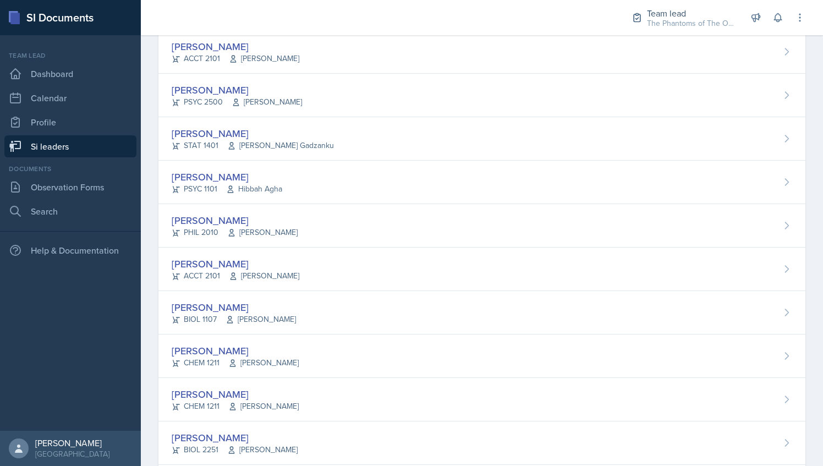
scroll to position [593, 0]
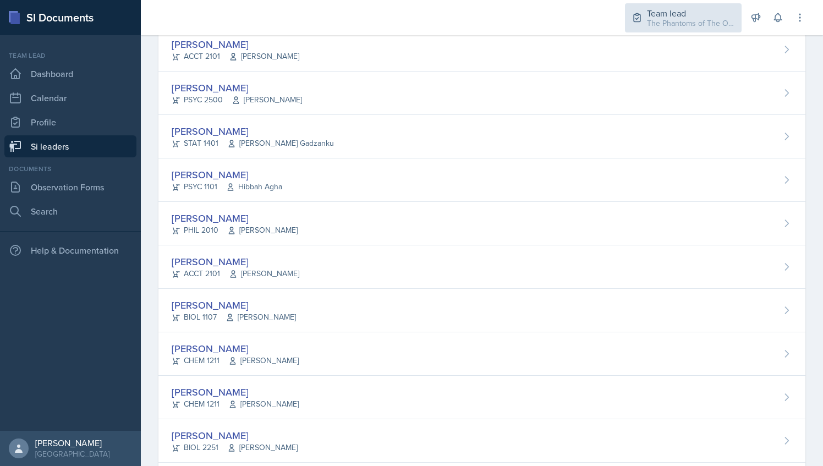
click at [668, 15] on div "Team lead" at bounding box center [691, 13] width 88 height 13
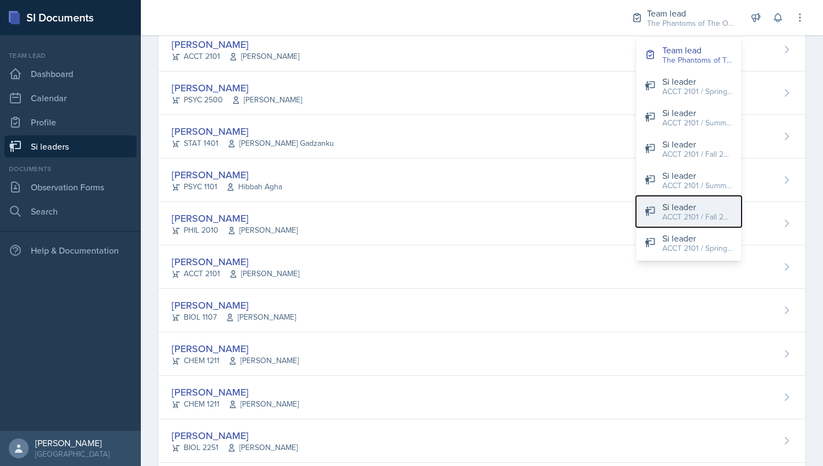
click at [681, 210] on div "Si leader" at bounding box center [697, 206] width 70 height 13
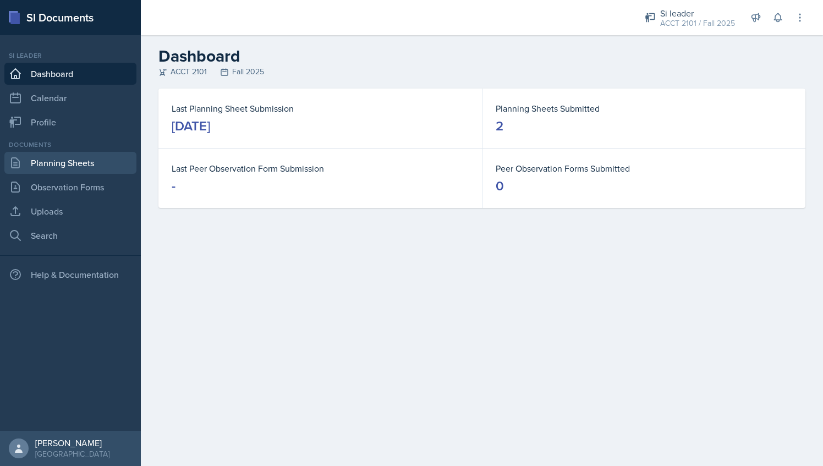
click at [101, 162] on link "Planning Sheets" at bounding box center [70, 163] width 132 height 22
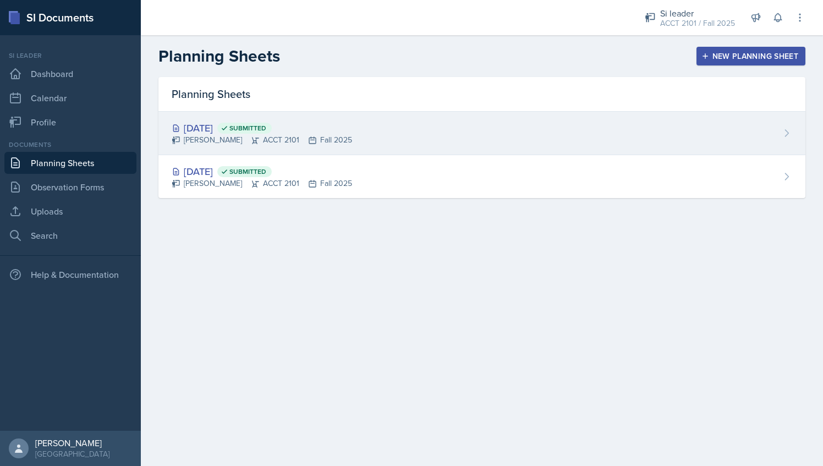
click at [336, 135] on div "[PERSON_NAME] ACCT 2101 Fall 2025" at bounding box center [262, 140] width 180 height 12
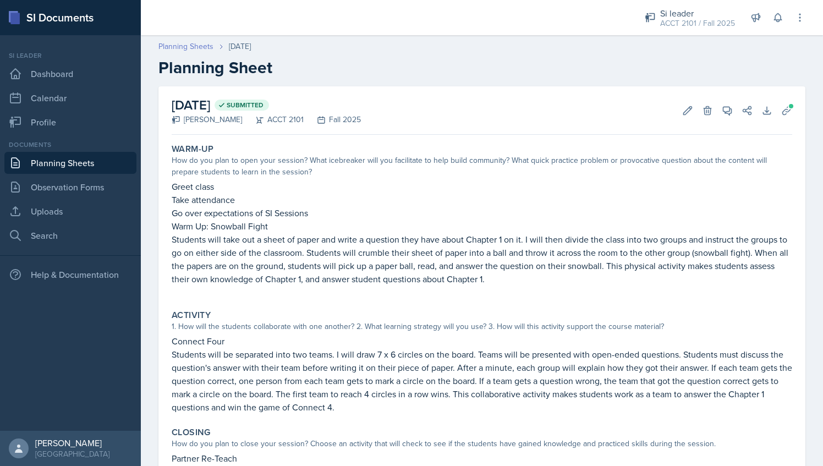
click at [192, 44] on link "Planning Sheets" at bounding box center [185, 47] width 55 height 12
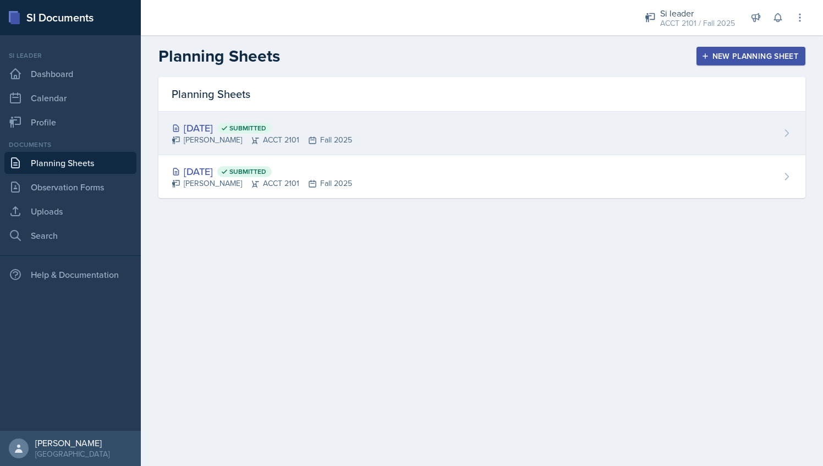
click at [272, 123] on span "Submitted" at bounding box center [244, 128] width 54 height 11
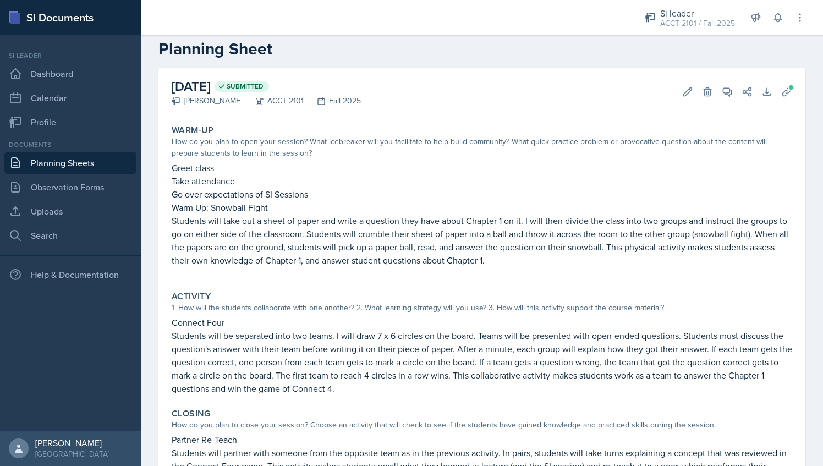
scroll to position [13, 0]
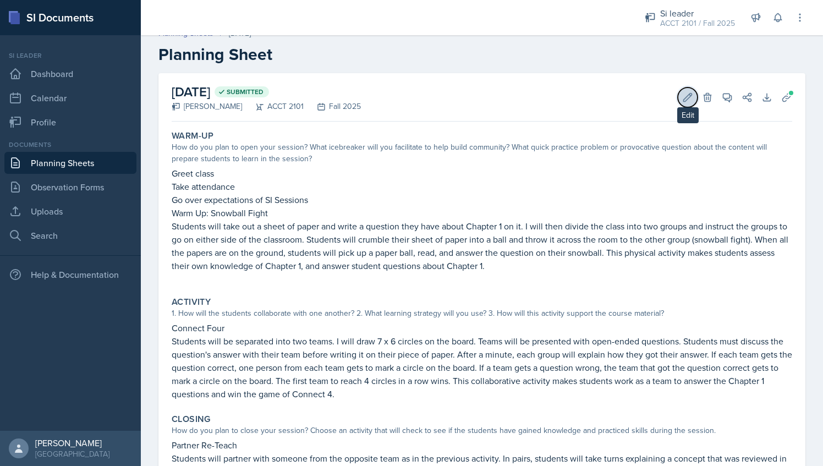
click at [682, 101] on icon at bounding box center [687, 97] width 11 height 11
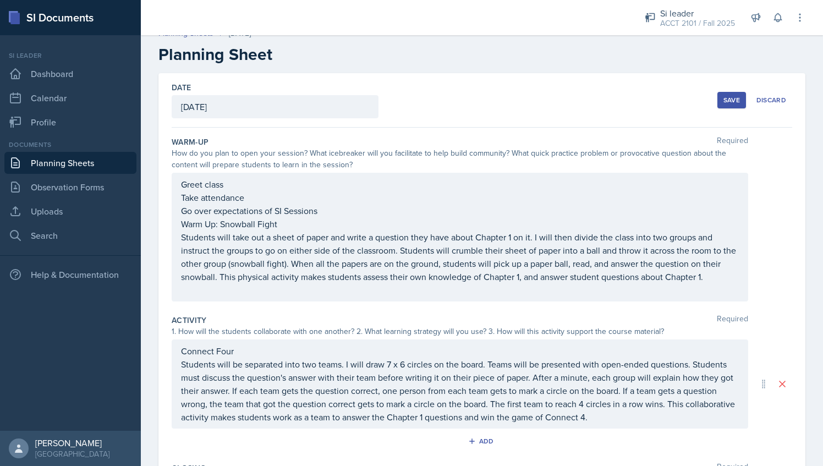
scroll to position [208, 0]
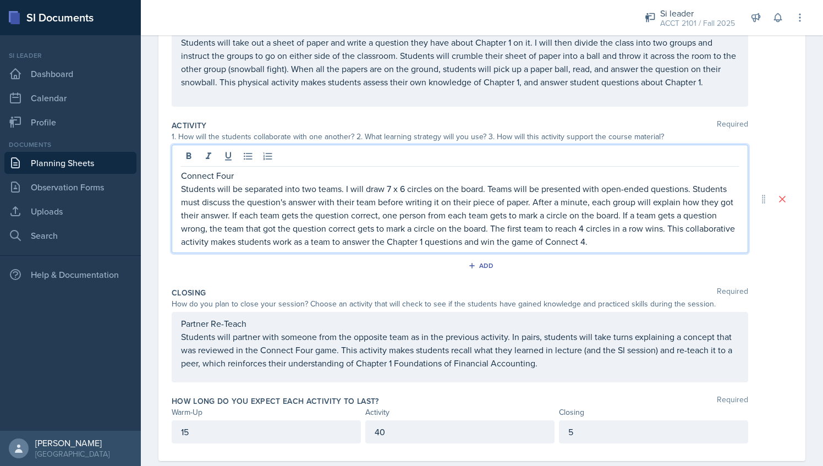
click at [184, 169] on p "Connect Four" at bounding box center [460, 175] width 558 height 13
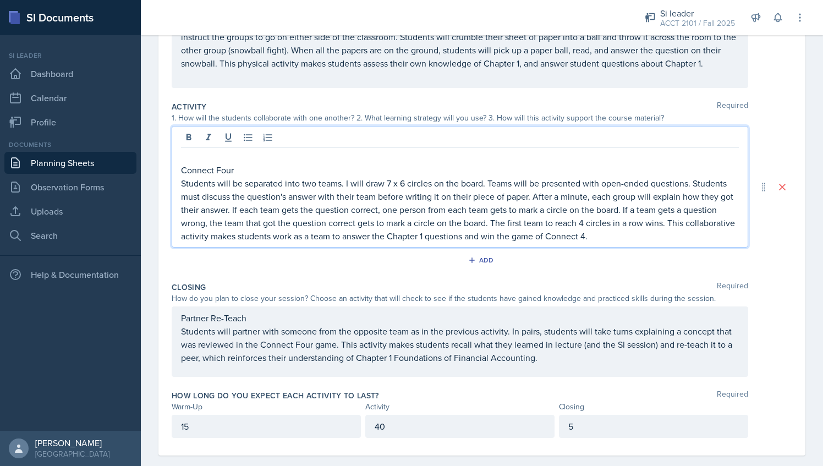
click at [187, 156] on p at bounding box center [460, 156] width 558 height 13
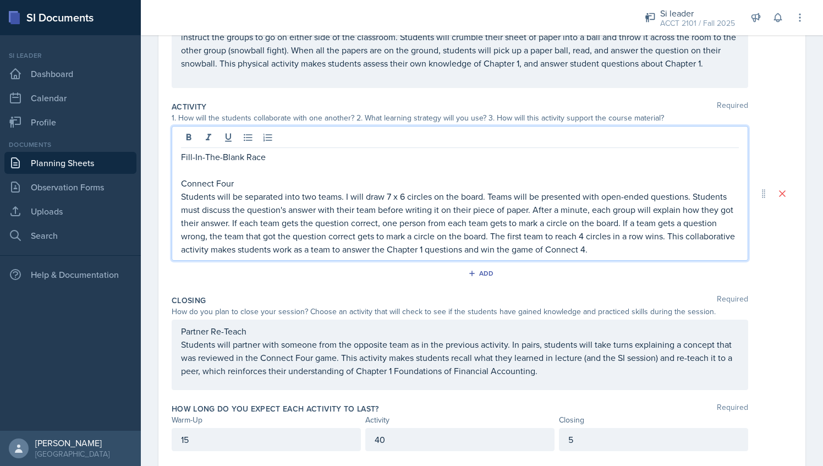
click at [249, 154] on p "Fill-In-The-Blank Race" at bounding box center [460, 156] width 558 height 13
click at [247, 154] on p "Fill-In-The-Blank Race" at bounding box center [460, 156] width 558 height 13
click at [245, 169] on p at bounding box center [460, 169] width 558 height 13
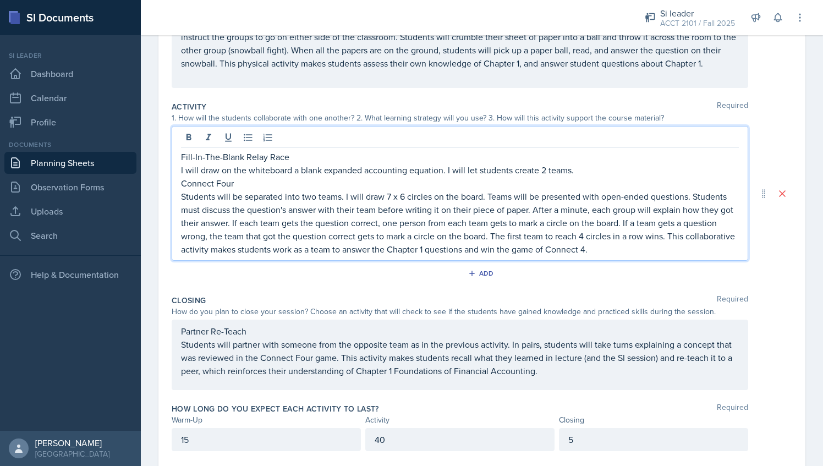
click at [583, 168] on p "I will draw on the whiteboard a blank expanded accounting equation. I will let …" at bounding box center [460, 169] width 558 height 13
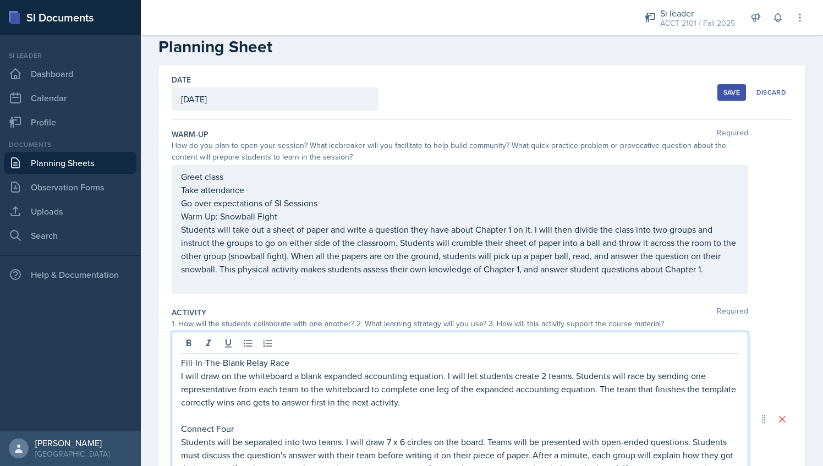
scroll to position [21, 0]
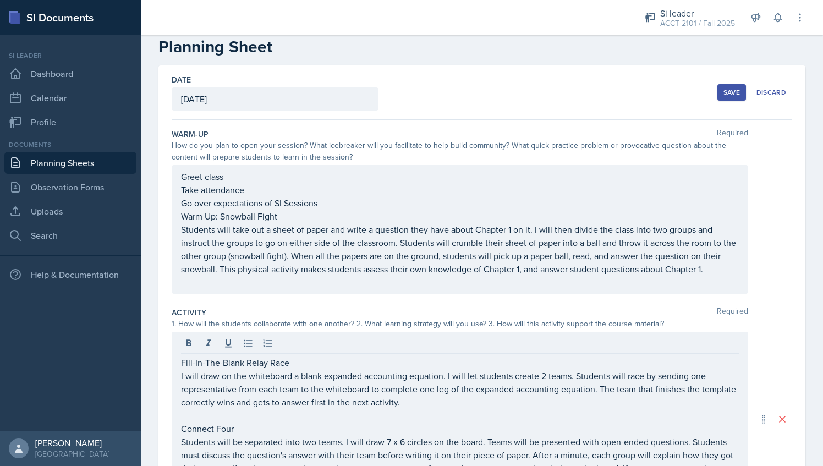
click at [725, 91] on div "Save" at bounding box center [731, 92] width 17 height 9
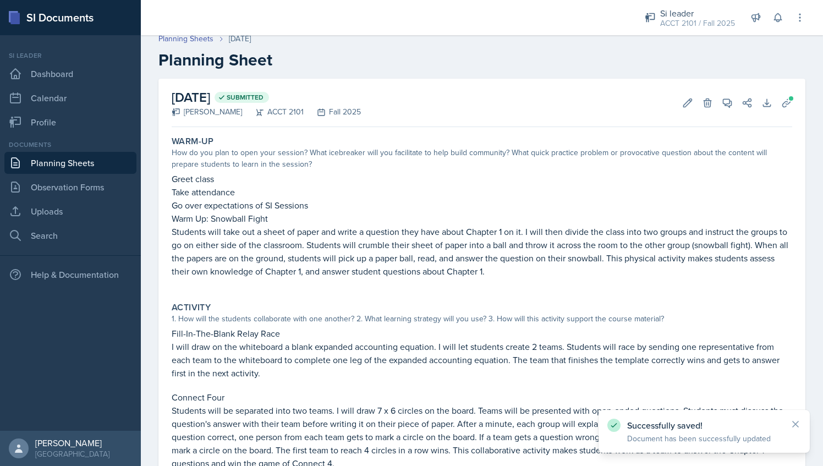
scroll to position [0, 0]
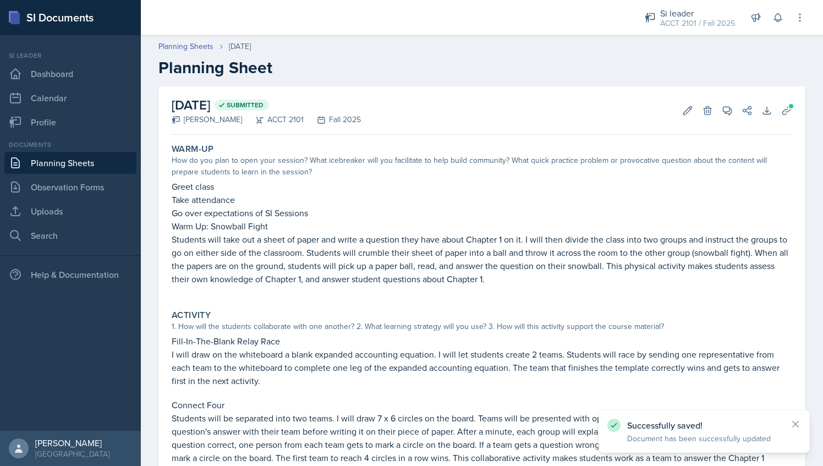
click at [200, 40] on header "Planning Sheets [DATE] Planning Sheet" at bounding box center [482, 59] width 682 height 59
click at [193, 44] on link "Planning Sheets" at bounding box center [185, 47] width 55 height 12
